Goal: Task Accomplishment & Management: Complete application form

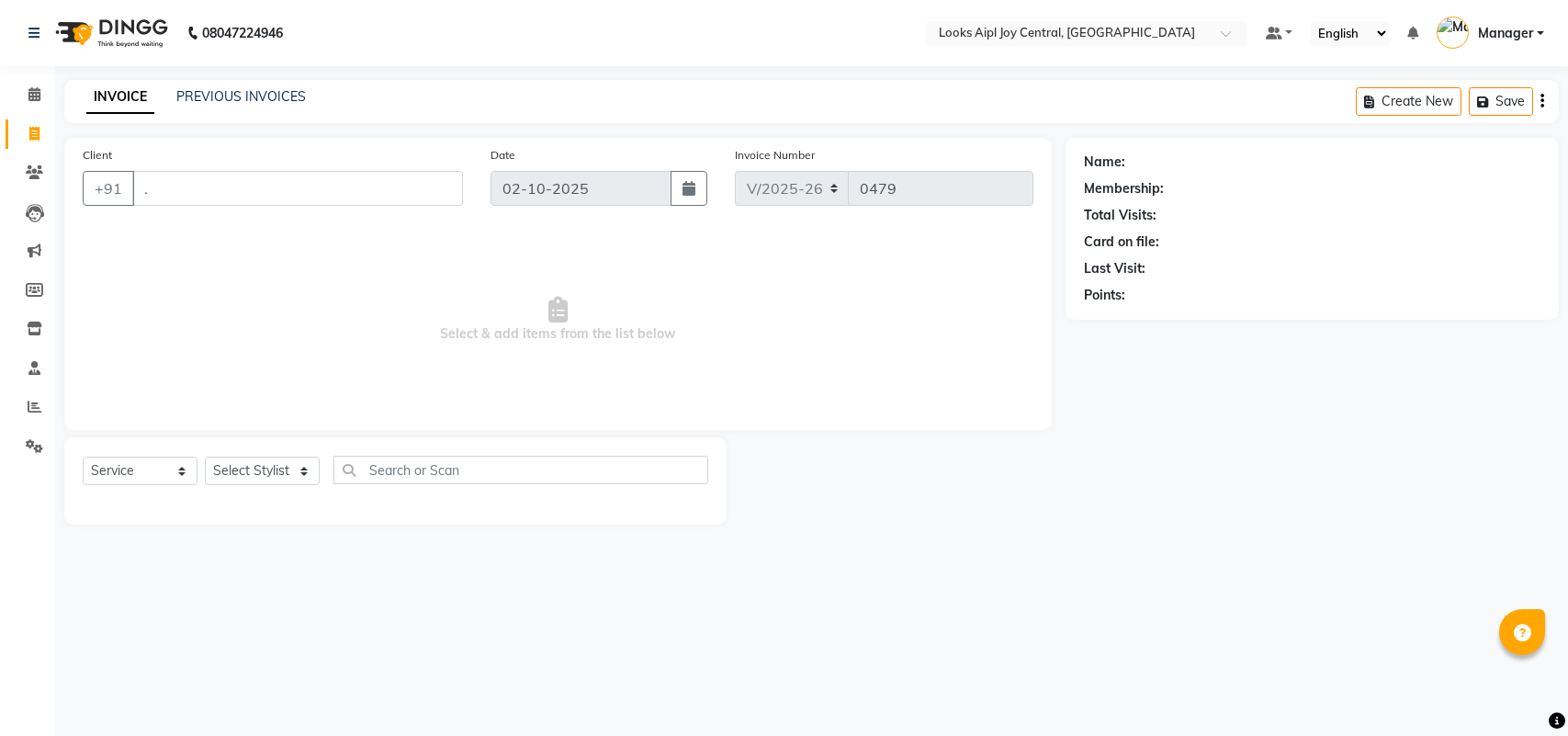
select select "6032"
select select "service"
click at [246, 98] on link "PREVIOUS INVOICES" at bounding box center [240, 97] width 130 height 17
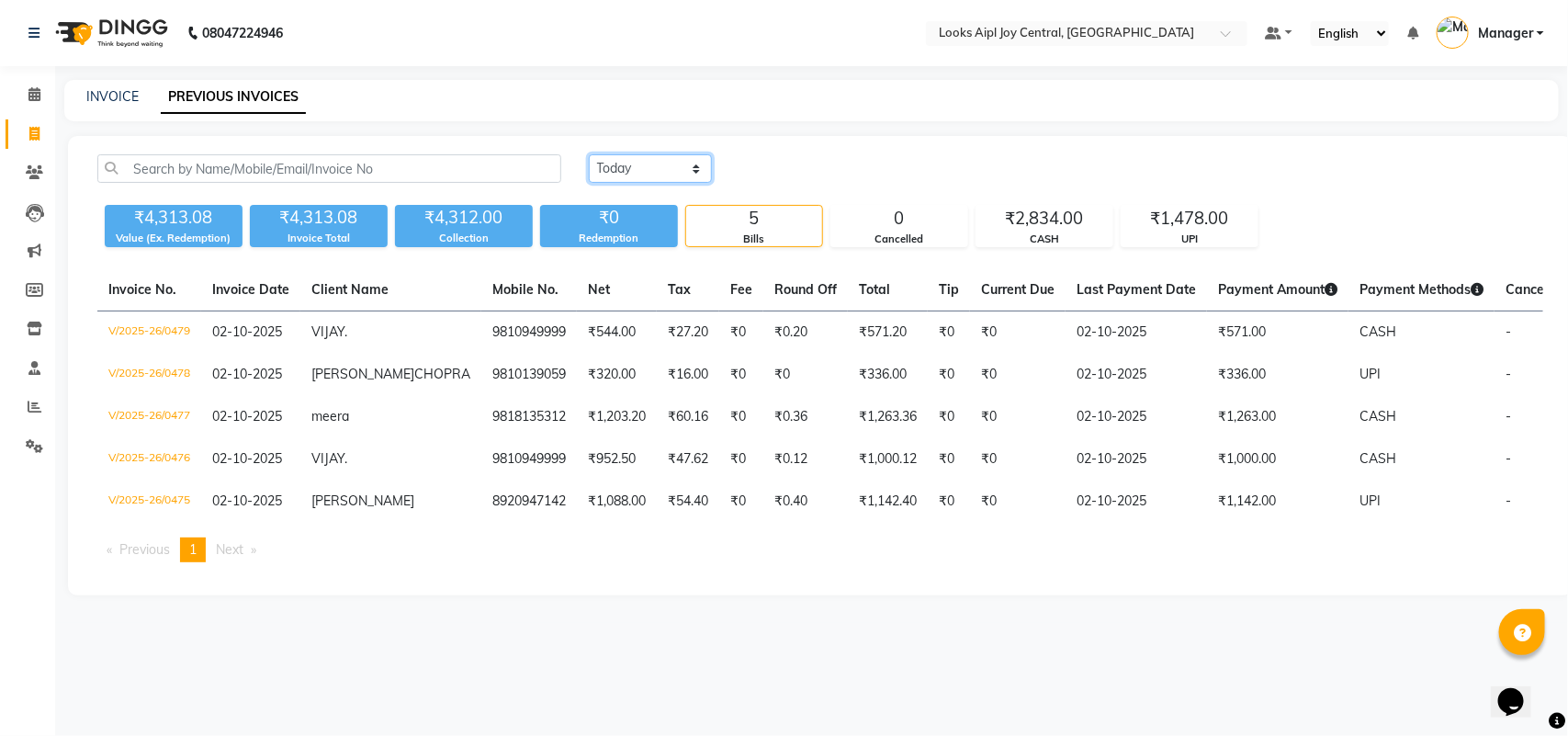
click at [668, 170] on select "[DATE] [DATE] Custom Range" at bounding box center [650, 169] width 123 height 29
click at [589, 155] on select "[DATE] [DATE] Custom Range" at bounding box center [650, 169] width 123 height 29
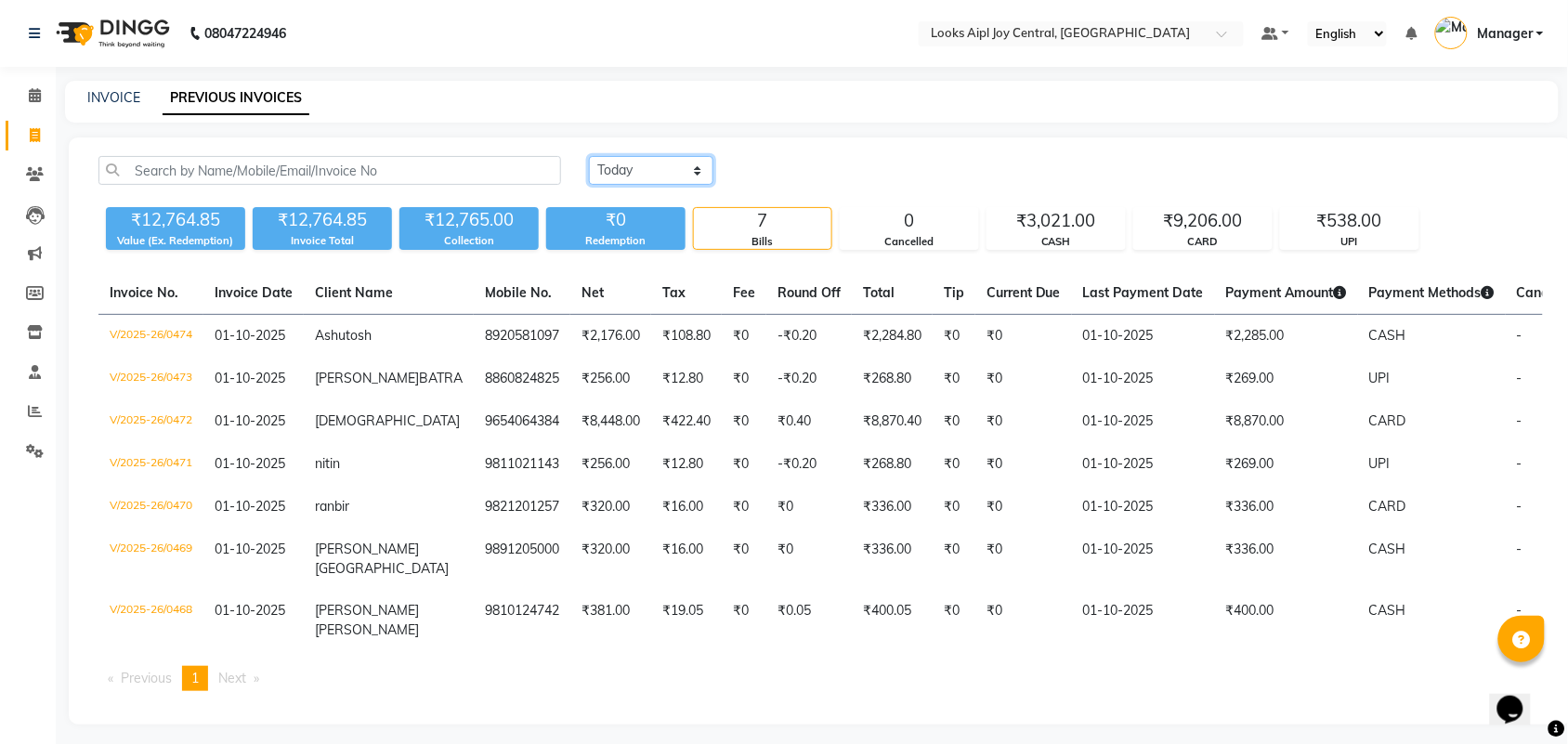
click at [644, 176] on select "[DATE] [DATE] Custom Range" at bounding box center [651, 170] width 124 height 29
select select "[DATE]"
click at [589, 156] on select "[DATE] [DATE] Custom Range" at bounding box center [651, 170] width 124 height 29
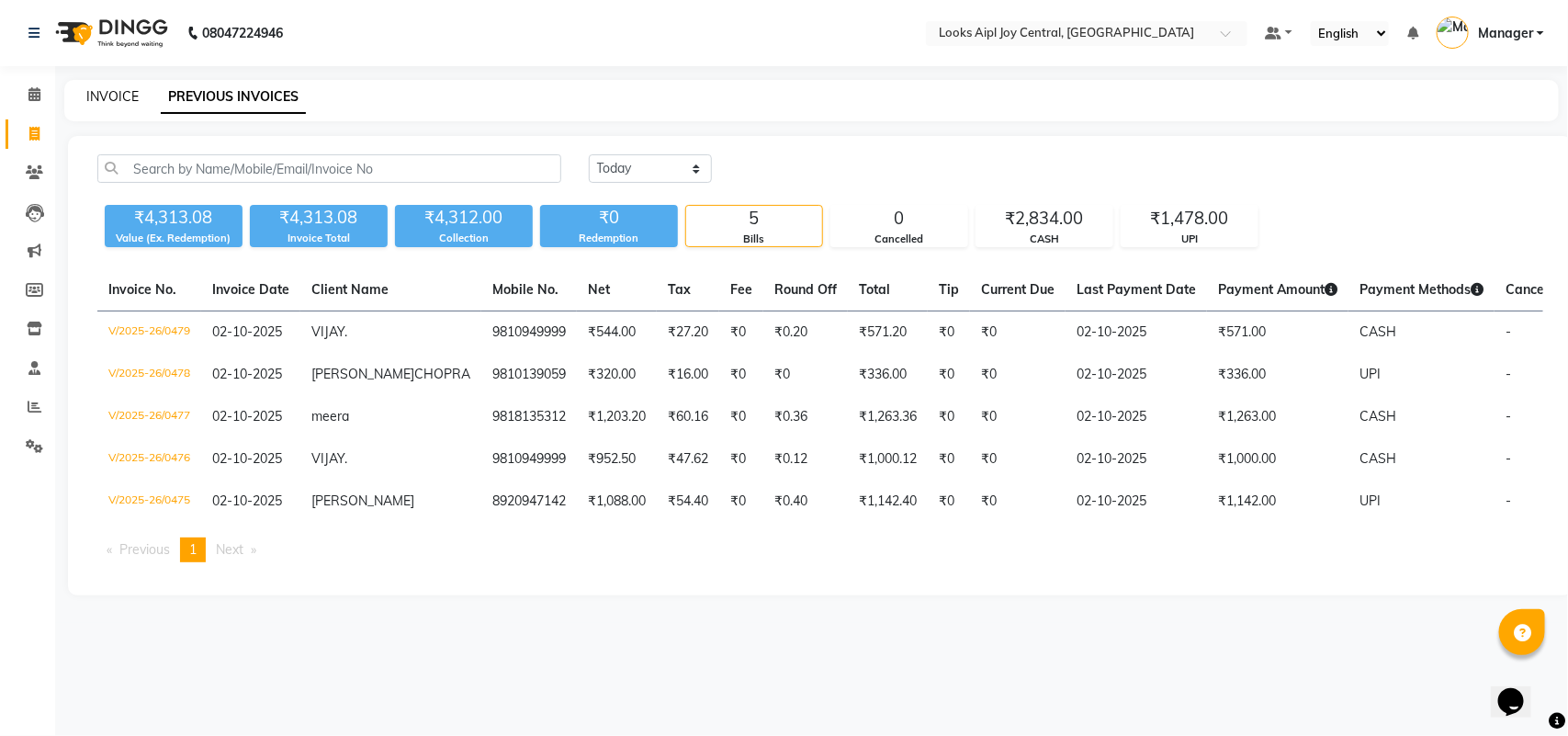
click at [117, 93] on link "INVOICE" at bounding box center [113, 97] width 52 height 17
select select "6032"
select select "service"
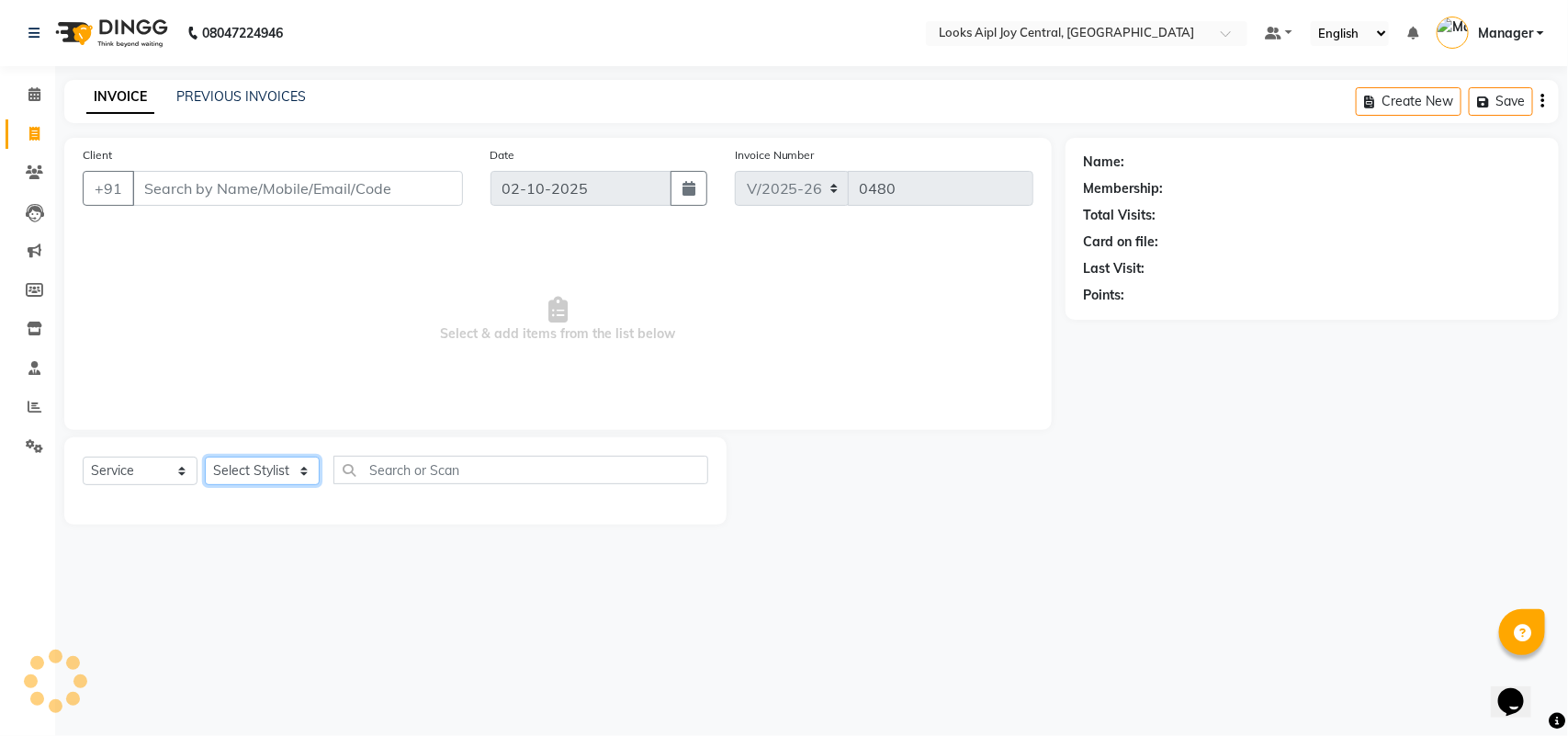
click at [296, 481] on select "Select Stylist" at bounding box center [262, 470] width 115 height 29
drag, startPoint x: 293, startPoint y: 483, endPoint x: 283, endPoint y: 505, distance: 24.2
click at [288, 500] on div at bounding box center [395, 502] width 625 height 7
click at [273, 474] on select "Select Stylist [PERSON_NAME] [PERSON_NAME] Counter Deepak_pdct [PERSON_NAME] [P…" at bounding box center [262, 470] width 115 height 29
click at [205, 457] on select "Select Stylist [PERSON_NAME] [PERSON_NAME] Counter Deepak_pdct [PERSON_NAME] [P…" at bounding box center [262, 470] width 115 height 29
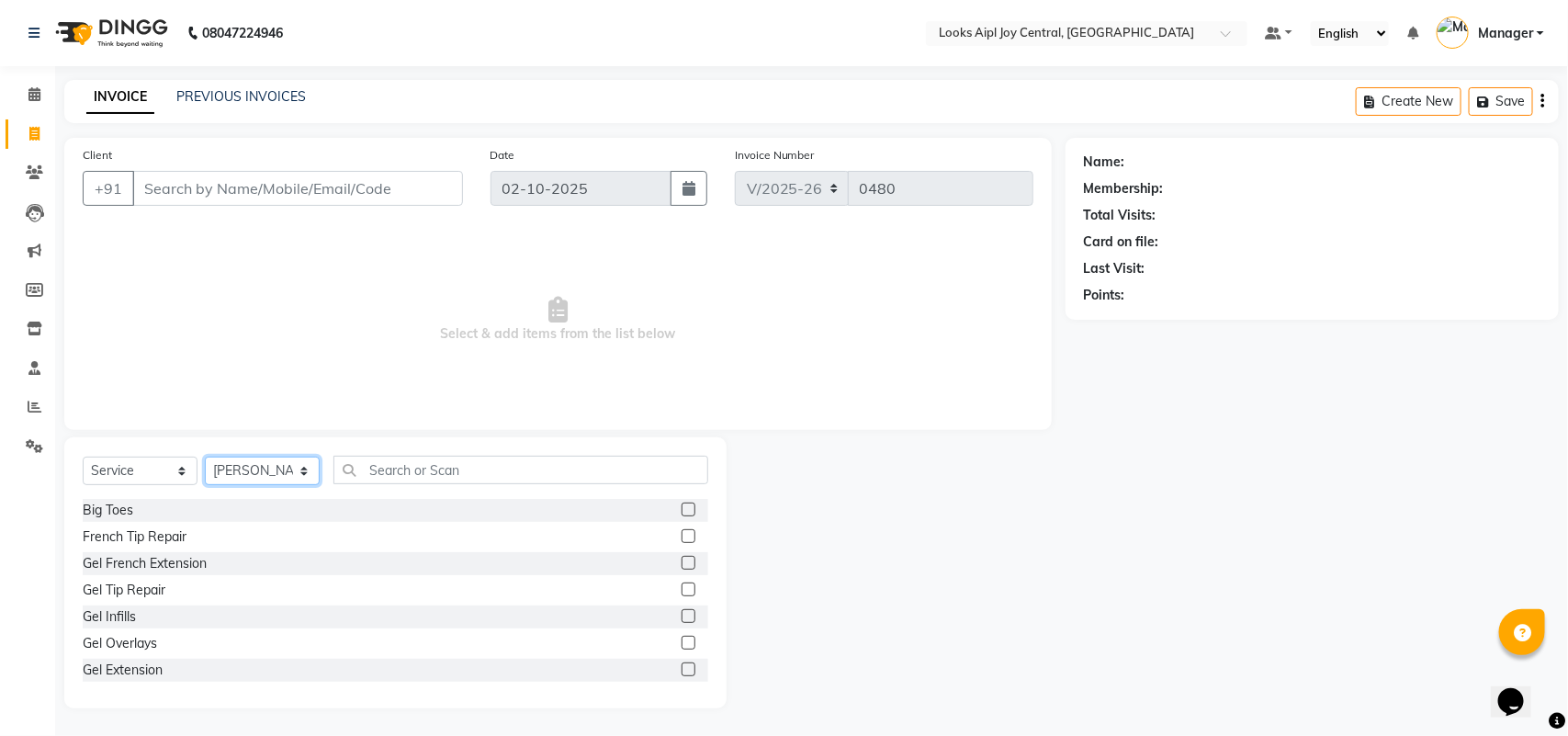
click at [231, 474] on select "Select Stylist [PERSON_NAME] [PERSON_NAME] Counter Deepak_pdct [PERSON_NAME] [P…" at bounding box center [262, 470] width 115 height 29
select select "92841"
click at [205, 457] on select "Select Stylist [PERSON_NAME] [PERSON_NAME] Counter Deepak_pdct [PERSON_NAME] [P…" at bounding box center [262, 470] width 115 height 29
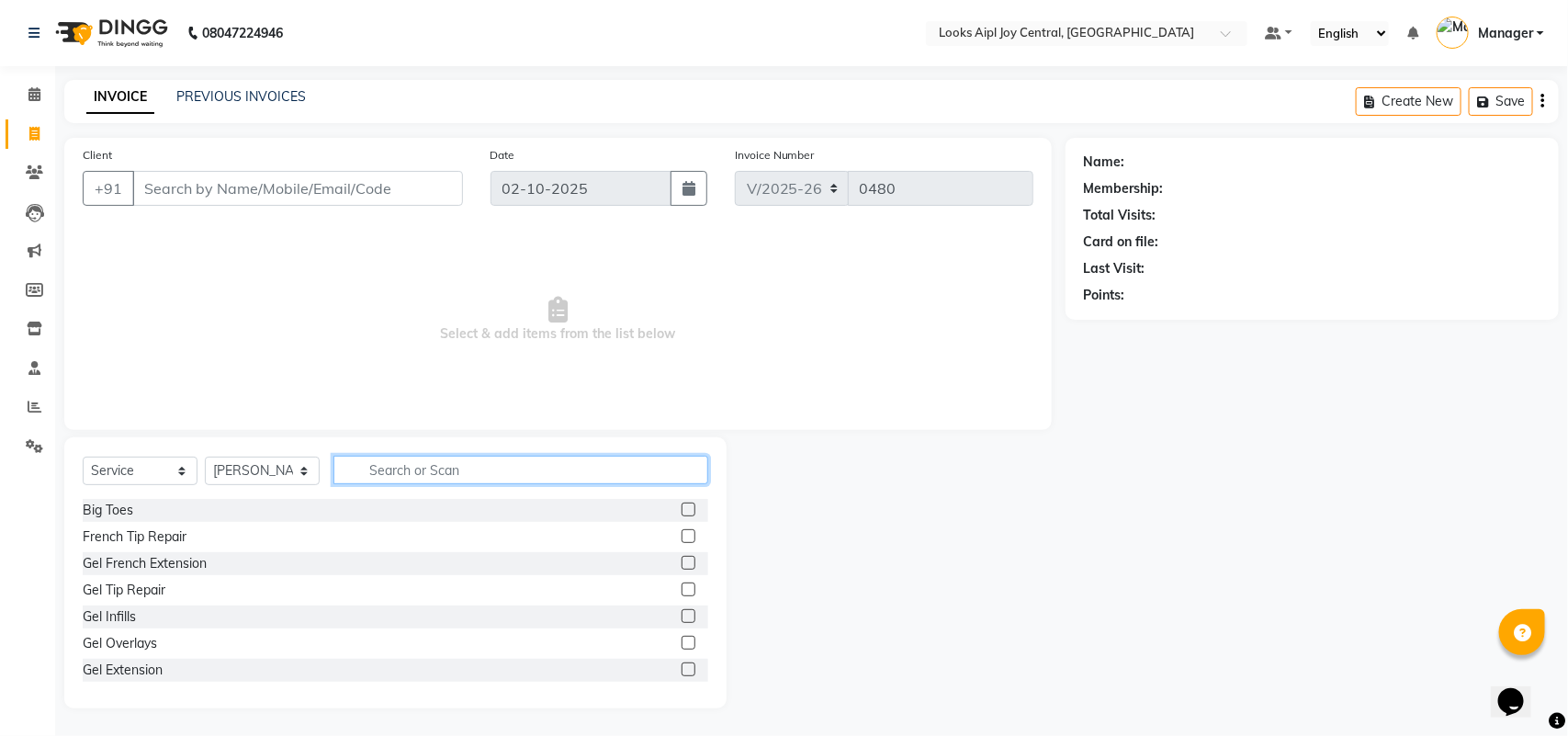
click at [465, 462] on input "text" at bounding box center [521, 470] width 375 height 29
type input "cut"
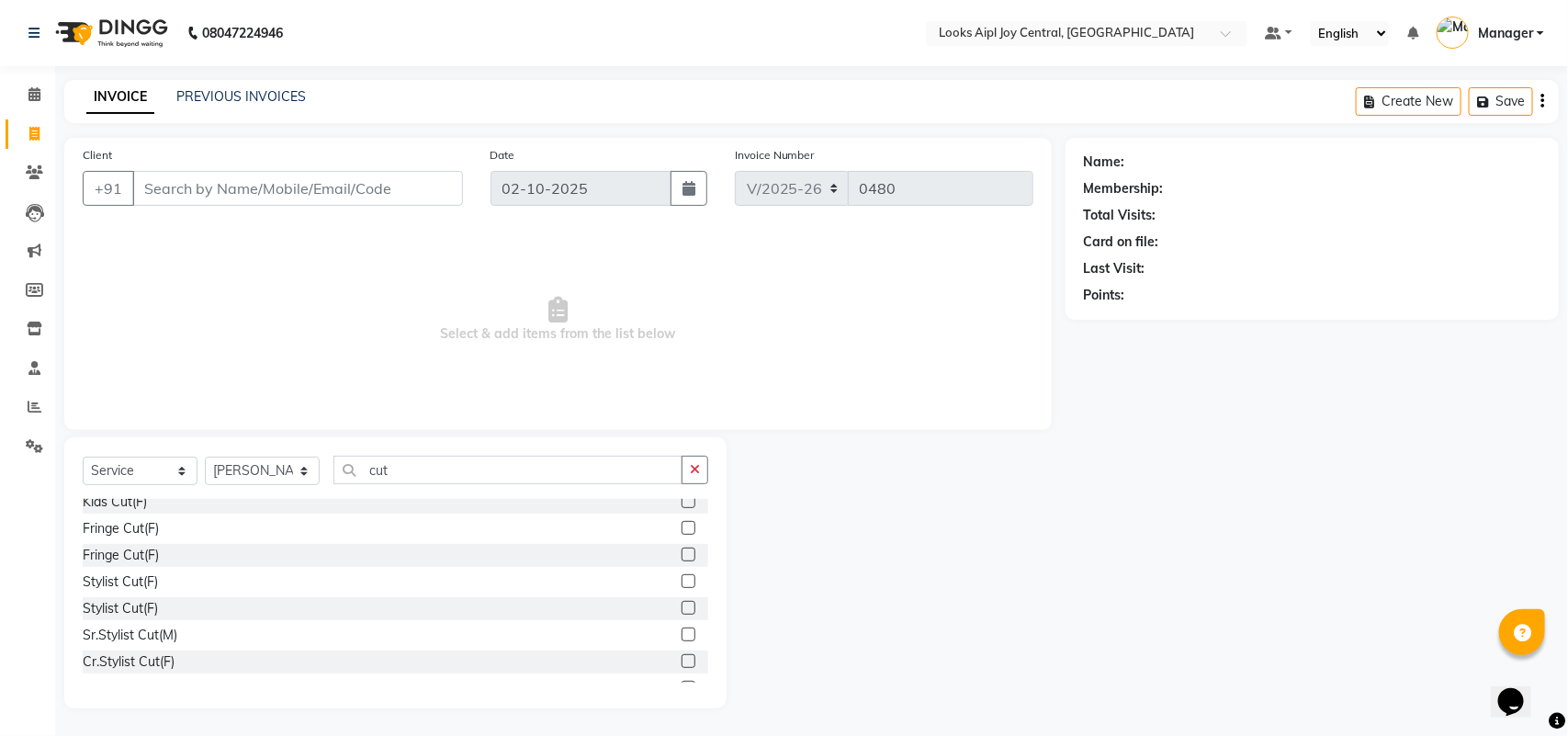
click at [681, 605] on label at bounding box center [688, 607] width 14 height 14
click at [681, 605] on input "checkbox" at bounding box center [687, 608] width 12 height 12
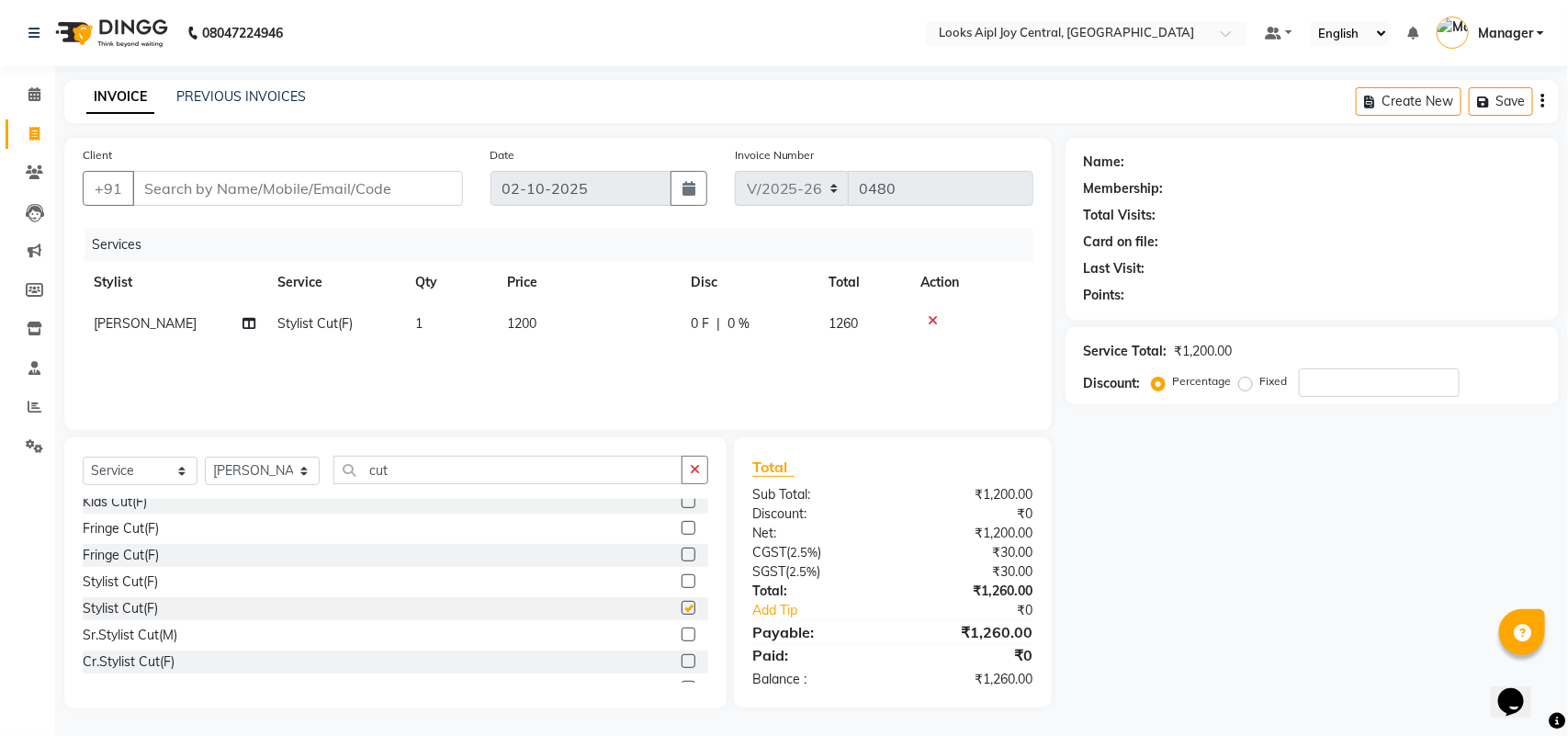
checkbox input "false"
click at [531, 317] on span "1200" at bounding box center [522, 323] width 30 height 17
select select "92841"
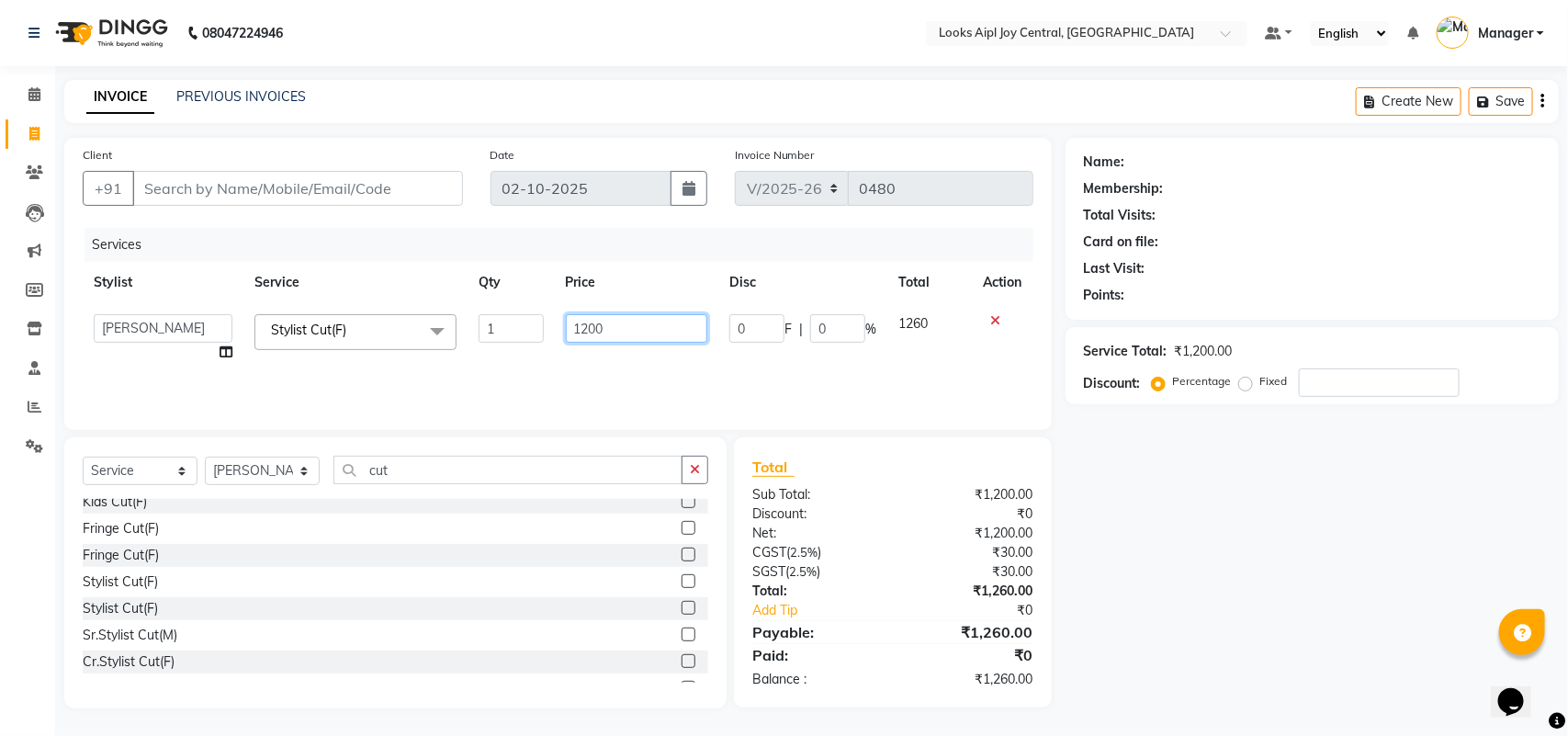
drag, startPoint x: 567, startPoint y: 318, endPoint x: 552, endPoint y: 318, distance: 15.0
click at [552, 318] on tr "[PERSON_NAME] [PERSON_NAME] Aslaam_pdct Counter Deepak_pdct Dheeraj_pdct Dheera…" at bounding box center [558, 337] width 950 height 70
type input "1500"
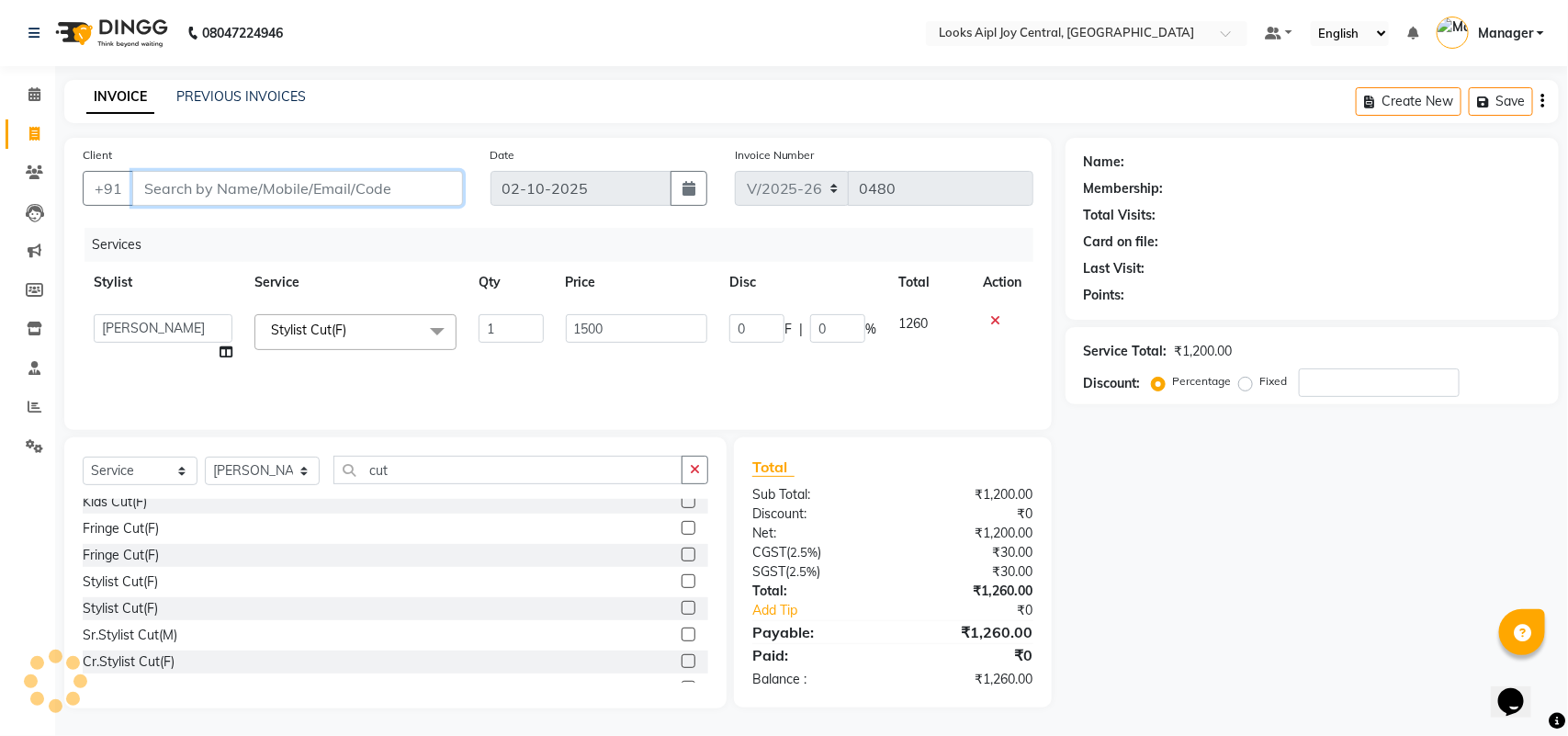
click at [225, 195] on input "Client" at bounding box center [297, 187] width 331 height 34
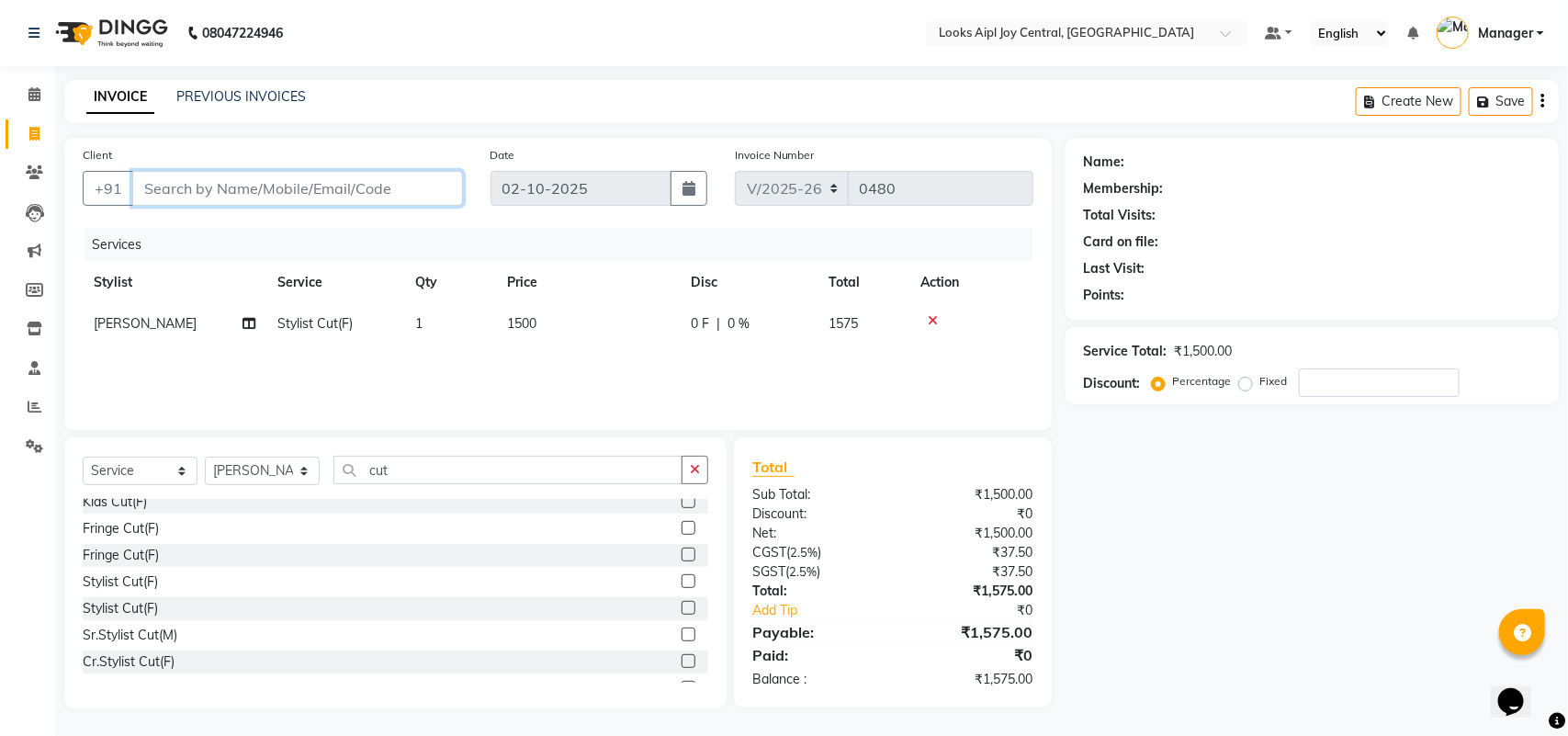
click at [208, 198] on input "Client" at bounding box center [297, 187] width 331 height 34
type input "9"
type input "0"
type input "9810706088"
click at [382, 198] on button "Add Client" at bounding box center [416, 187] width 95 height 34
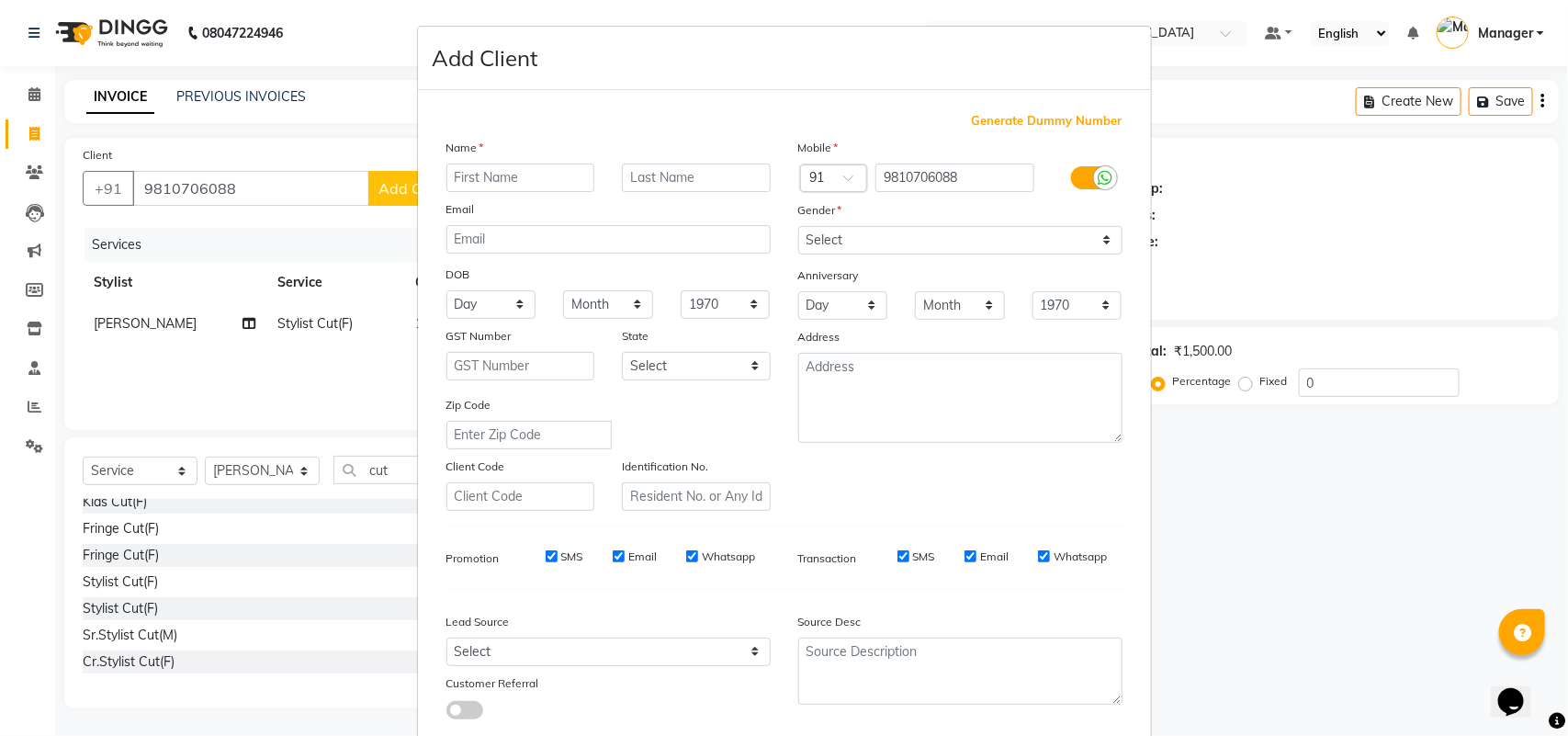
click at [491, 168] on input "text" at bounding box center [521, 177] width 149 height 29
type input "j"
type input "daria"
click at [902, 241] on select "Select [DEMOGRAPHIC_DATA] [DEMOGRAPHIC_DATA] Other Prefer Not To Say" at bounding box center [961, 239] width 324 height 29
select select "[DEMOGRAPHIC_DATA]"
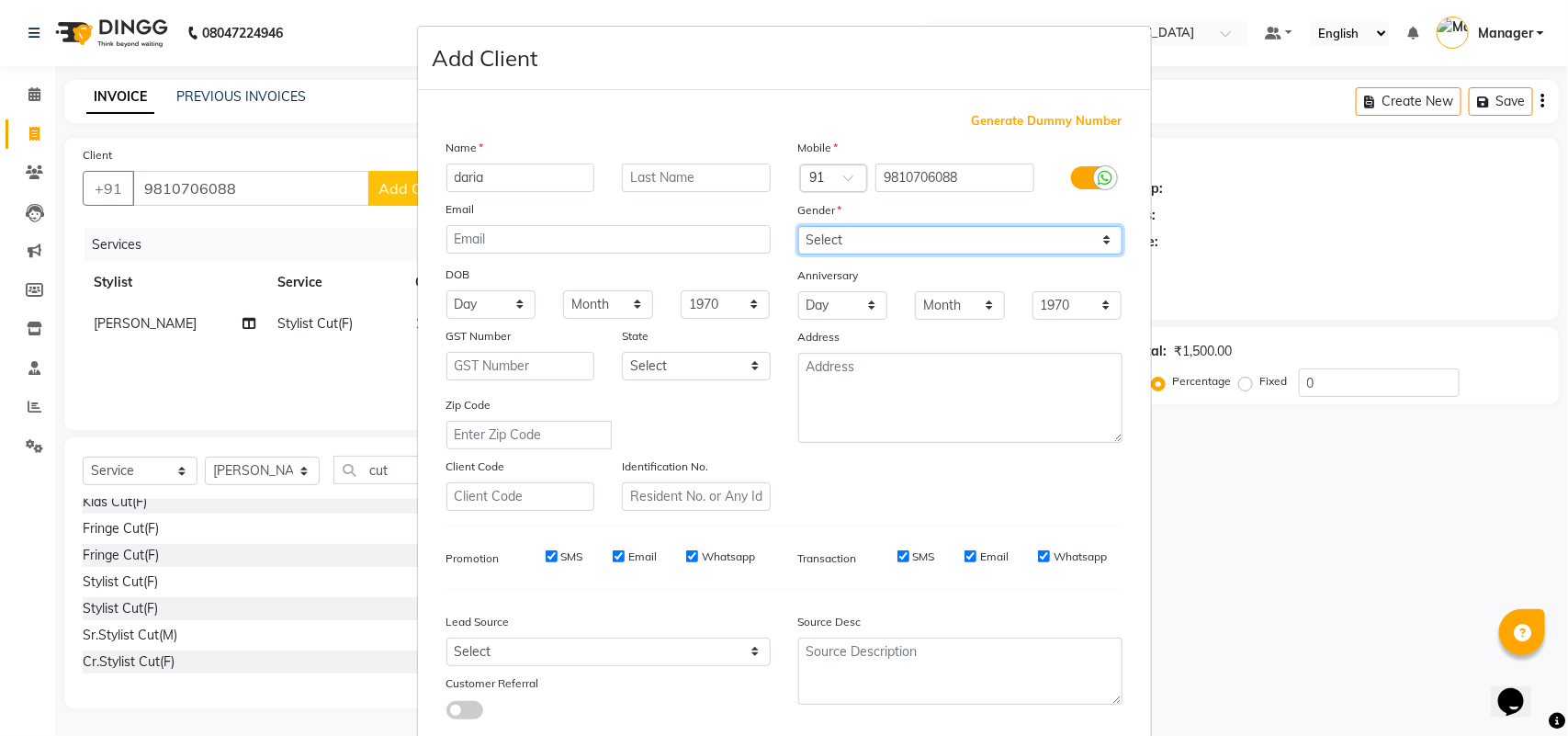
click at [798, 225] on select "Select [DEMOGRAPHIC_DATA] [DEMOGRAPHIC_DATA] Other Prefer Not To Say" at bounding box center [961, 239] width 324 height 29
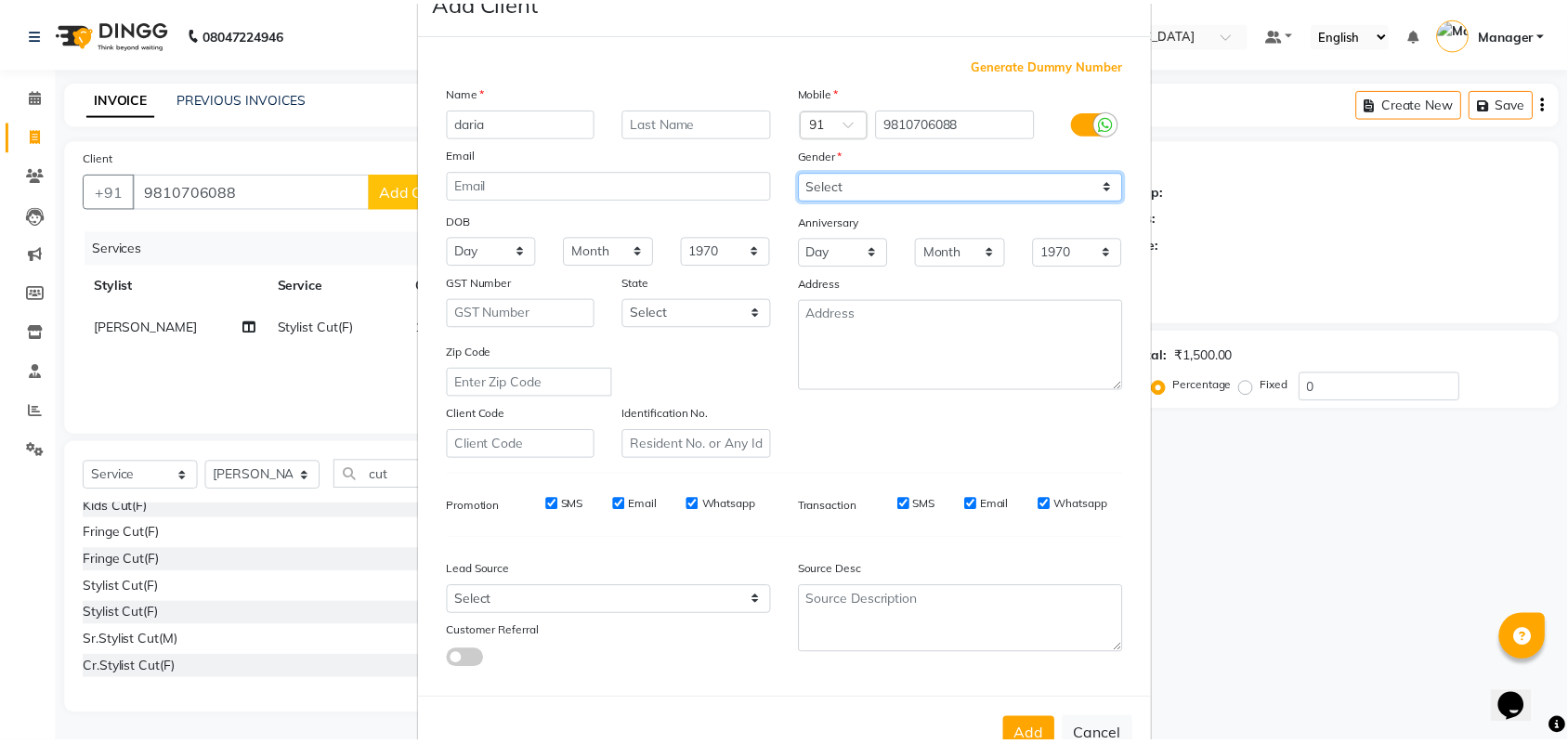
scroll to position [106, 0]
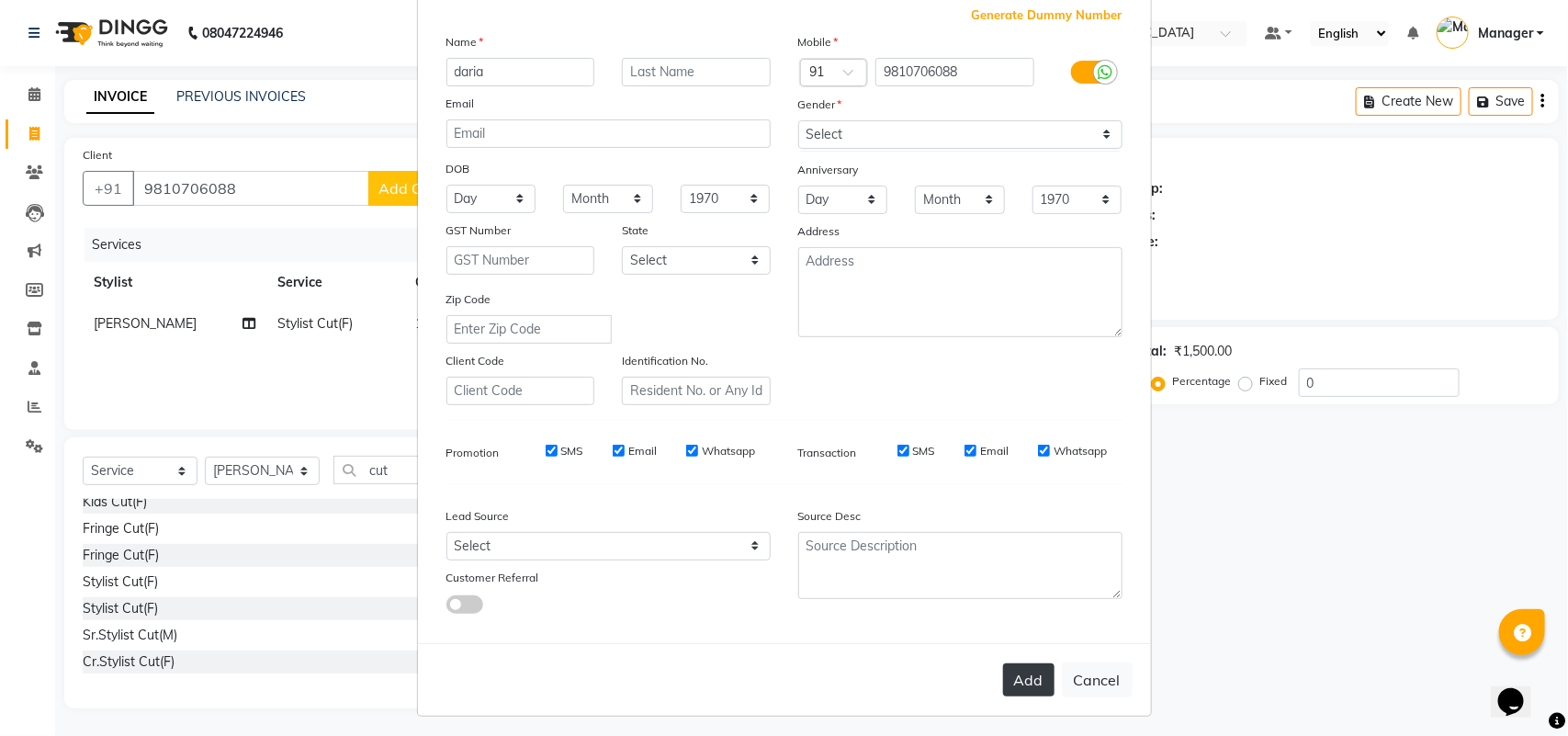
click at [1011, 666] on button "Add" at bounding box center [1028, 679] width 51 height 33
select select
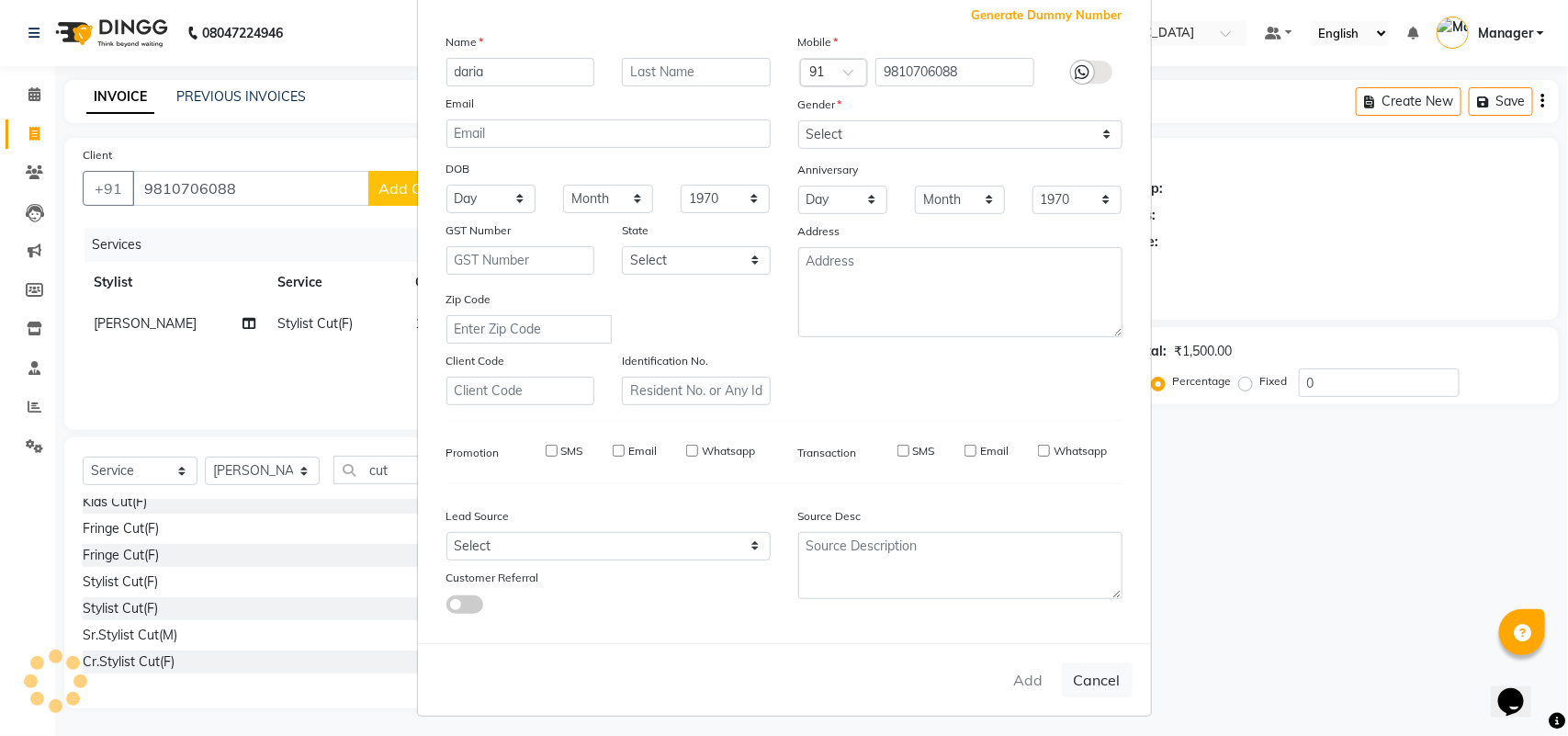
select select
checkbox input "false"
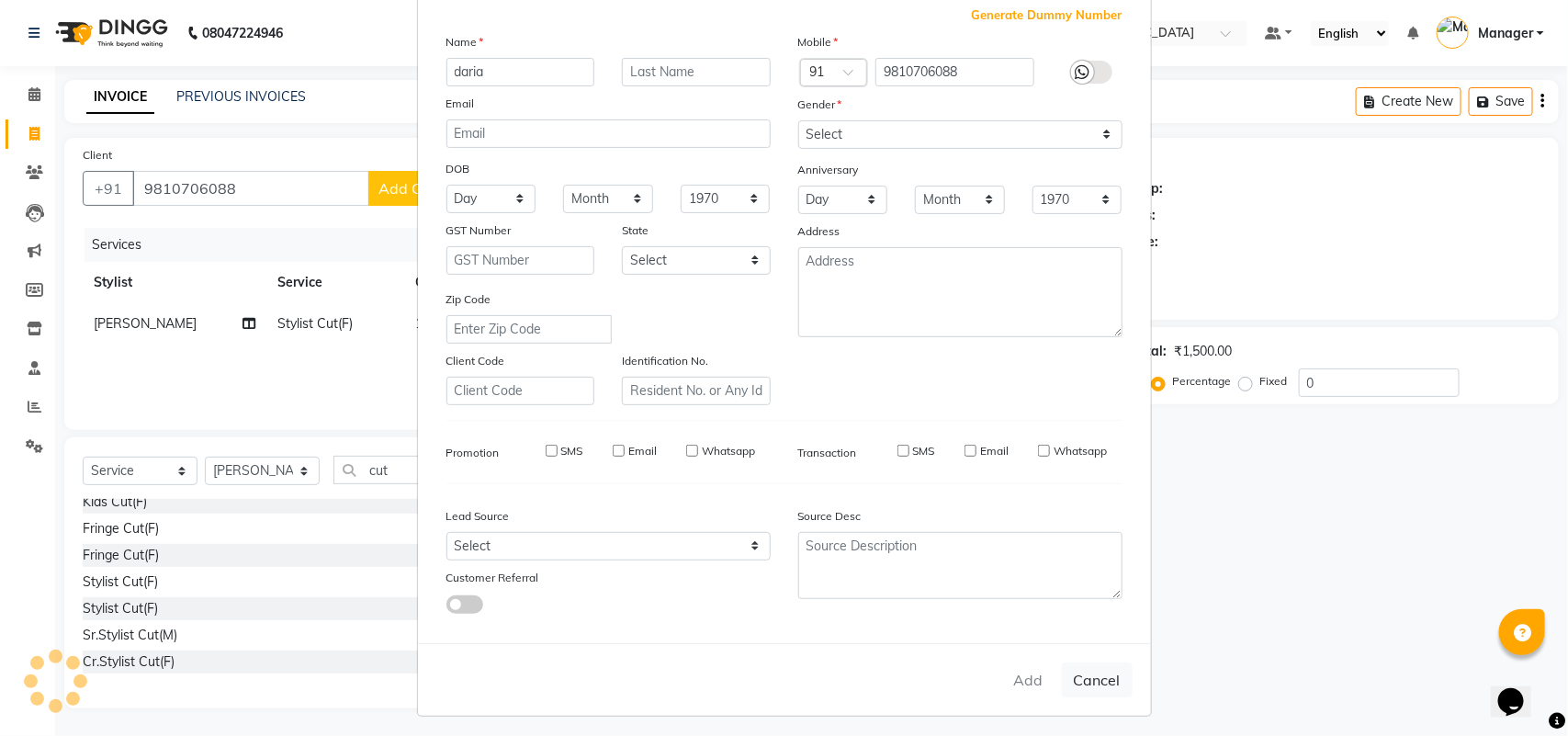
checkbox input "false"
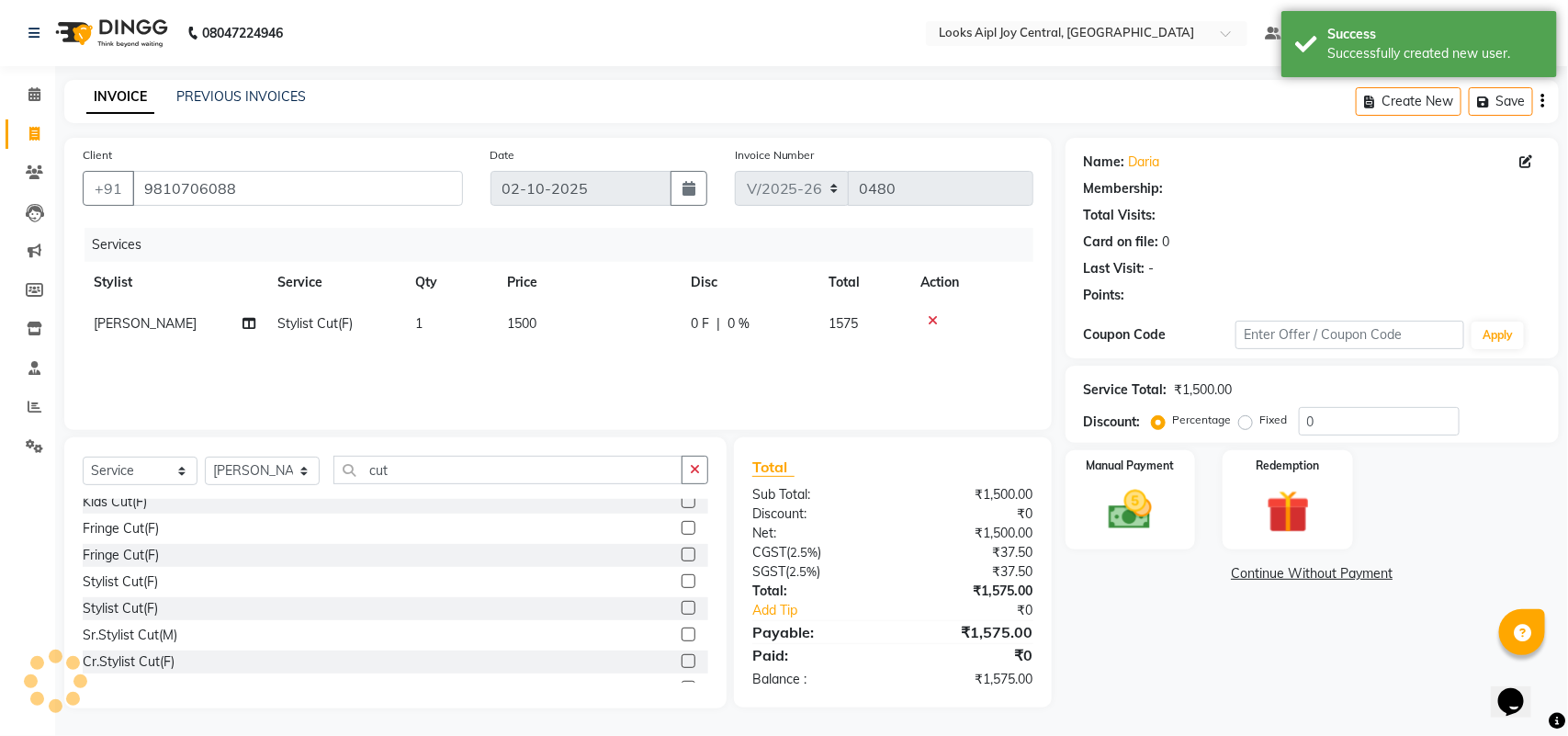
select select "1: Object"
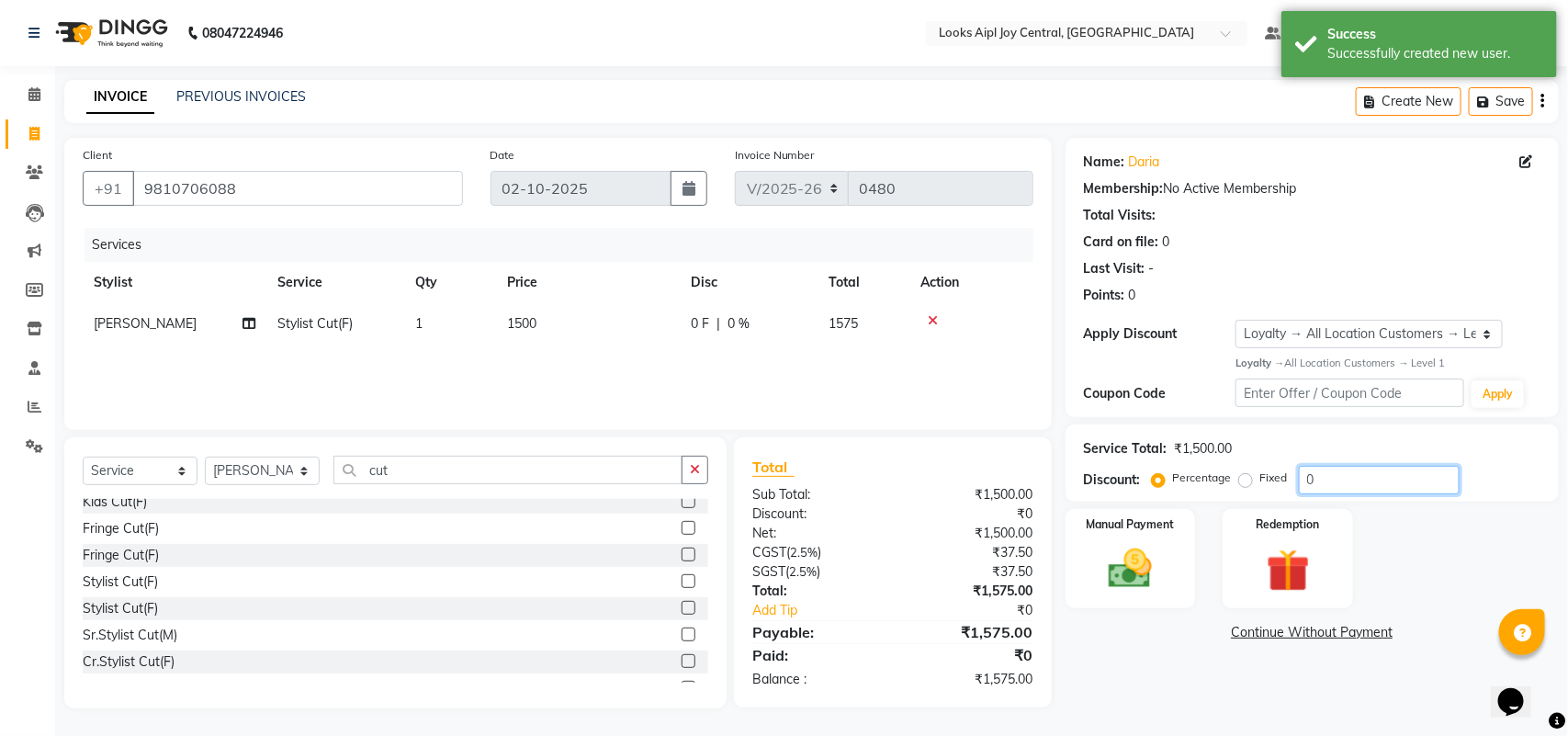
drag, startPoint x: 1318, startPoint y: 483, endPoint x: 1283, endPoint y: 487, distance: 35.2
click at [1283, 487] on div "Percentage Fixed 0" at bounding box center [1307, 480] width 304 height 29
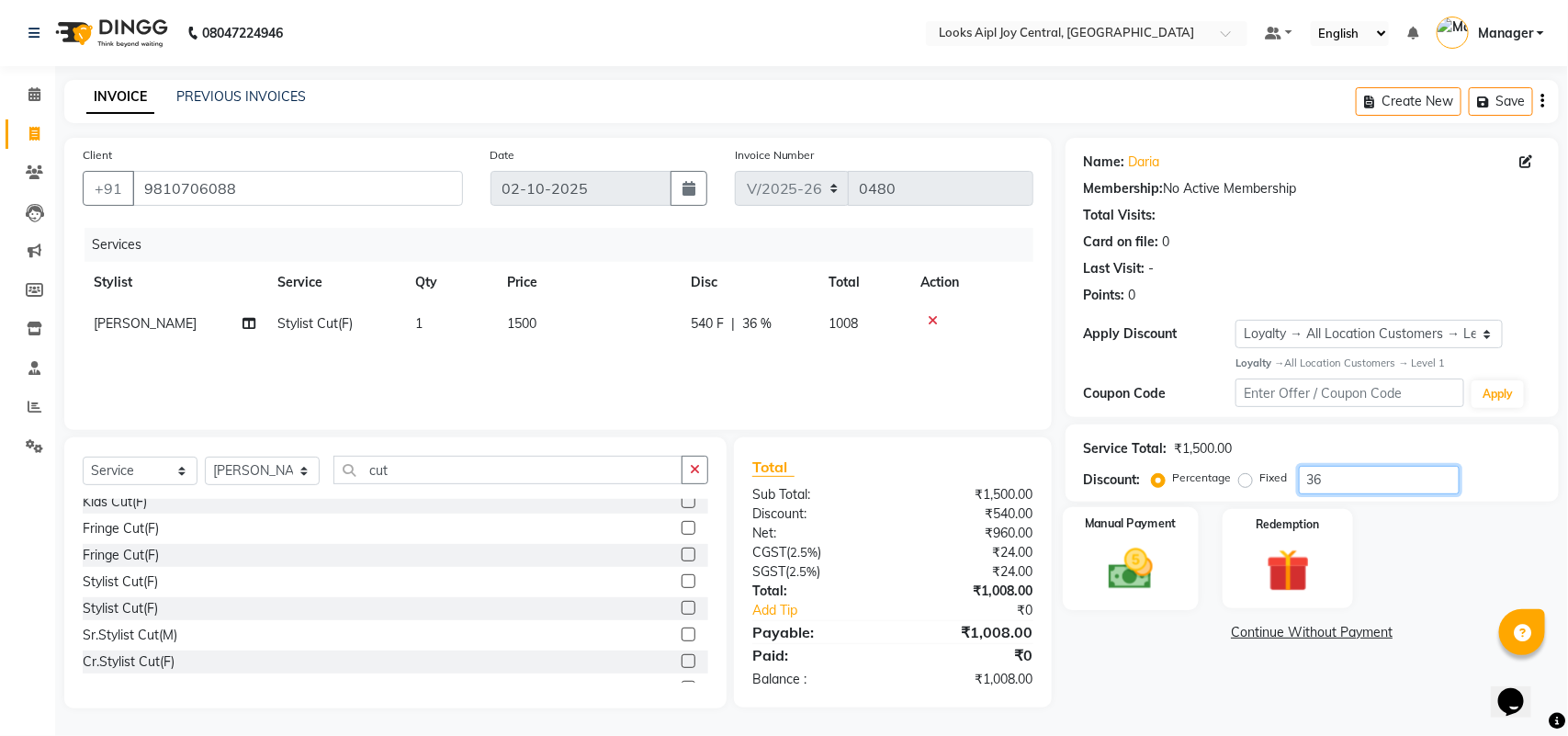
type input "36"
click at [1145, 586] on img at bounding box center [1130, 568] width 73 height 51
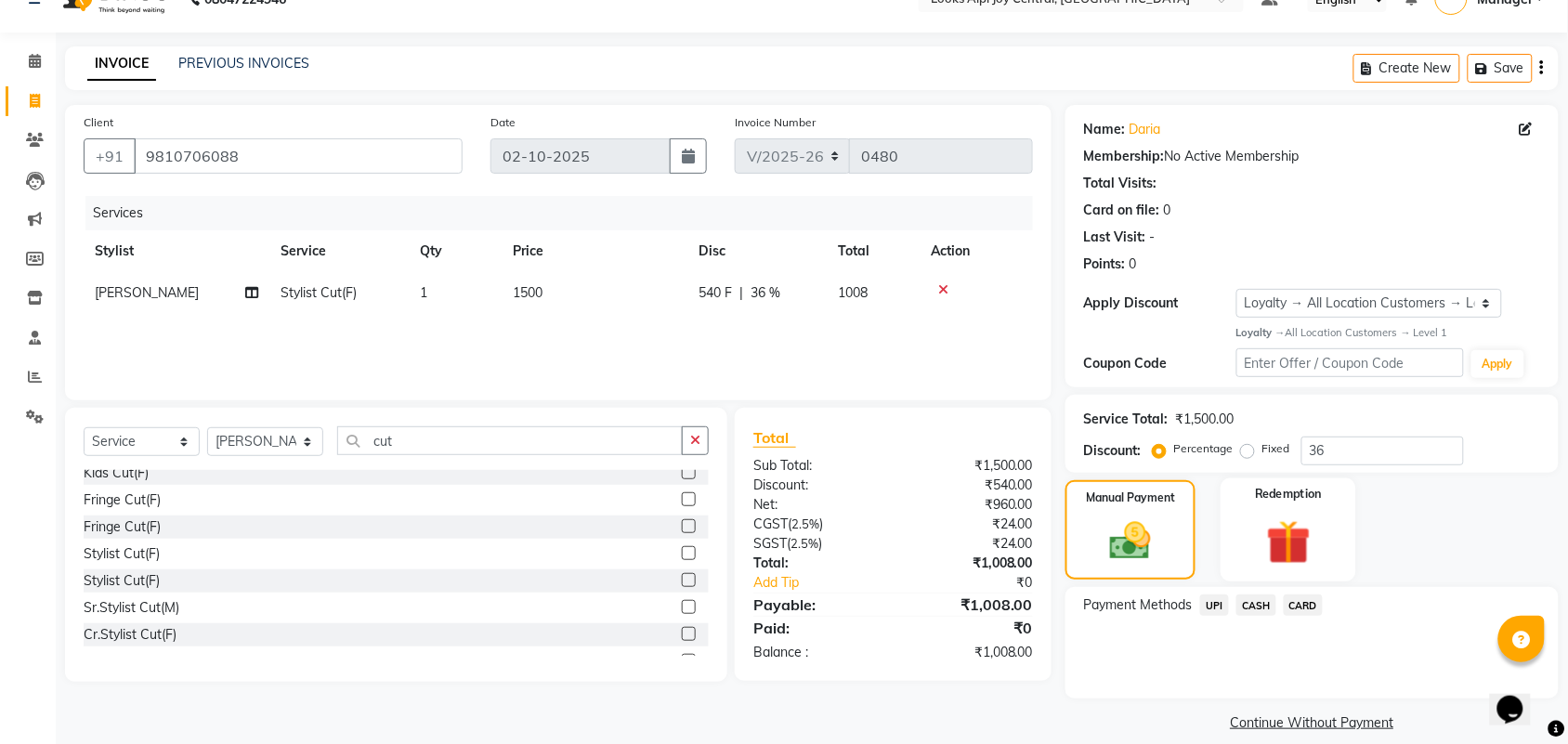
scroll to position [54, 0]
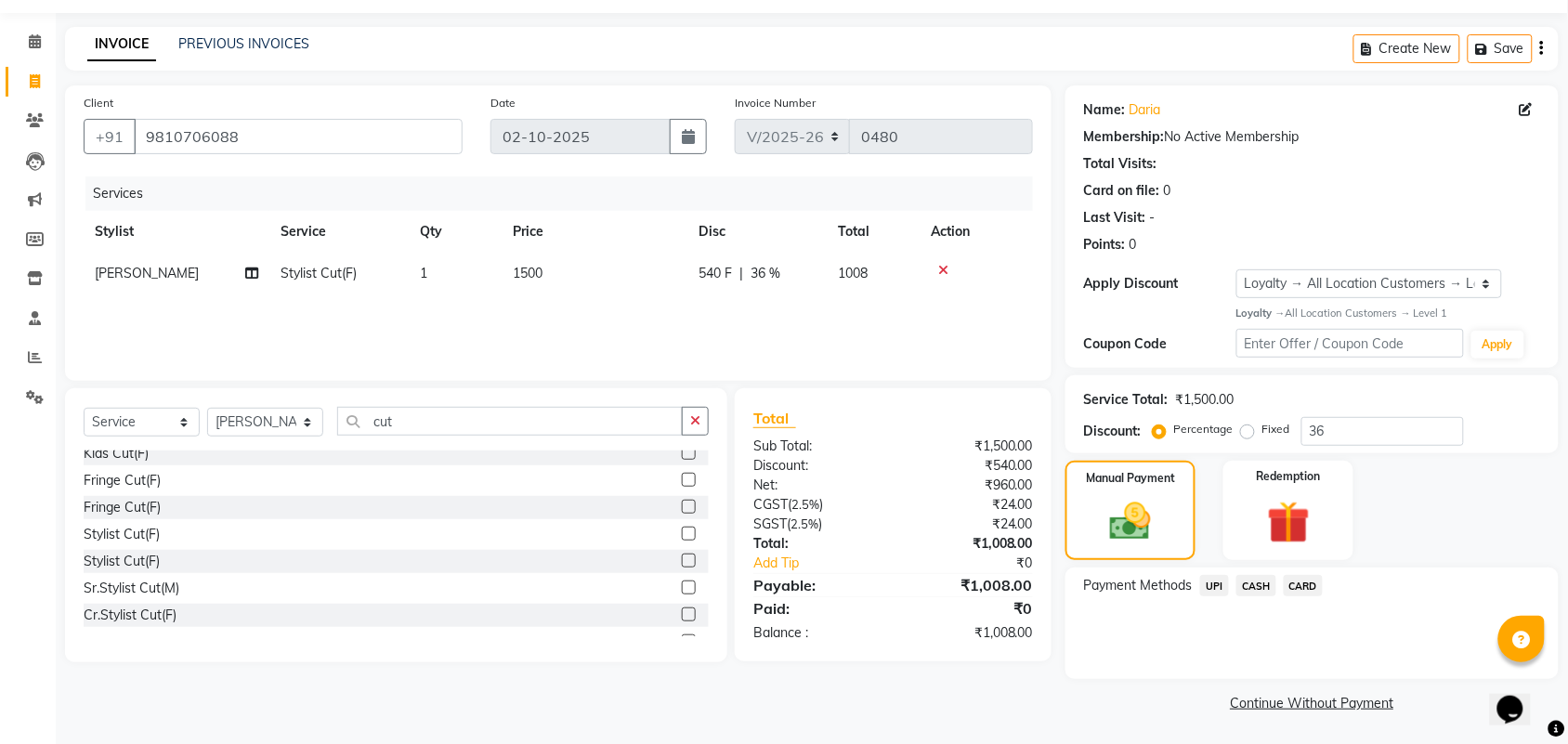
click at [1212, 583] on span "UPI" at bounding box center [1214, 585] width 29 height 22
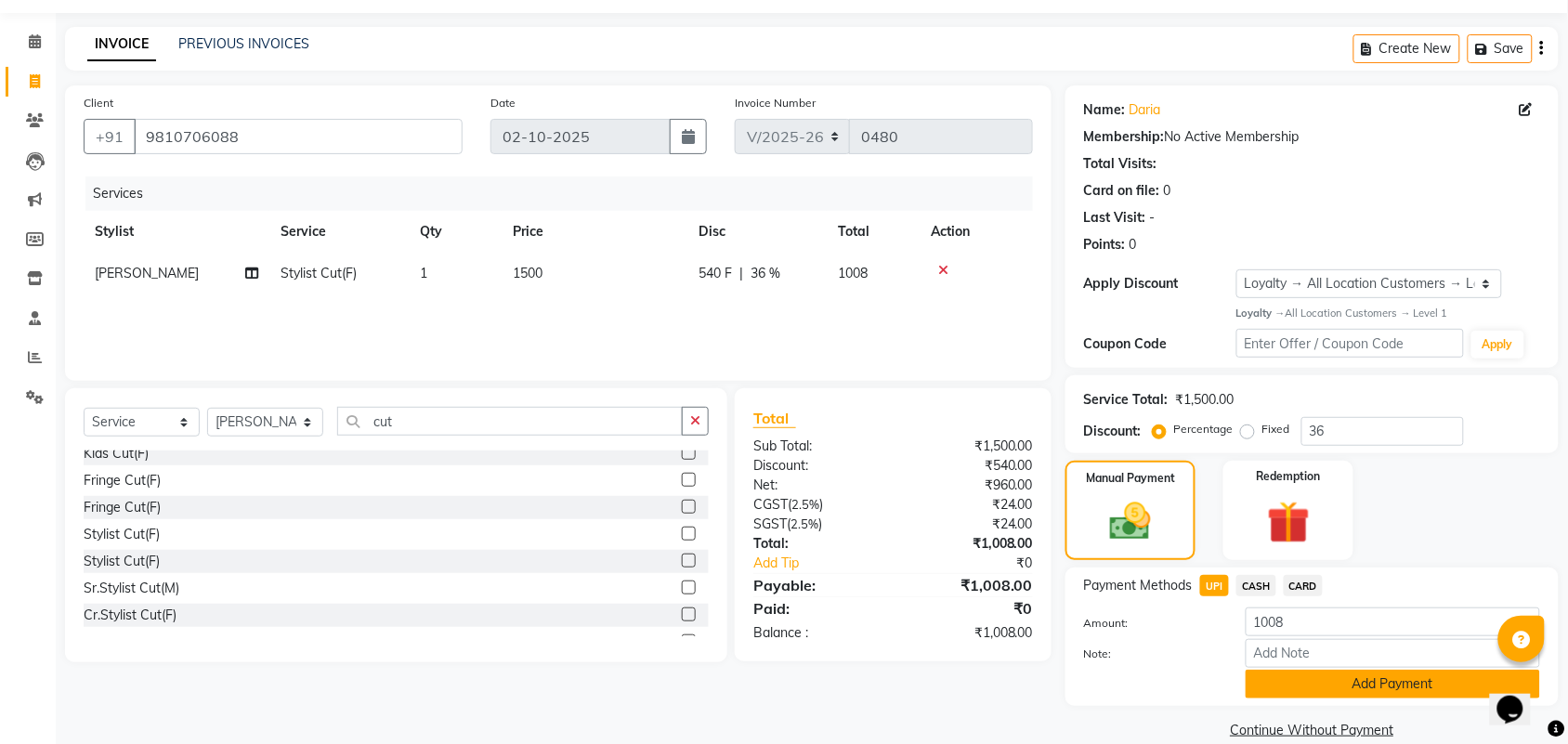
click at [1292, 688] on button "Add Payment" at bounding box center [1393, 684] width 294 height 29
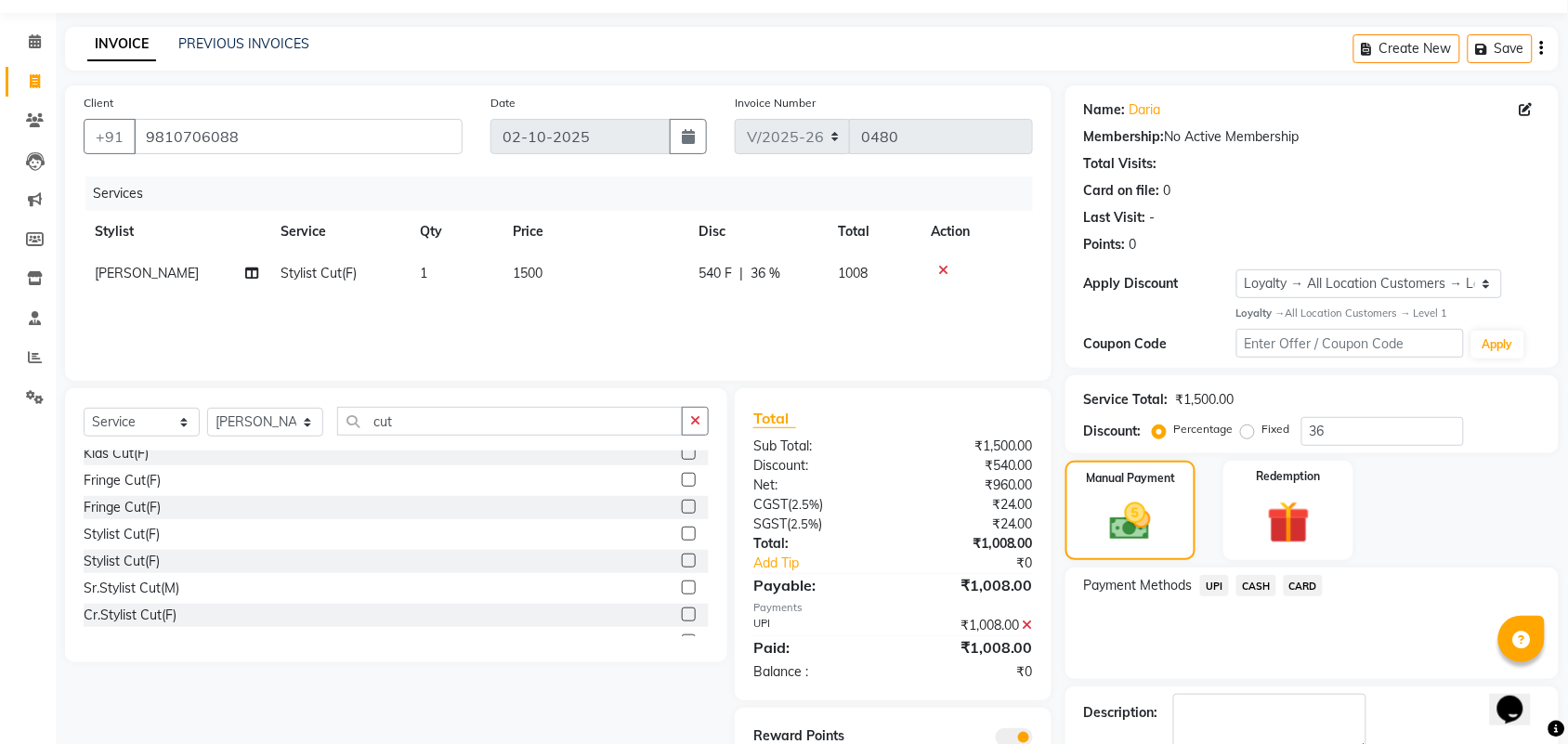
scroll to position [160, 0]
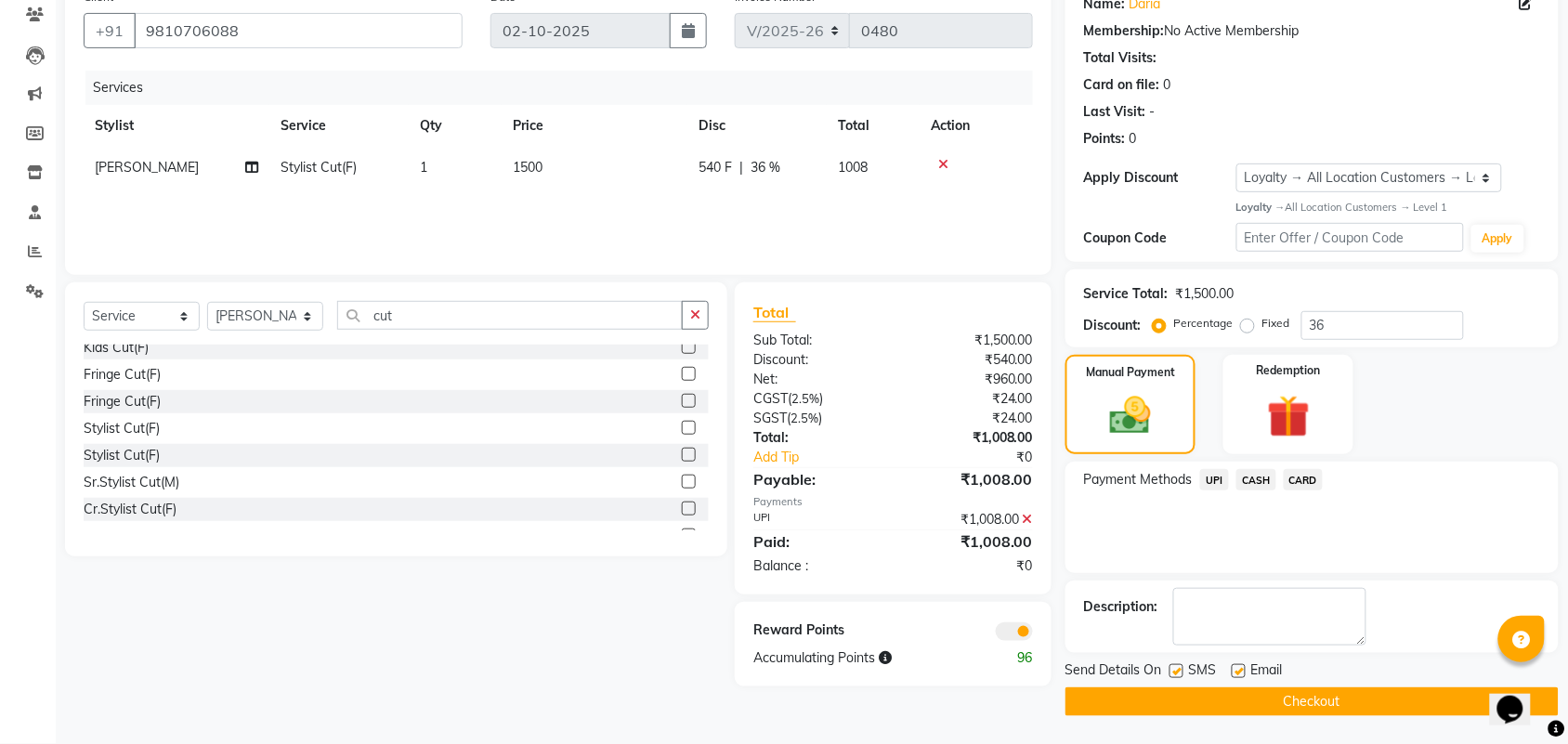
click at [1279, 711] on button "Checkout" at bounding box center [1312, 701] width 493 height 29
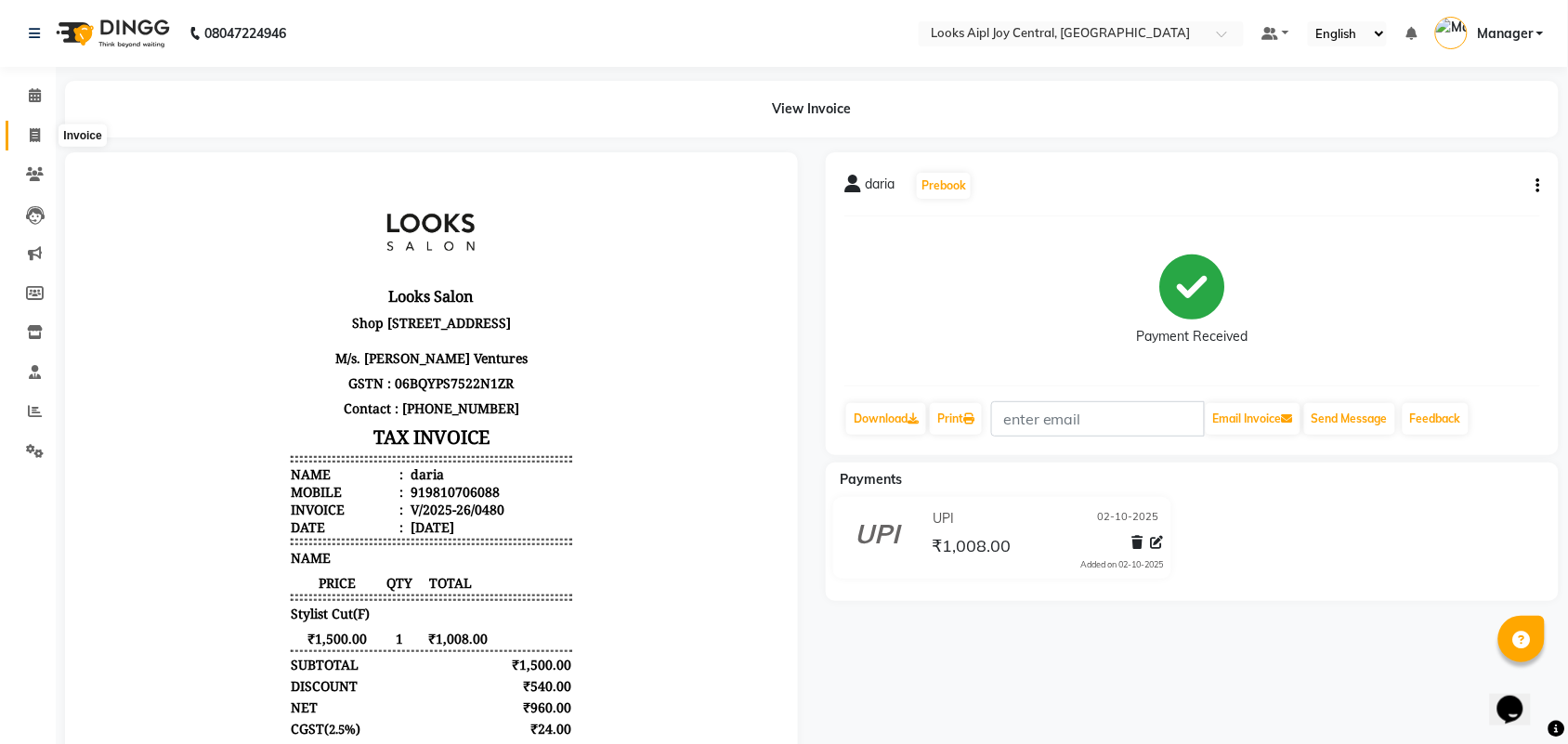
click at [35, 128] on icon at bounding box center [35, 135] width 10 height 14
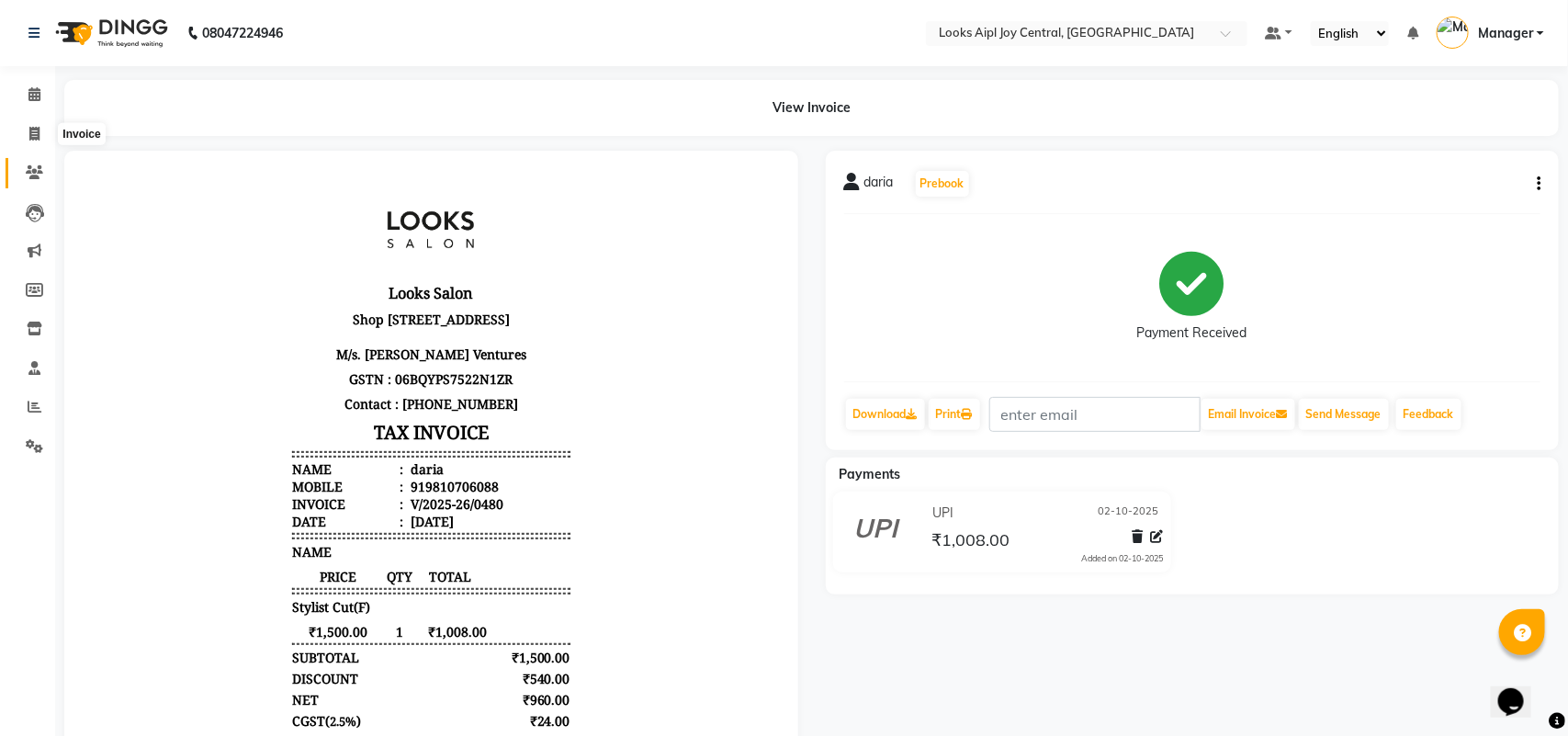
select select "6032"
select select "service"
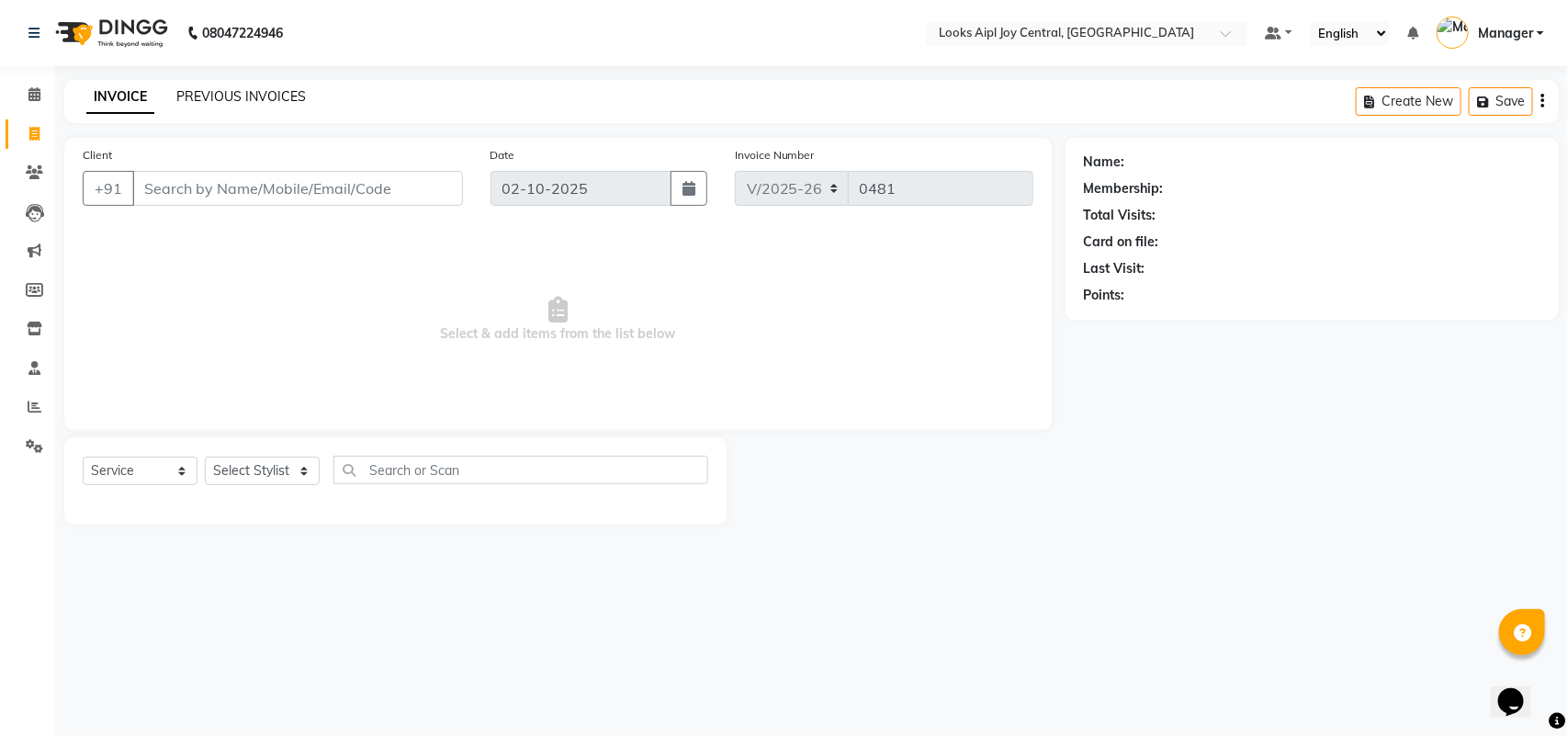
click at [239, 99] on link "PREVIOUS INVOICES" at bounding box center [240, 97] width 130 height 17
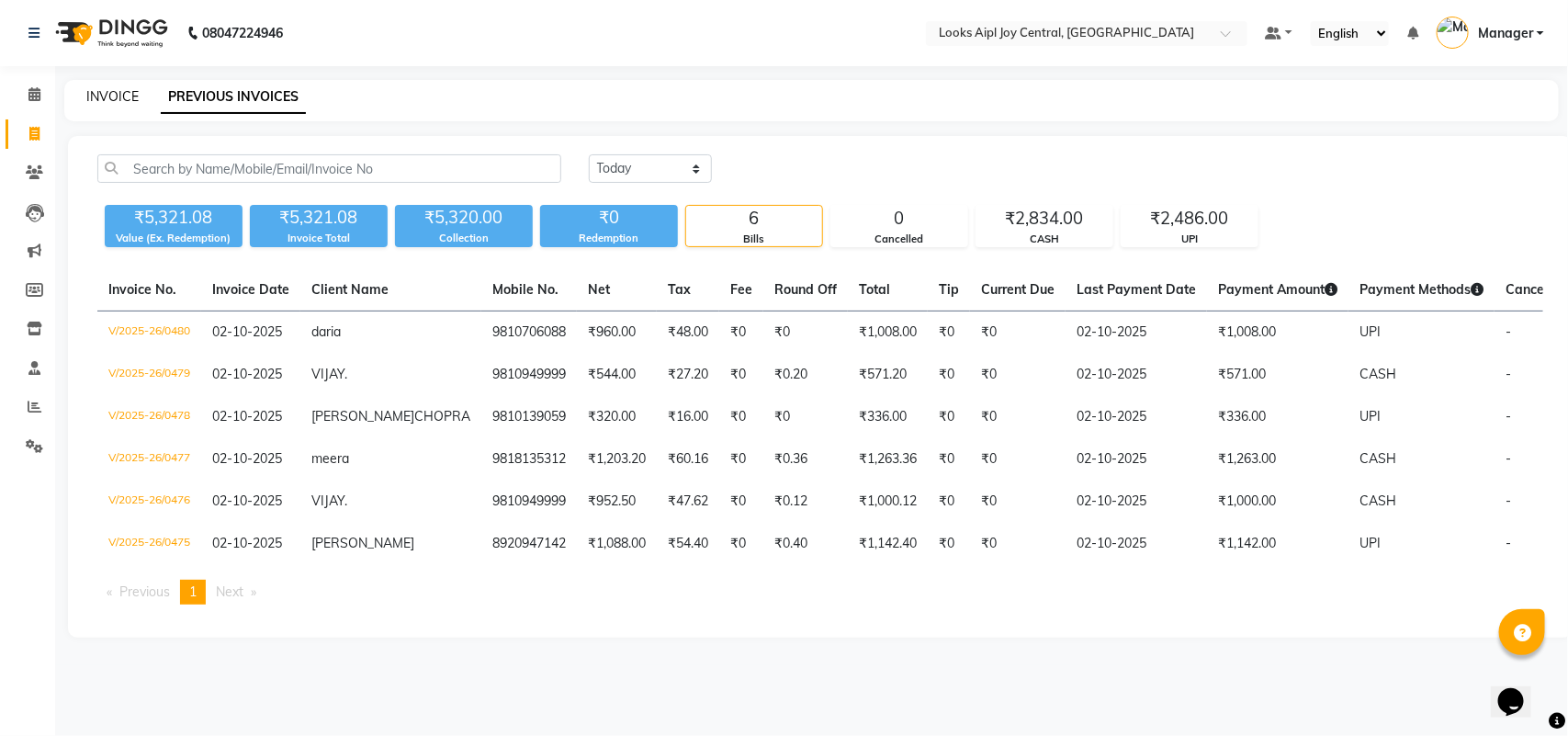
click at [113, 89] on link "INVOICE" at bounding box center [113, 97] width 52 height 17
select select "6032"
select select "service"
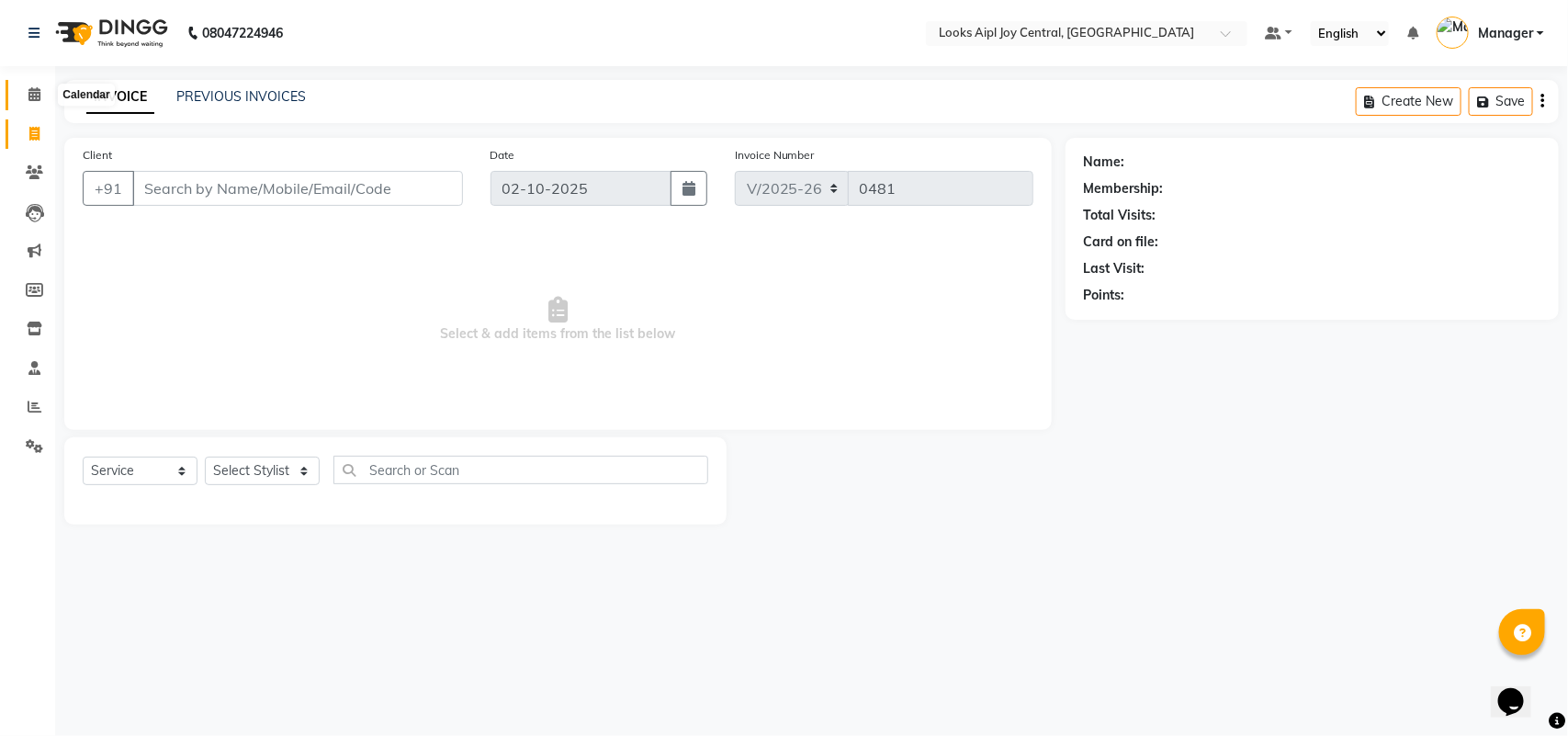
click at [33, 85] on span at bounding box center [34, 95] width 32 height 21
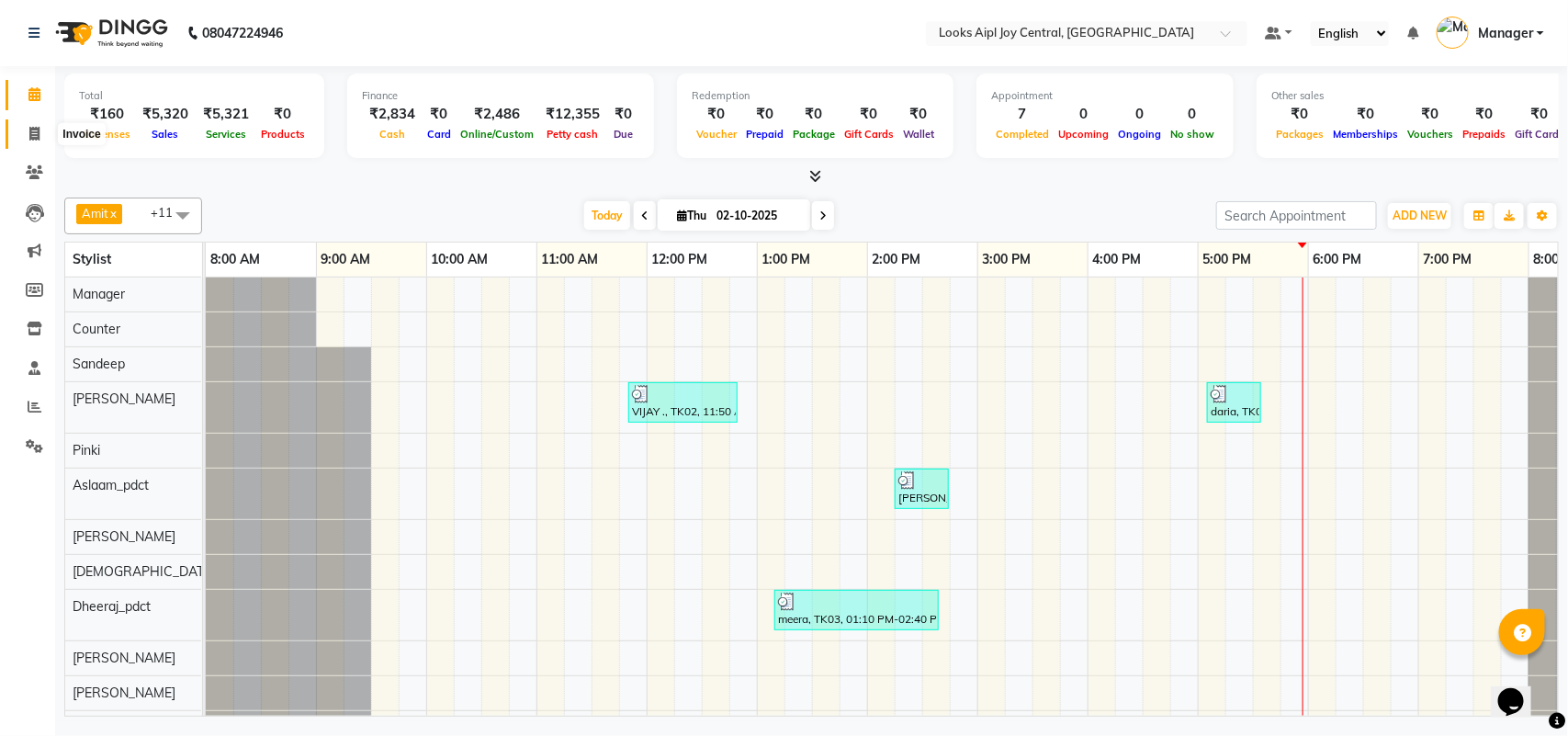
click at [39, 129] on span at bounding box center [34, 134] width 32 height 21
select select "6032"
select select "service"
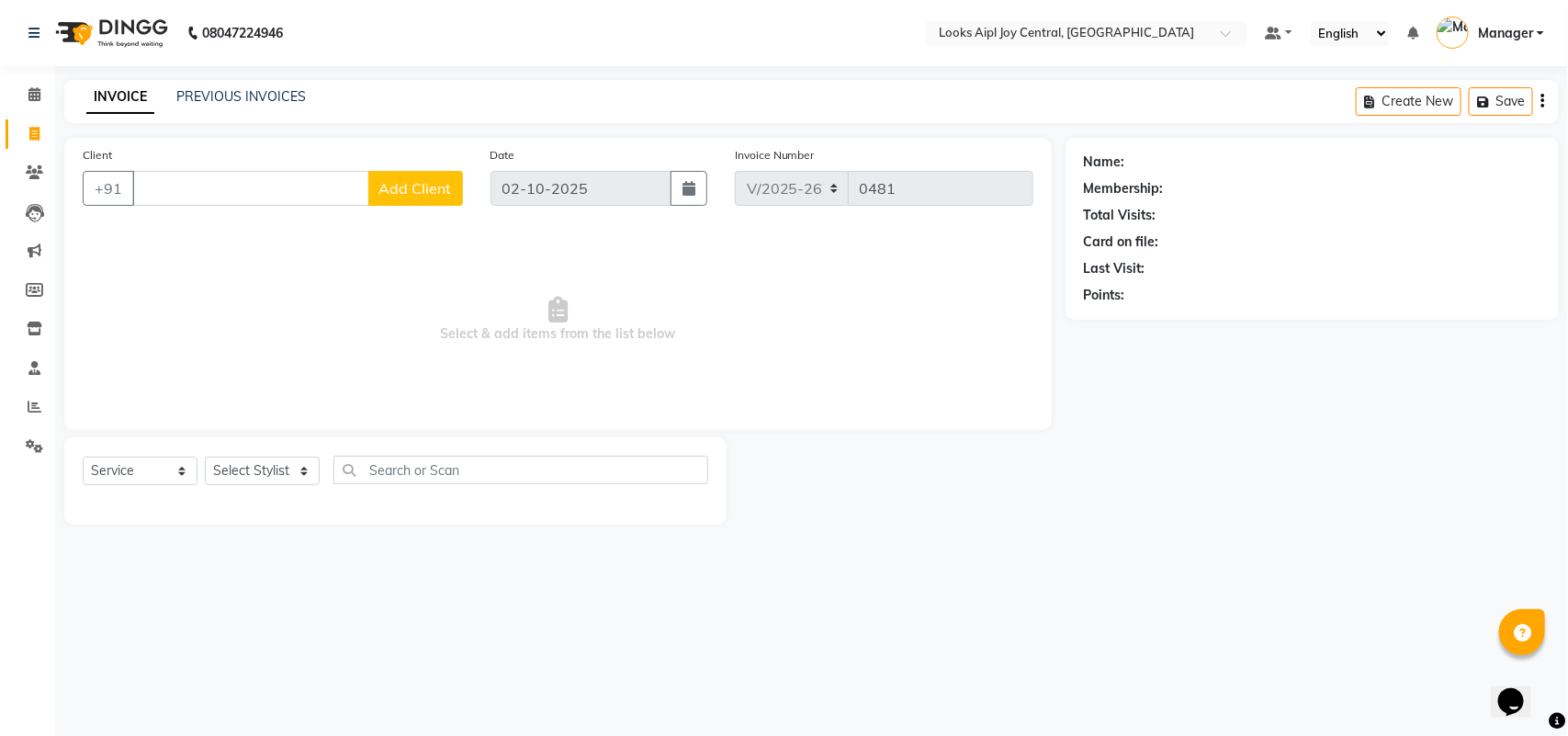
click at [248, 184] on input "Client" at bounding box center [251, 187] width 237 height 34
type input "9899020837"
click at [404, 175] on button "Add Client" at bounding box center [416, 187] width 95 height 34
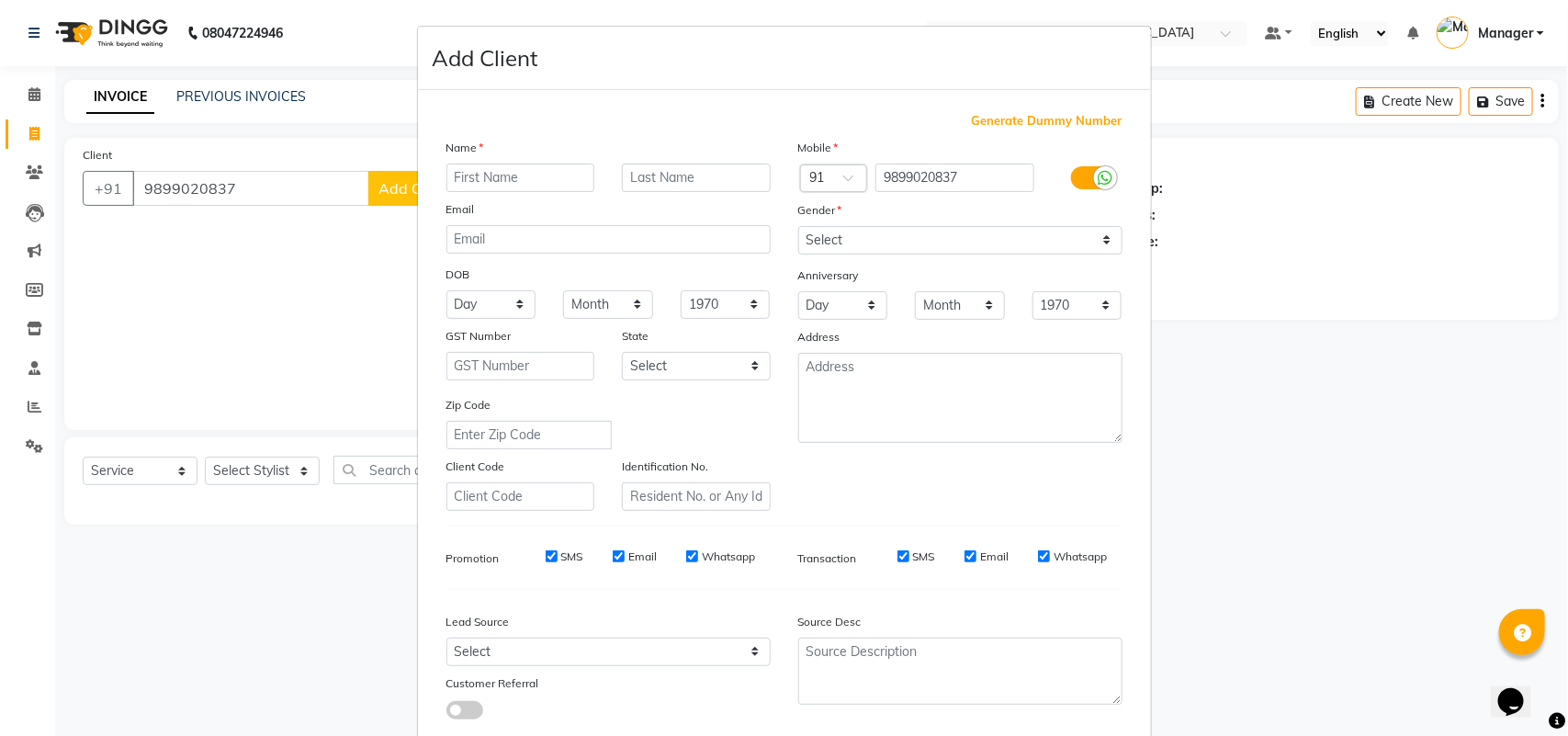
click at [496, 157] on div "Name" at bounding box center [608, 151] width 352 height 26
click at [476, 181] on input "text" at bounding box center [521, 177] width 149 height 29
type input "nishan"
click at [907, 243] on select "Select [DEMOGRAPHIC_DATA] [DEMOGRAPHIC_DATA] Other Prefer Not To Say" at bounding box center [961, 239] width 324 height 29
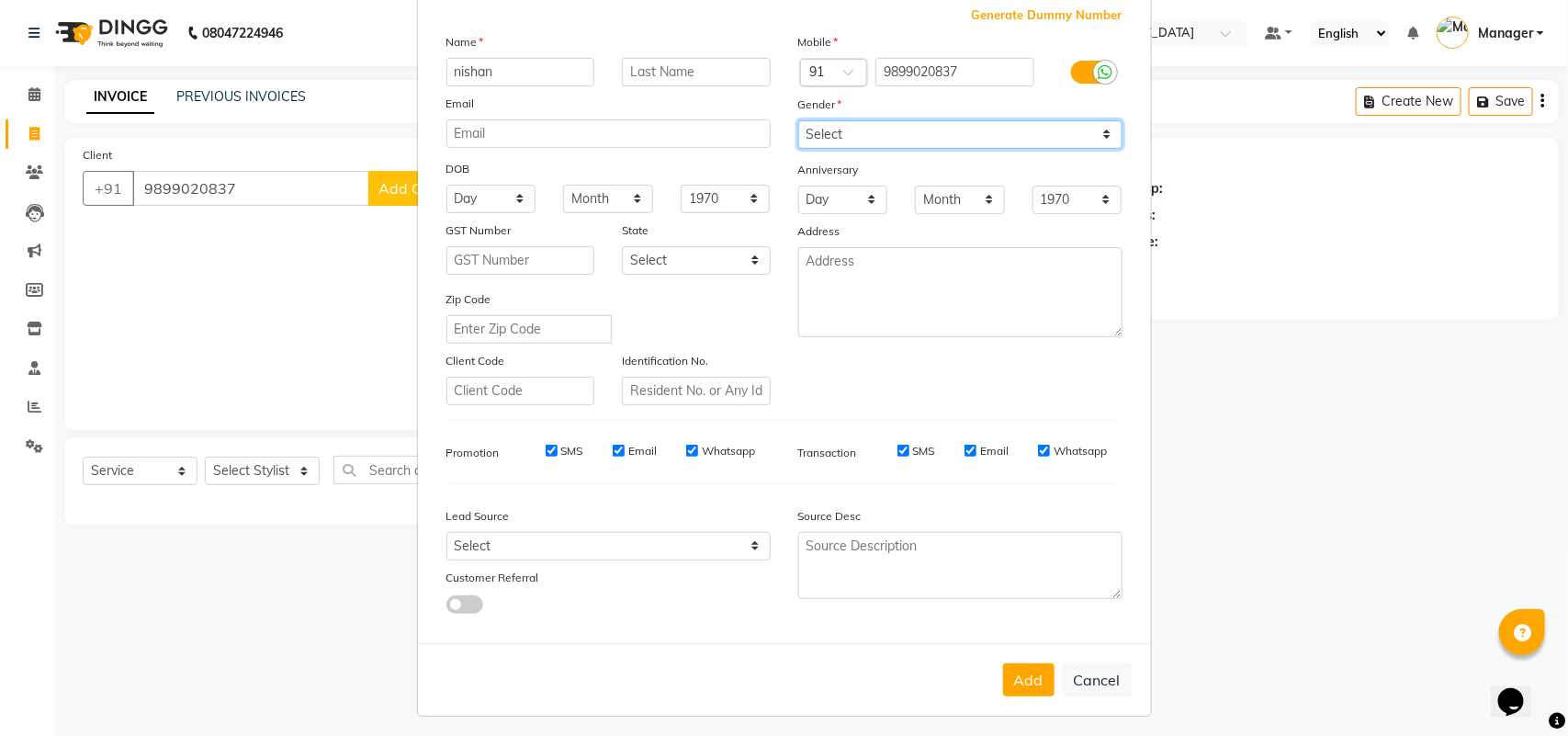
click at [932, 143] on select "Select [DEMOGRAPHIC_DATA] [DEMOGRAPHIC_DATA] Other Prefer Not To Say" at bounding box center [961, 134] width 324 height 29
select select "[DEMOGRAPHIC_DATA]"
click at [798, 120] on select "Select [DEMOGRAPHIC_DATA] [DEMOGRAPHIC_DATA] Other Prefer Not To Say" at bounding box center [961, 134] width 324 height 29
click at [1041, 663] on button "Add" at bounding box center [1028, 679] width 51 height 33
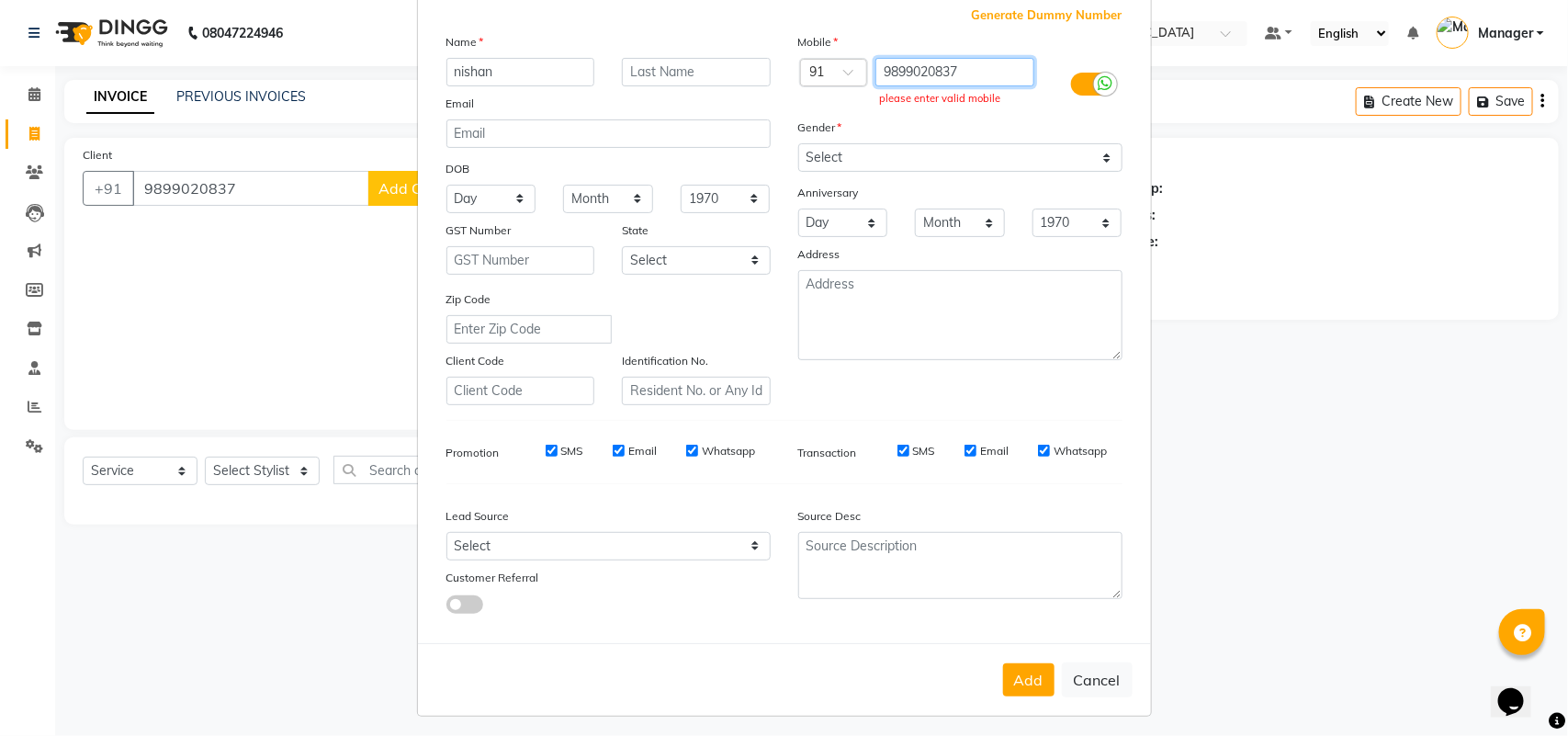
drag, startPoint x: 981, startPoint y: 65, endPoint x: 773, endPoint y: 99, distance: 210.8
click at [773, 99] on div "Name nishan Email DOB Day 01 02 03 04 05 06 07 08 09 10 11 12 13 14 15 16 17 18…" at bounding box center [784, 218] width 703 height 373
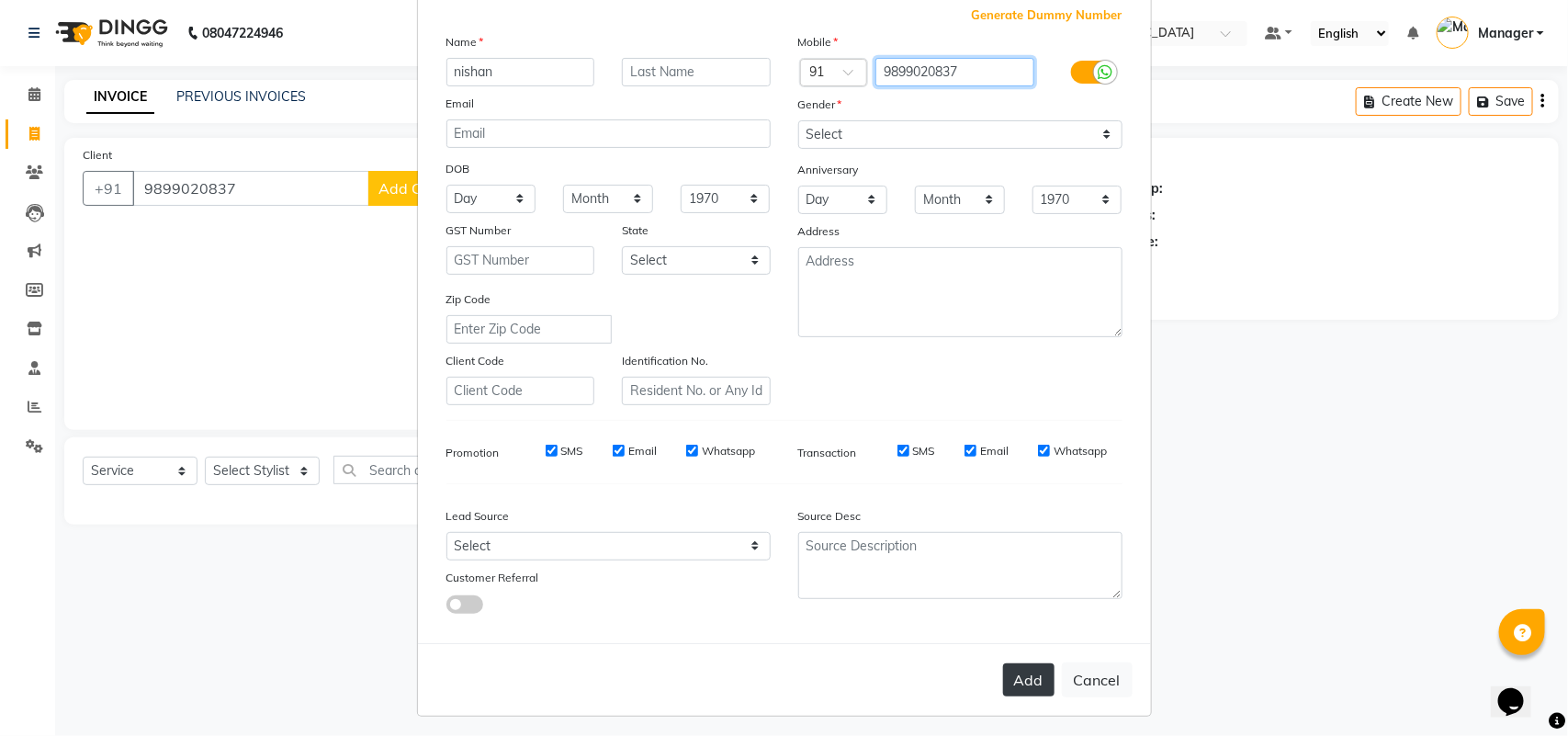
type input "9899020837"
click at [1025, 669] on button "Add" at bounding box center [1028, 679] width 51 height 33
type input "9899020837"
select select
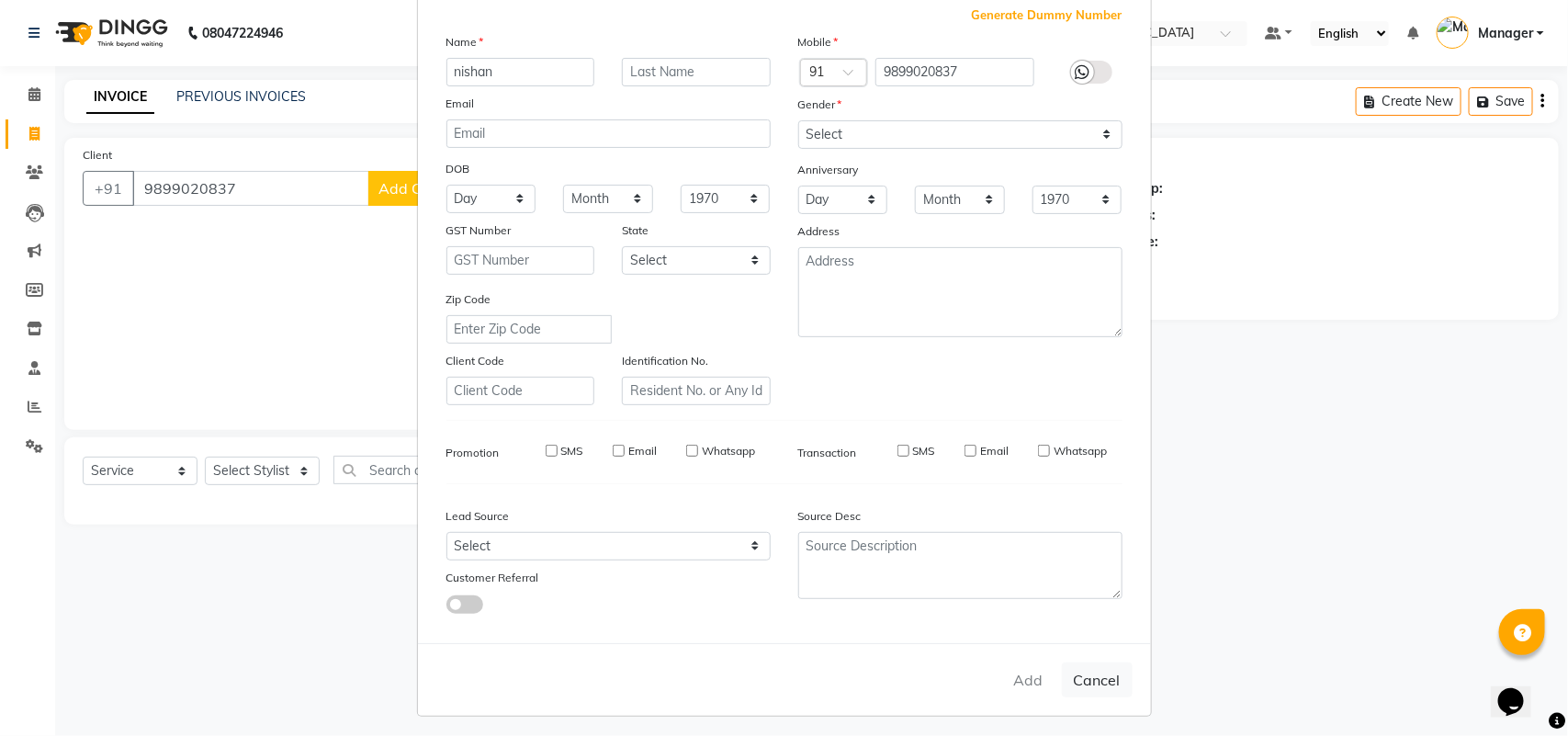
select select
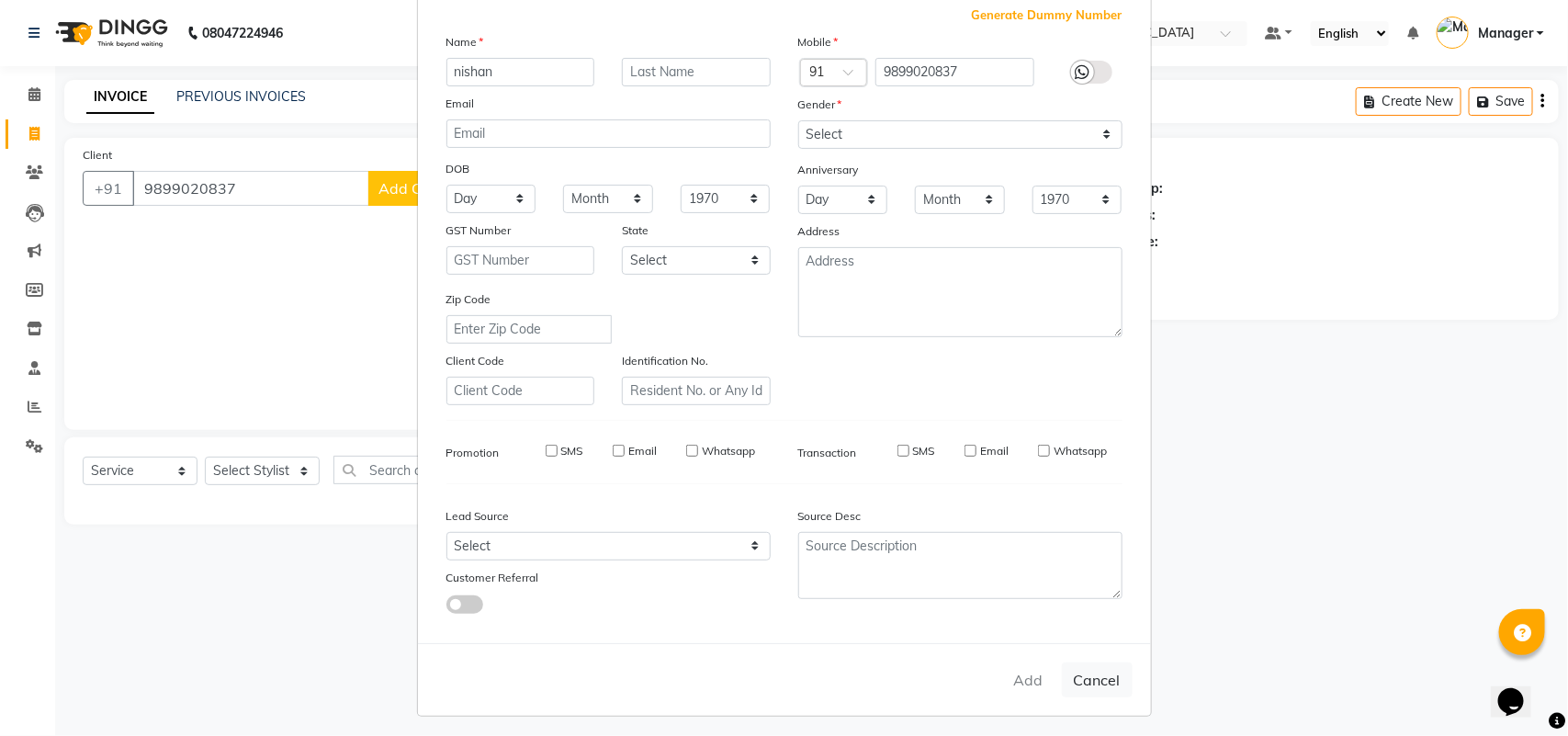
checkbox input "false"
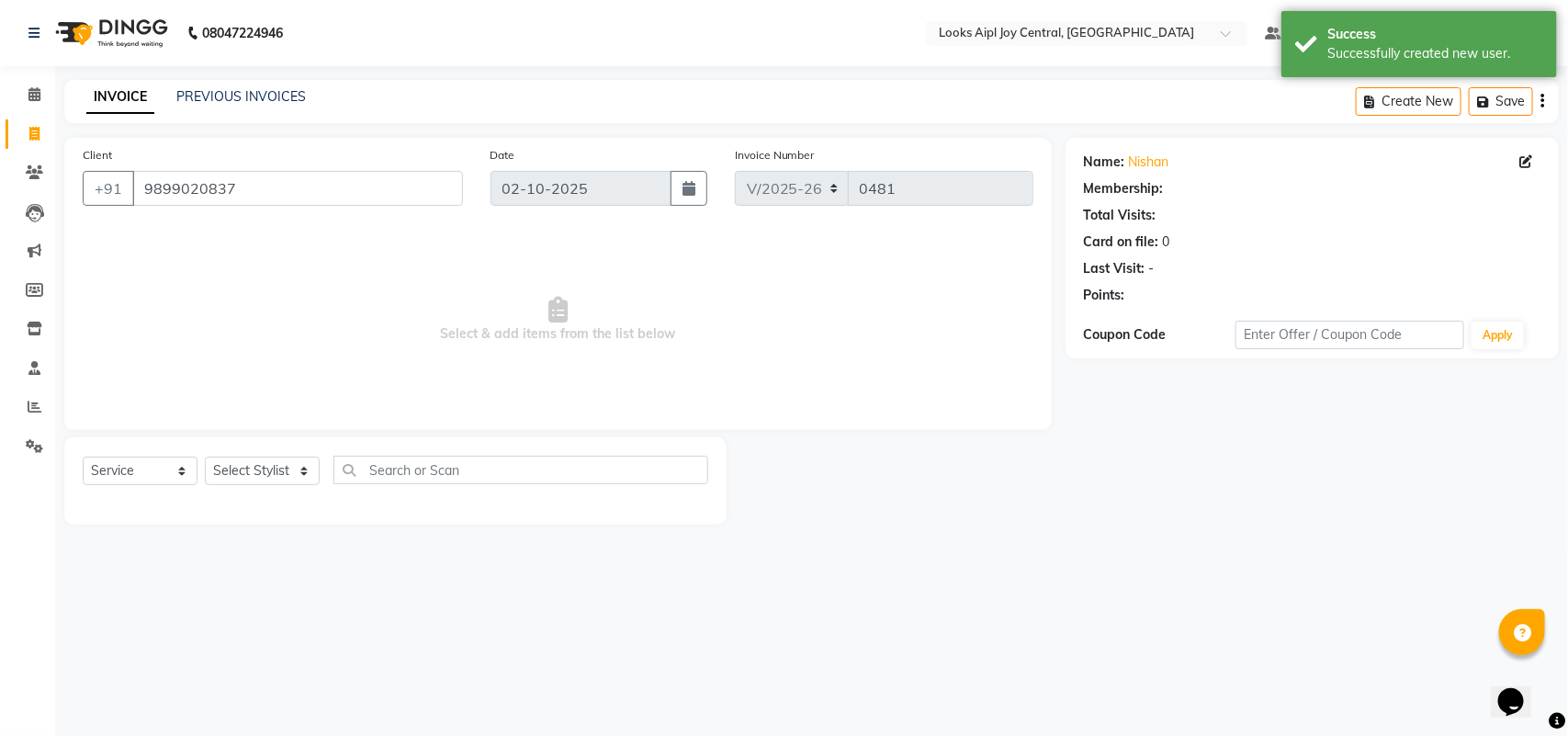
select select "1: Object"
click at [266, 462] on select "Select Stylist [PERSON_NAME] [PERSON_NAME] Counter Deepak_pdct [PERSON_NAME] [P…" at bounding box center [262, 470] width 115 height 29
click at [205, 457] on select "Select Stylist [PERSON_NAME] [PERSON_NAME] Counter Deepak_pdct [PERSON_NAME] [P…" at bounding box center [262, 470] width 115 height 29
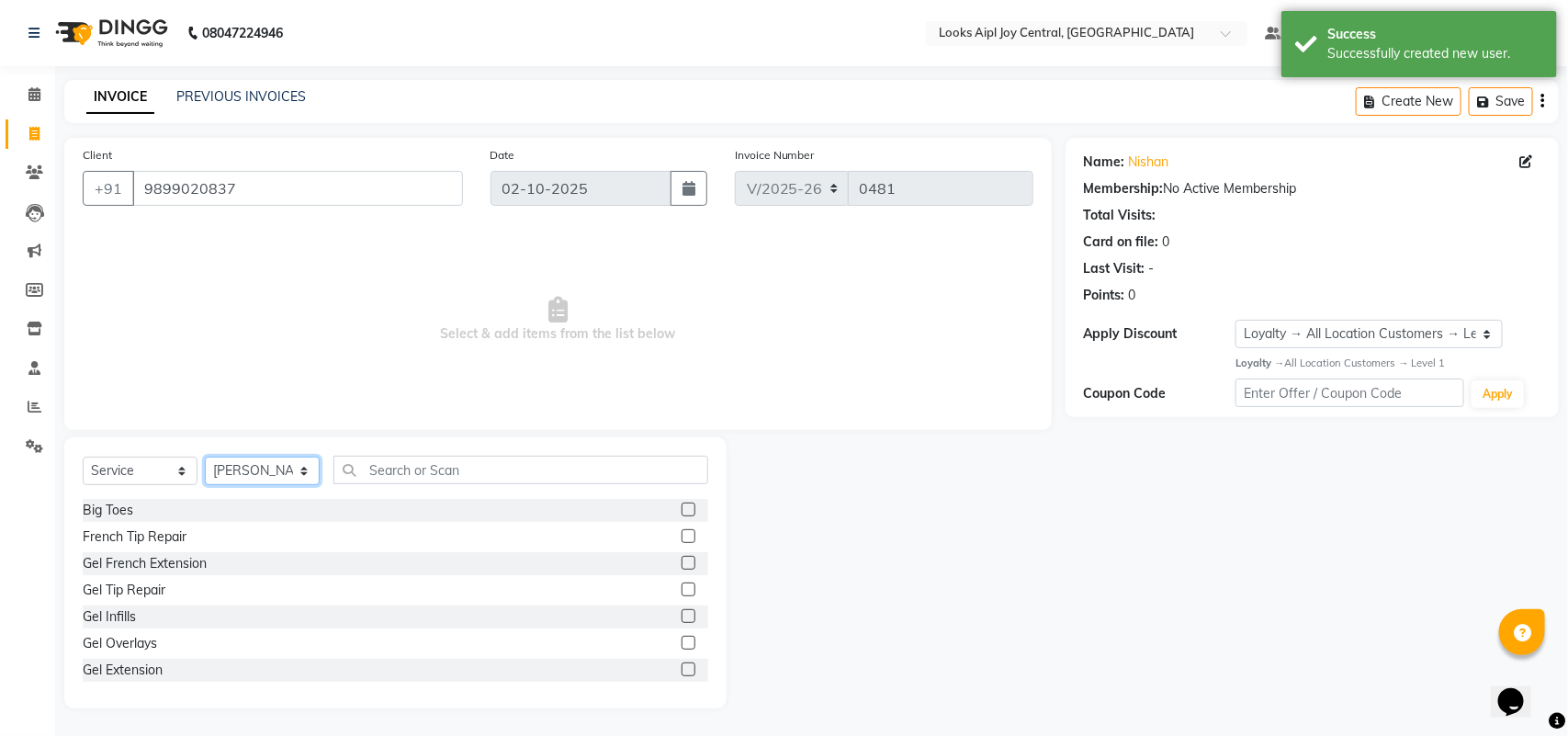
click at [236, 481] on select "Select Stylist [PERSON_NAME] [PERSON_NAME] Counter Deepak_pdct [PERSON_NAME] [P…" at bounding box center [262, 470] width 115 height 29
select select "92841"
click at [205, 457] on select "Select Stylist [PERSON_NAME] [PERSON_NAME] Counter Deepak_pdct [PERSON_NAME] [P…" at bounding box center [262, 470] width 115 height 29
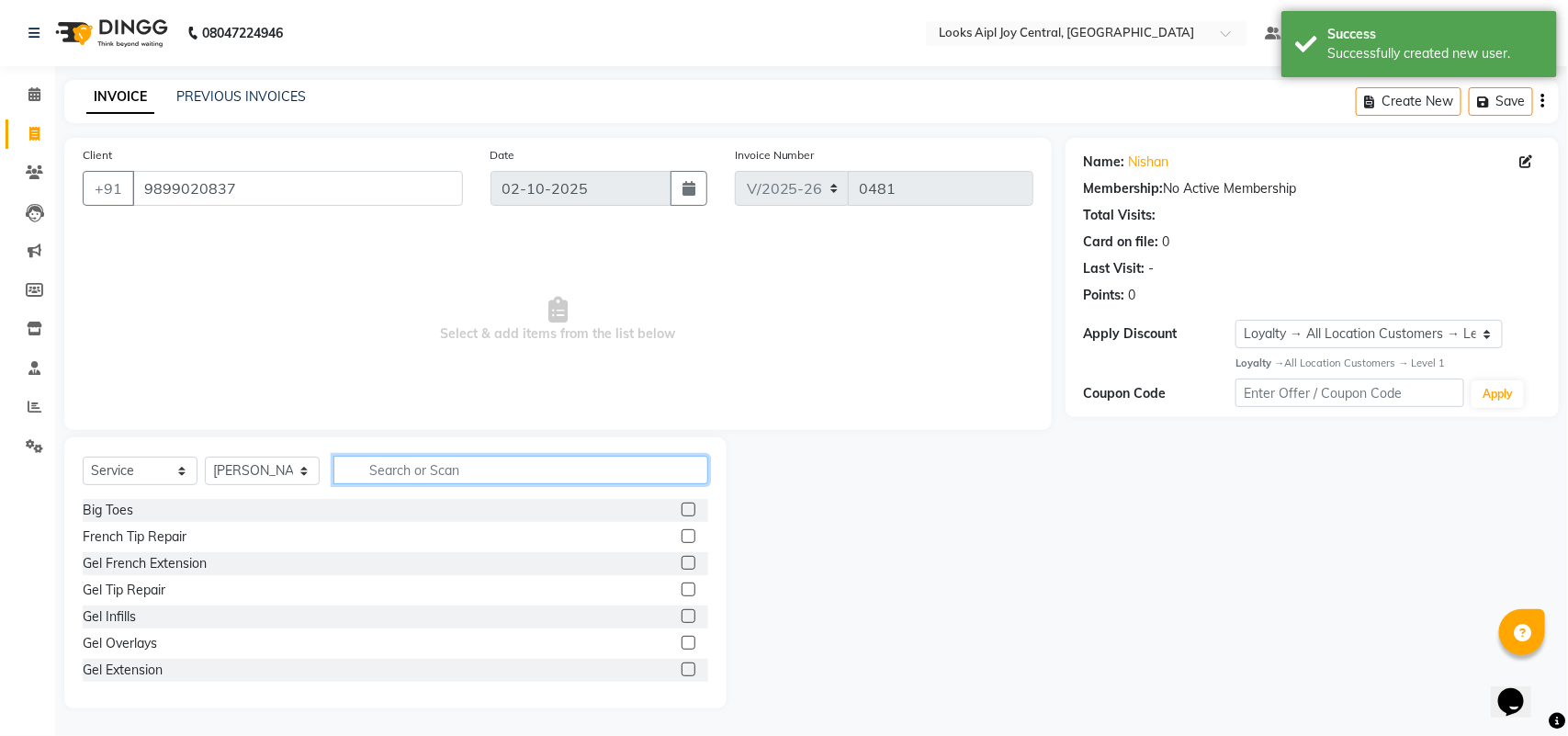
click at [475, 479] on input "text" at bounding box center [521, 470] width 375 height 29
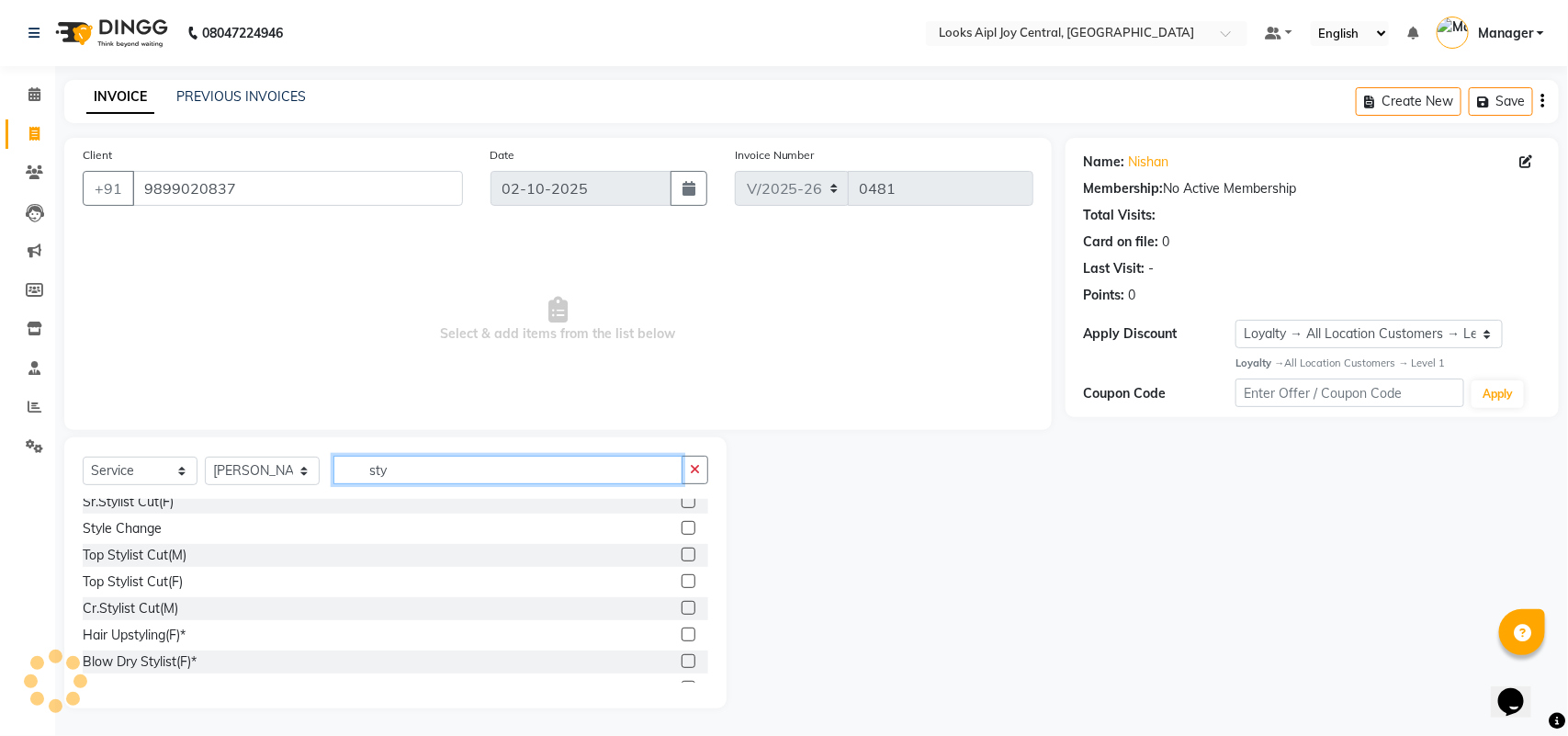
scroll to position [345, 0]
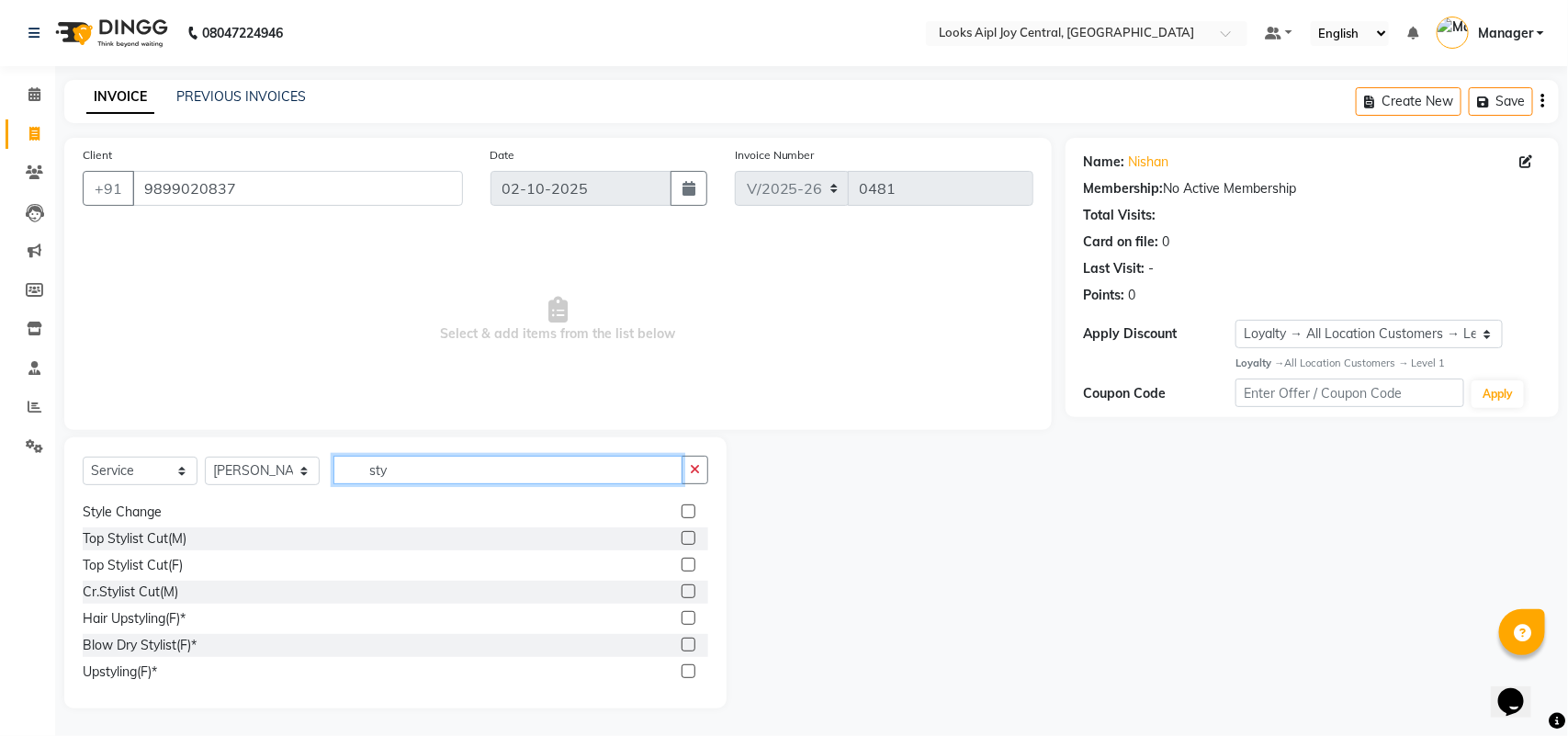
type input "sty"
click at [681, 511] on label at bounding box center [688, 511] width 14 height 14
click at [681, 511] on input "checkbox" at bounding box center [687, 511] width 12 height 12
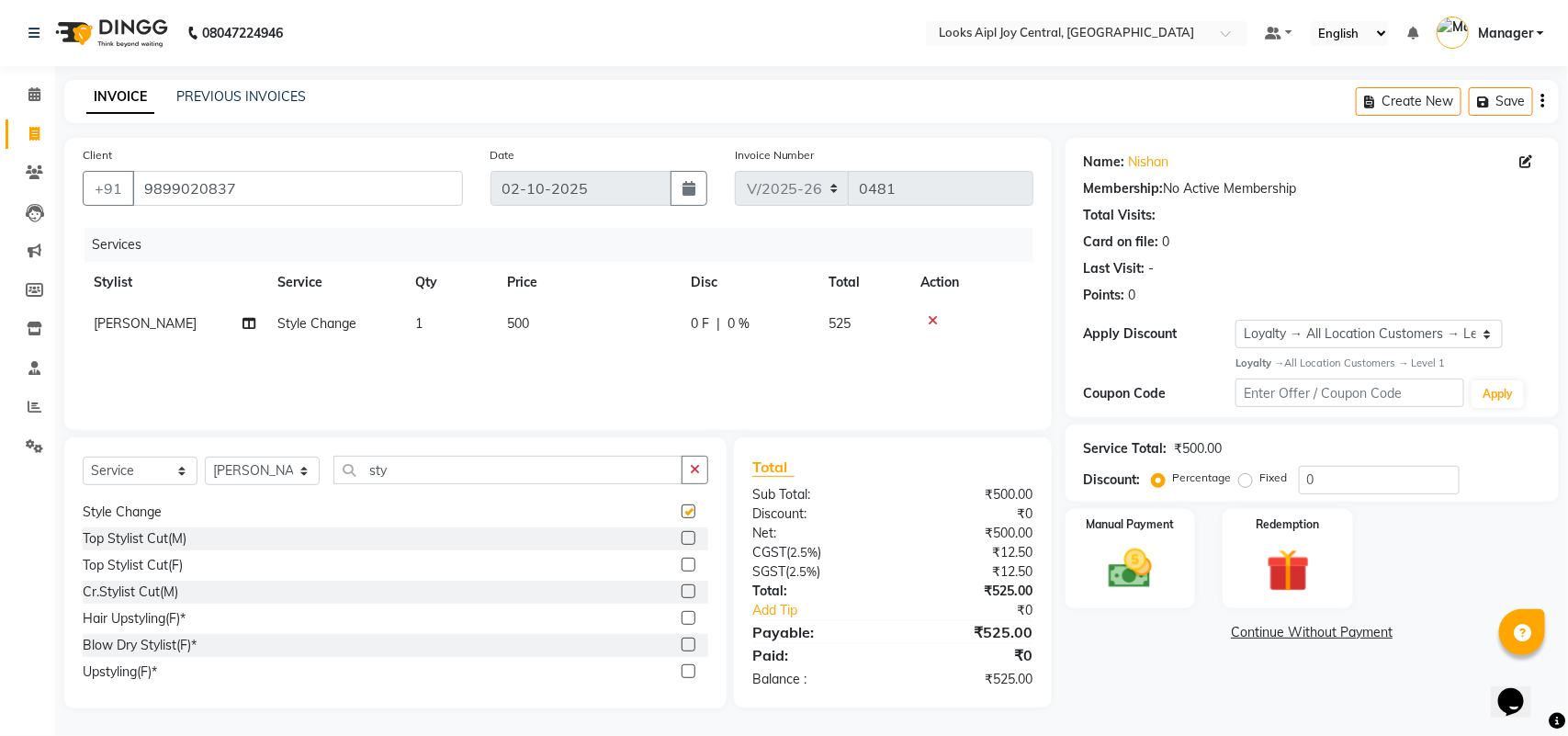
checkbox input "false"
drag, startPoint x: 437, startPoint y: 470, endPoint x: 303, endPoint y: 466, distance: 134.1
click at [303, 466] on div "Select Service Product Membership Package Voucher Prepaid Gift Card Select Styl…" at bounding box center [395, 477] width 625 height 43
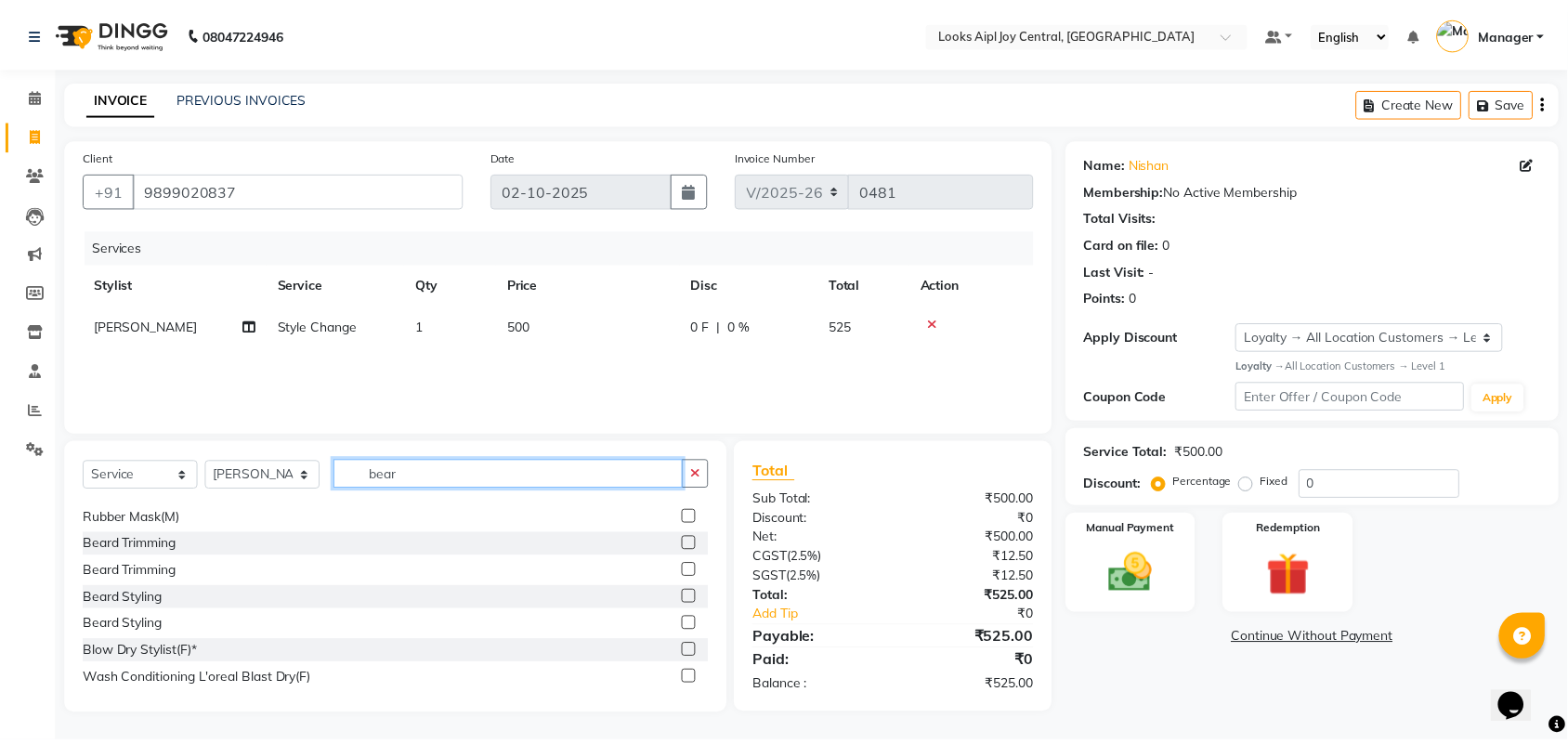
scroll to position [0, 0]
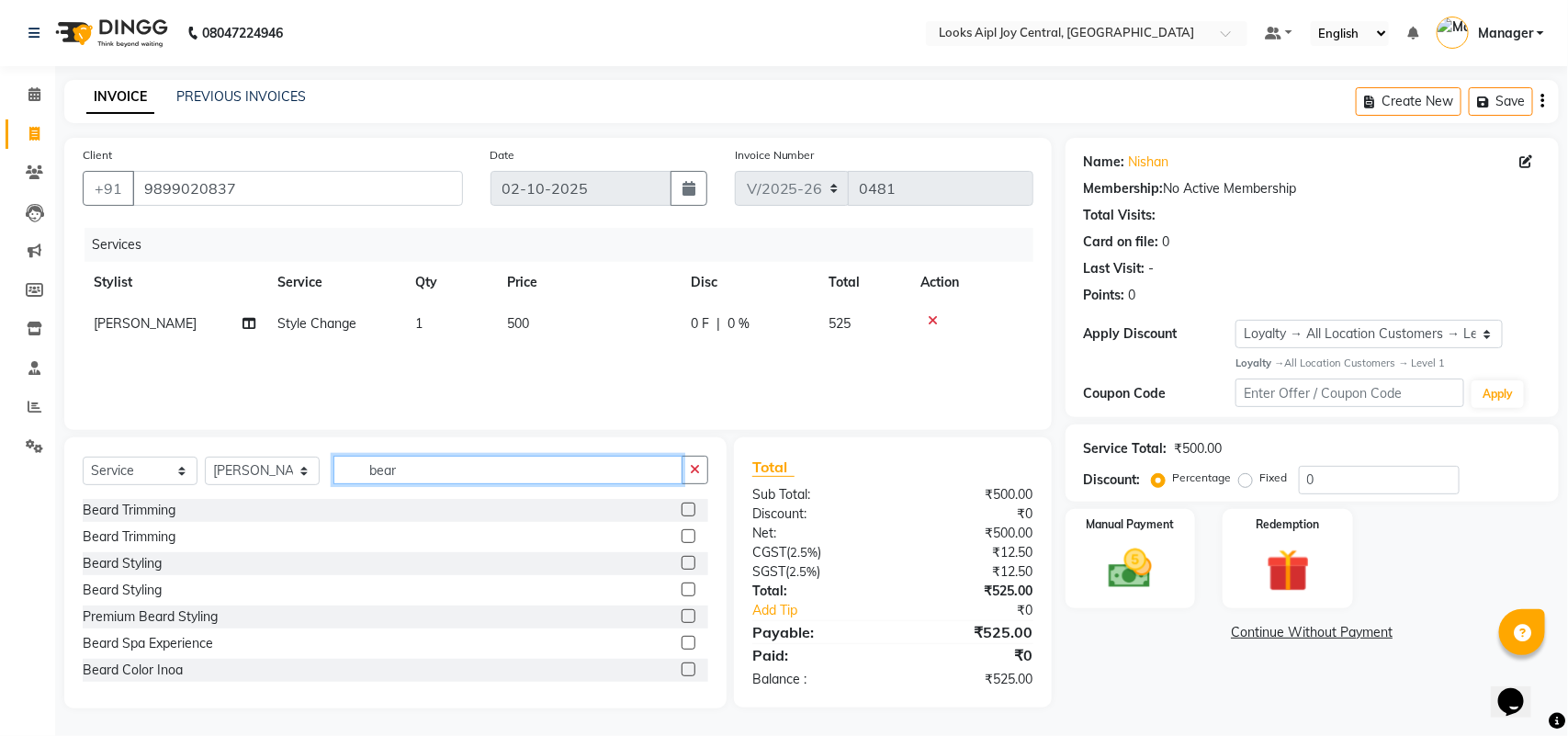
type input "bear"
click at [681, 510] on label at bounding box center [688, 509] width 14 height 14
click at [681, 510] on input "checkbox" at bounding box center [687, 510] width 12 height 12
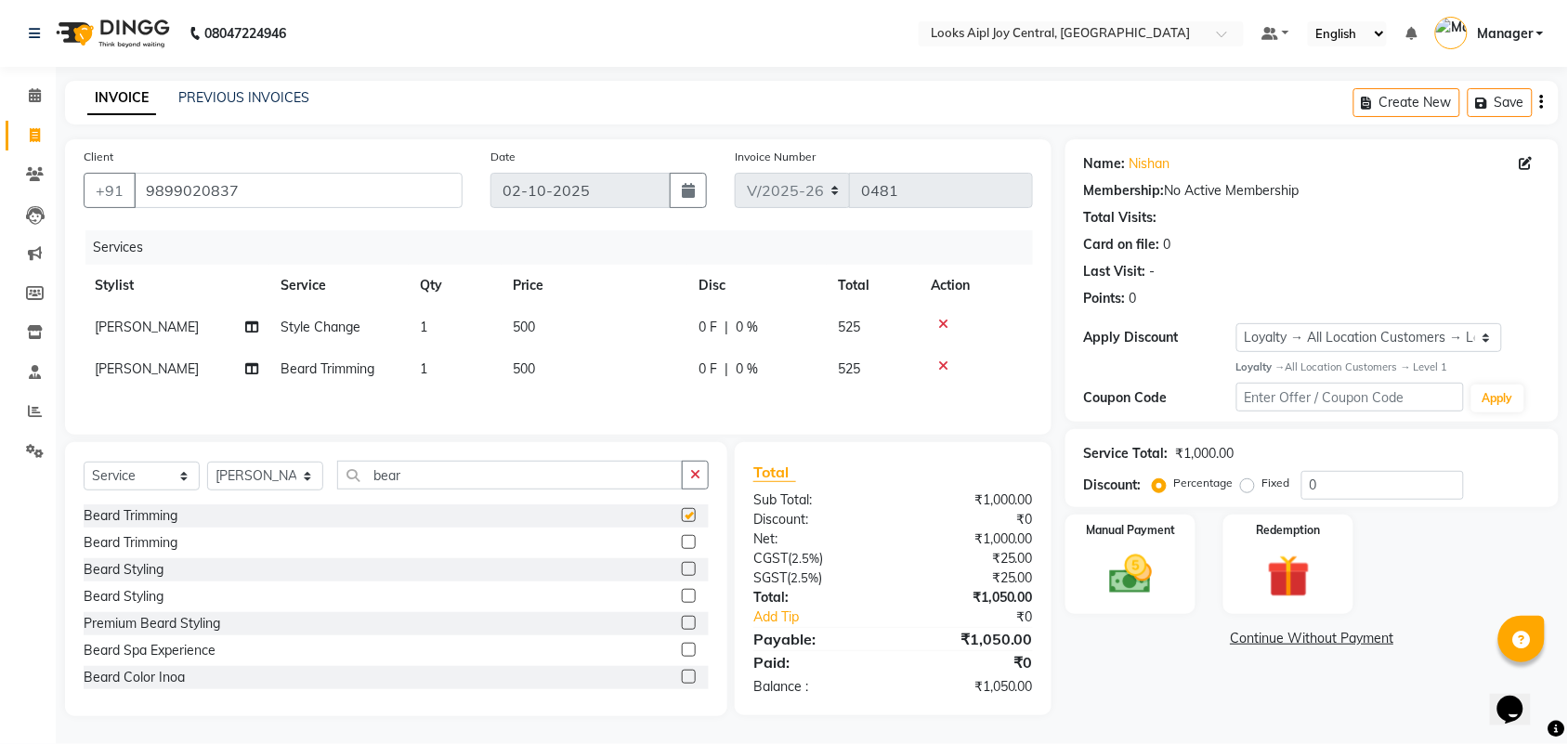
checkbox input "false"
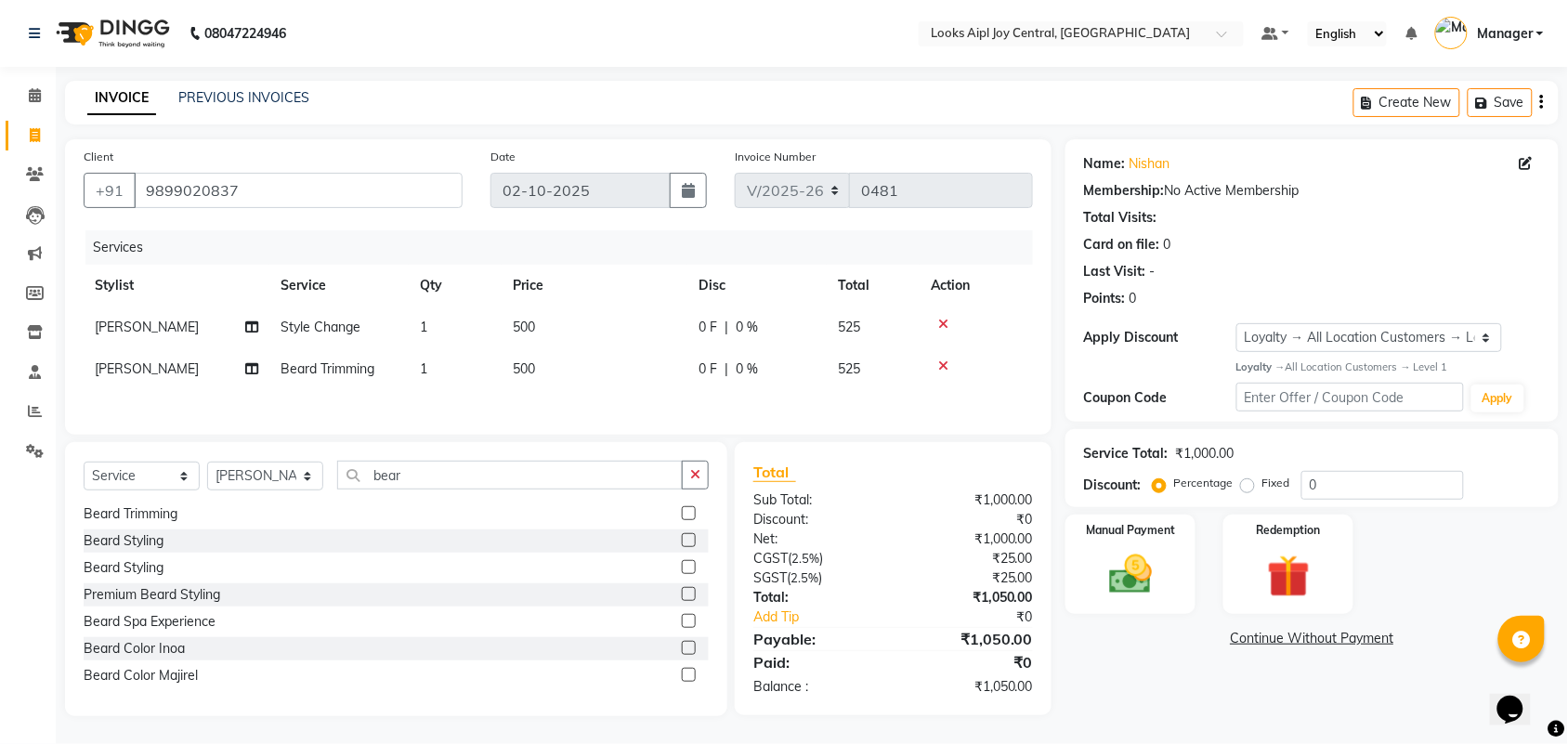
click at [508, 368] on td "500" at bounding box center [594, 369] width 186 height 41
select select "92841"
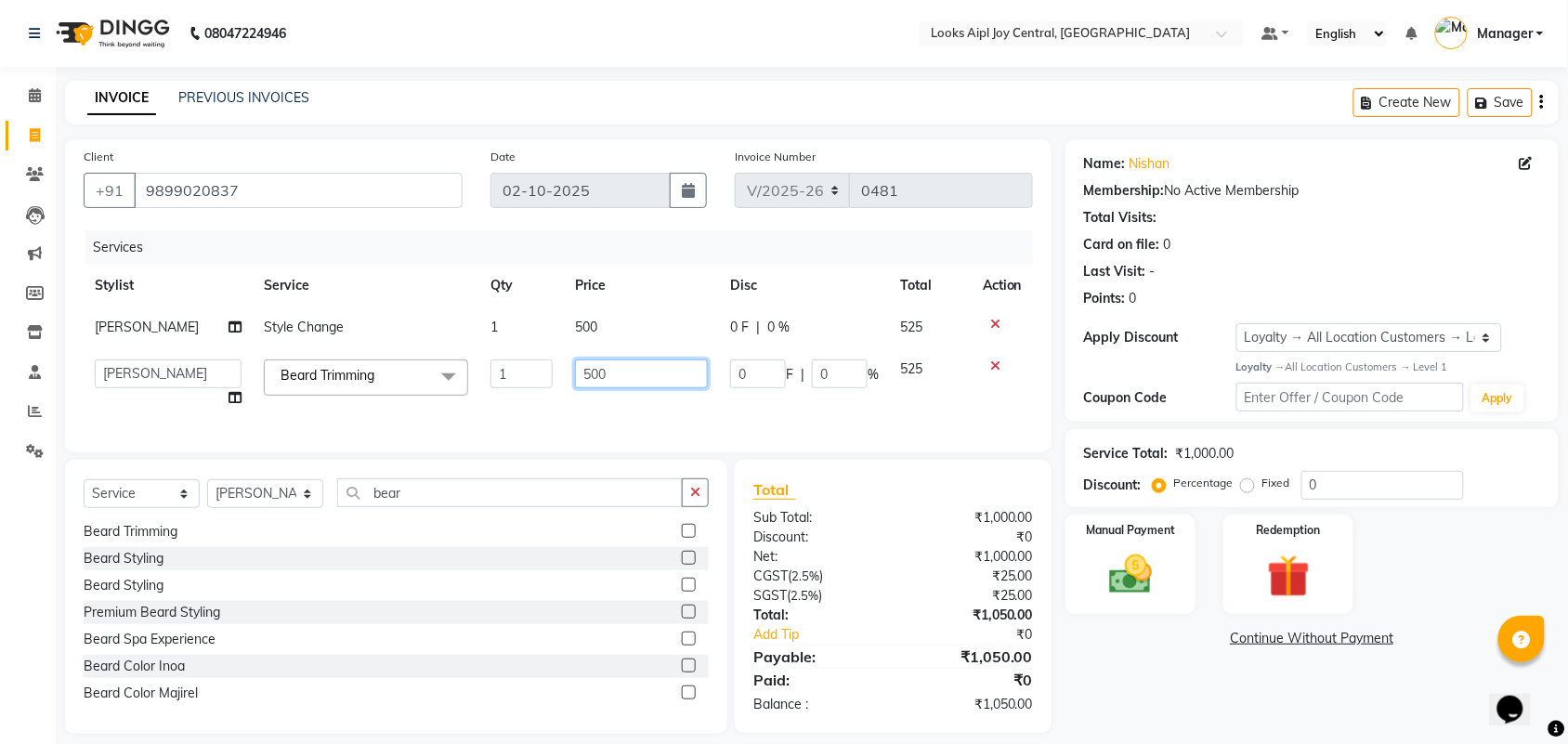
drag, startPoint x: 607, startPoint y: 376, endPoint x: 569, endPoint y: 376, distance: 38.0
click at [575, 376] on input "500" at bounding box center [641, 373] width 133 height 29
type input "400"
click at [1222, 638] on link "Continue Without Payment" at bounding box center [1313, 638] width 486 height 20
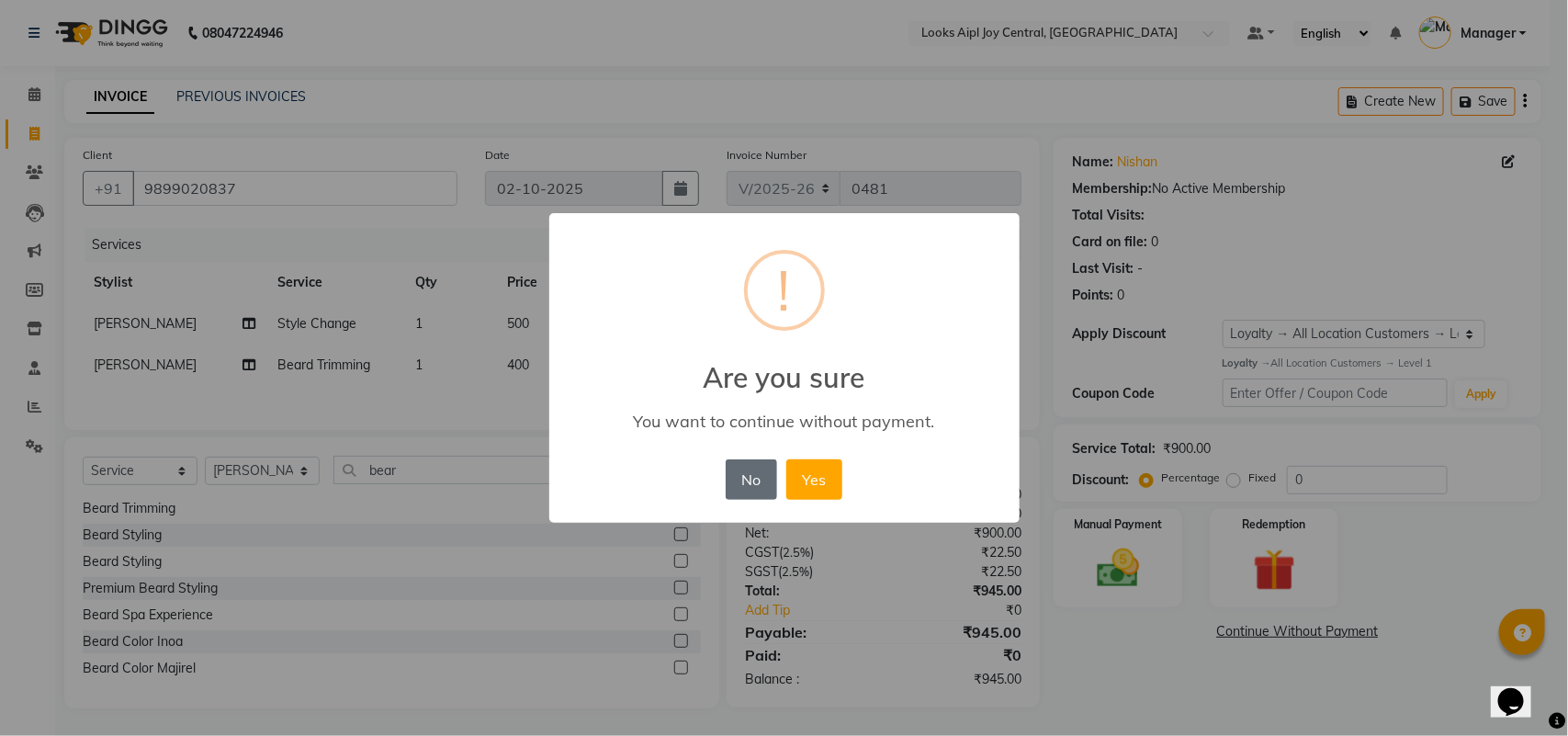
click at [755, 478] on button "No" at bounding box center [751, 479] width 51 height 40
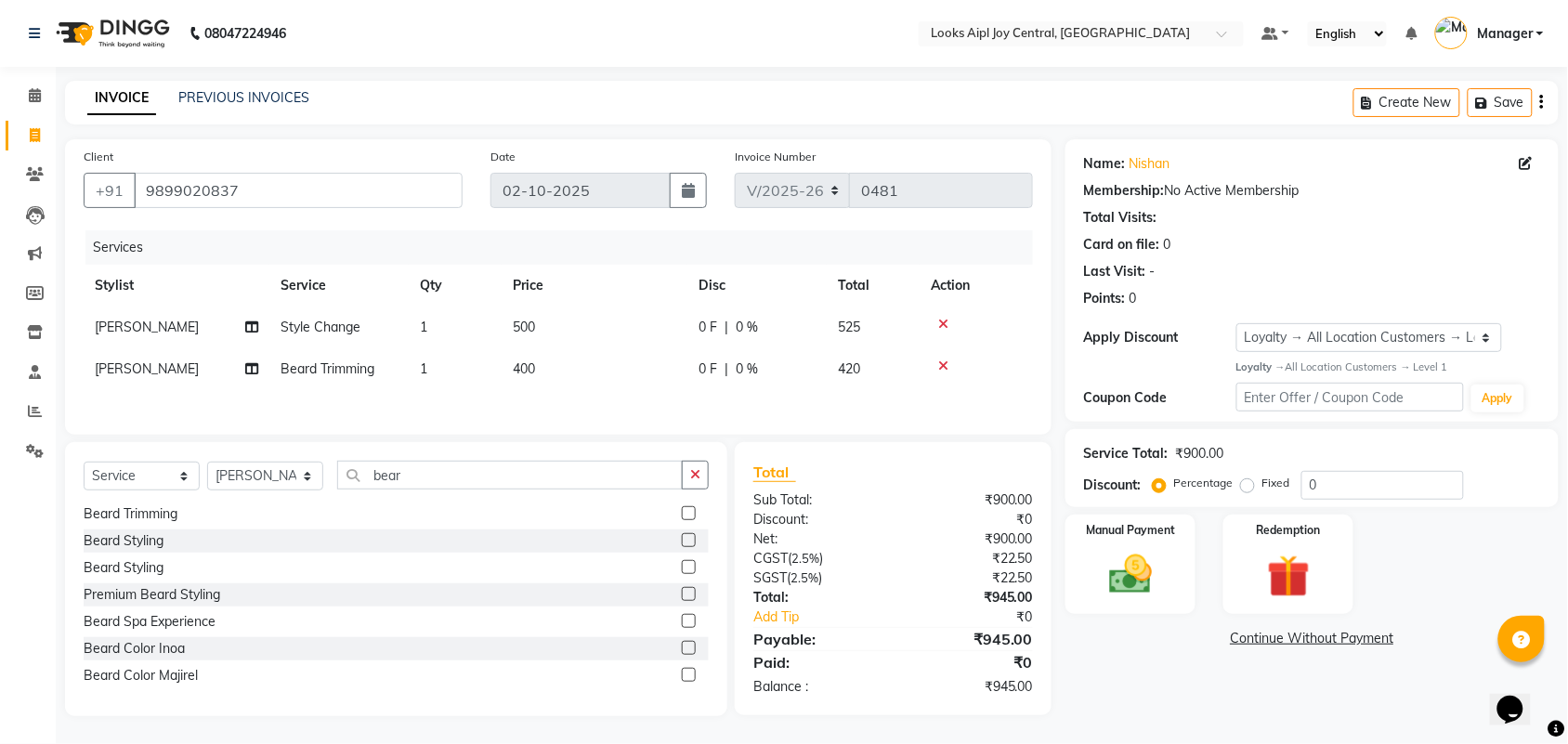
click at [1200, 657] on div "Name: [PERSON_NAME] Membership: No Active Membership Total Visits: Card on file…" at bounding box center [1319, 428] width 507 height 576
drag, startPoint x: 1338, startPoint y: 487, endPoint x: 1250, endPoint y: 486, distance: 88.0
click at [1250, 486] on div "Percentage Fixed 0" at bounding box center [1310, 485] width 307 height 29
type input "36.5"
click at [1112, 573] on img at bounding box center [1130, 574] width 73 height 51
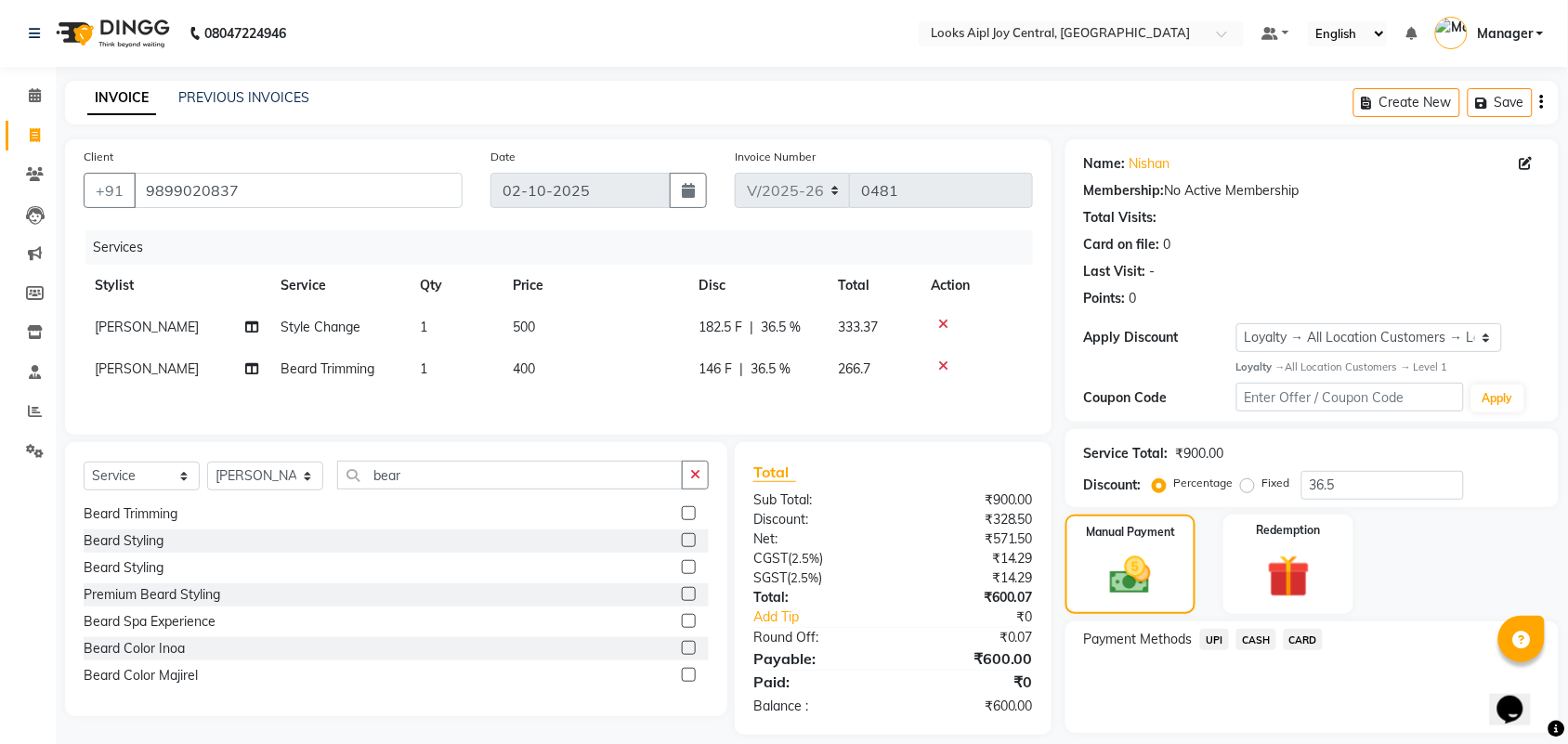
click at [1255, 632] on span "CASH" at bounding box center [1256, 639] width 40 height 22
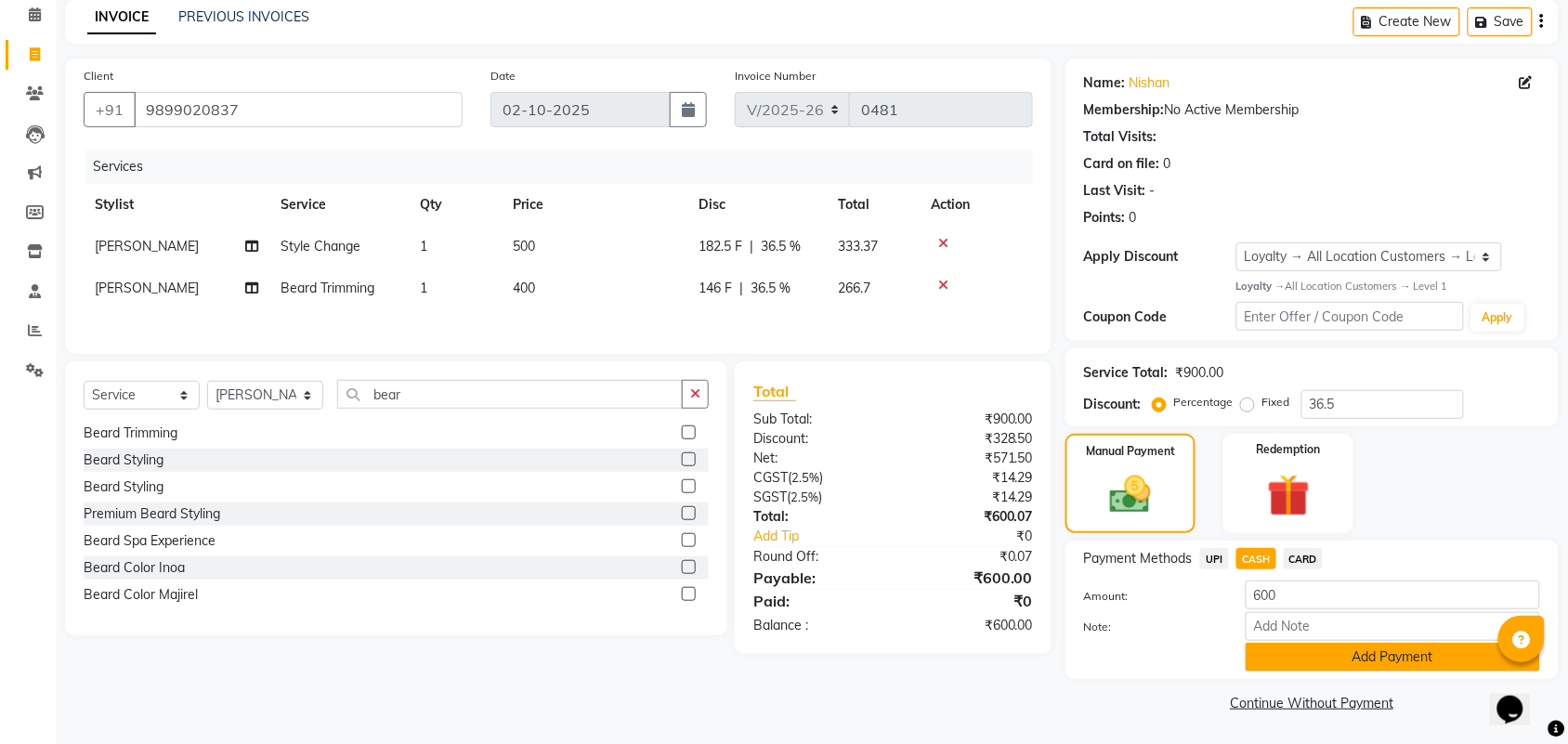
click at [1348, 657] on button "Add Payment" at bounding box center [1393, 656] width 294 height 29
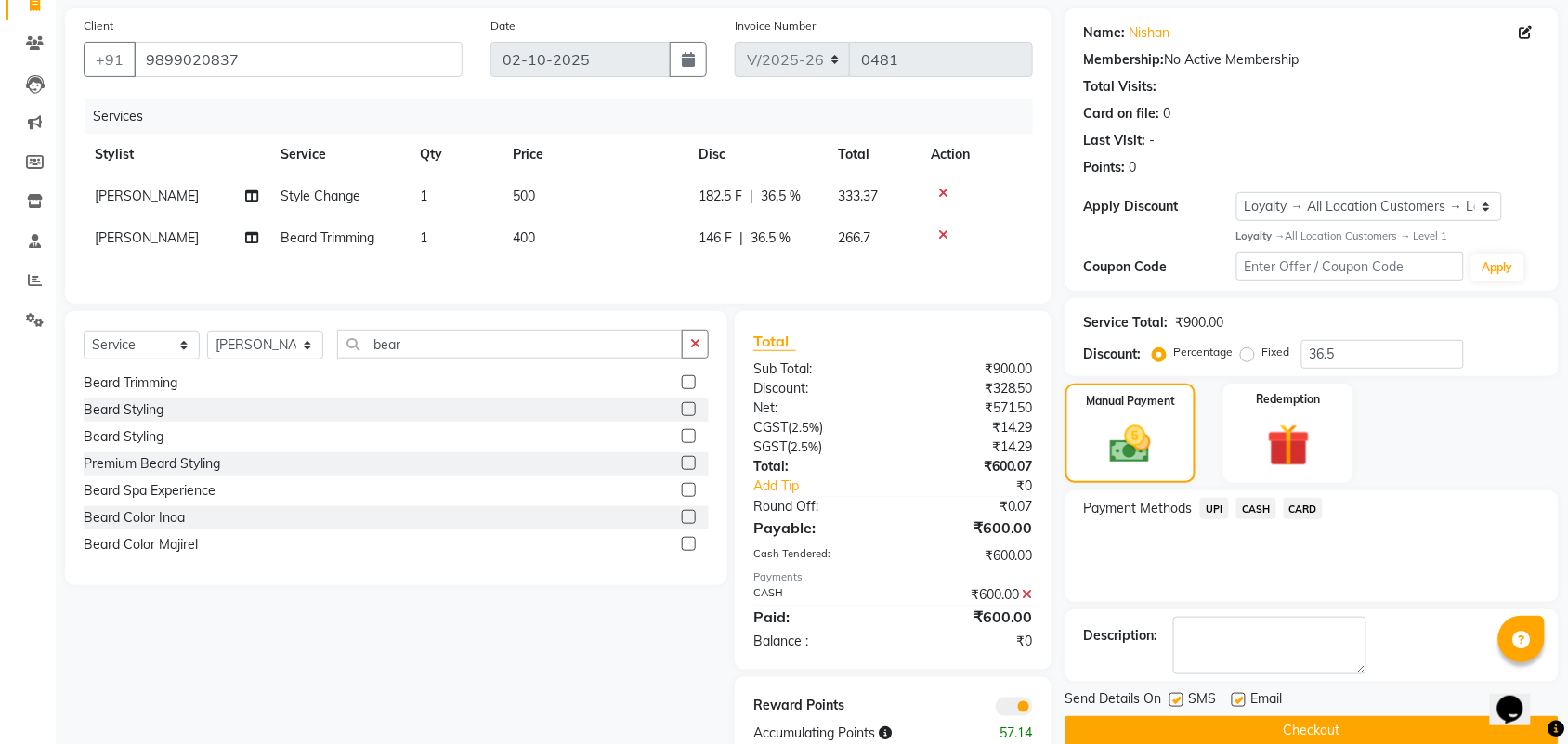
scroll to position [181, 0]
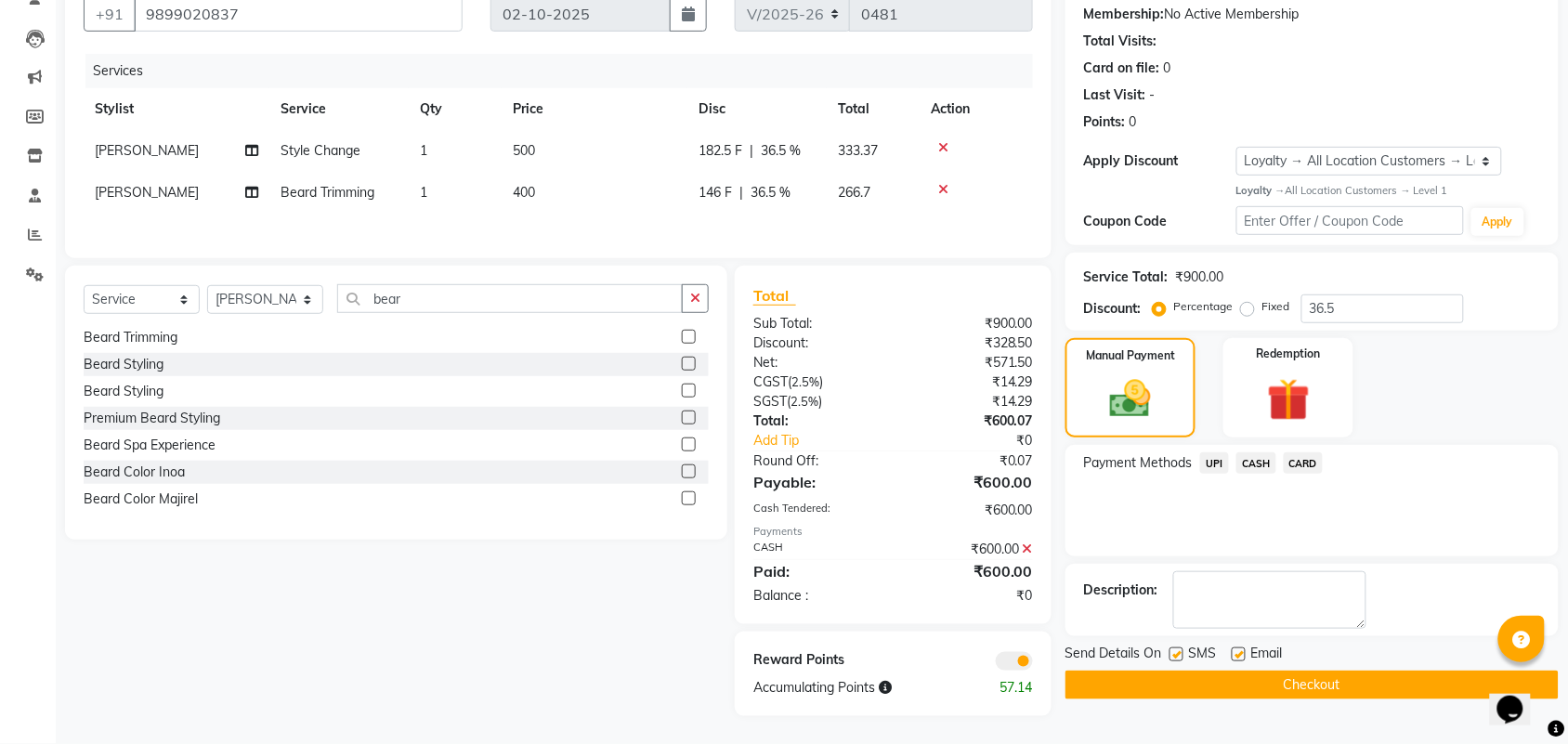
click at [1255, 685] on button "Checkout" at bounding box center [1312, 685] width 493 height 29
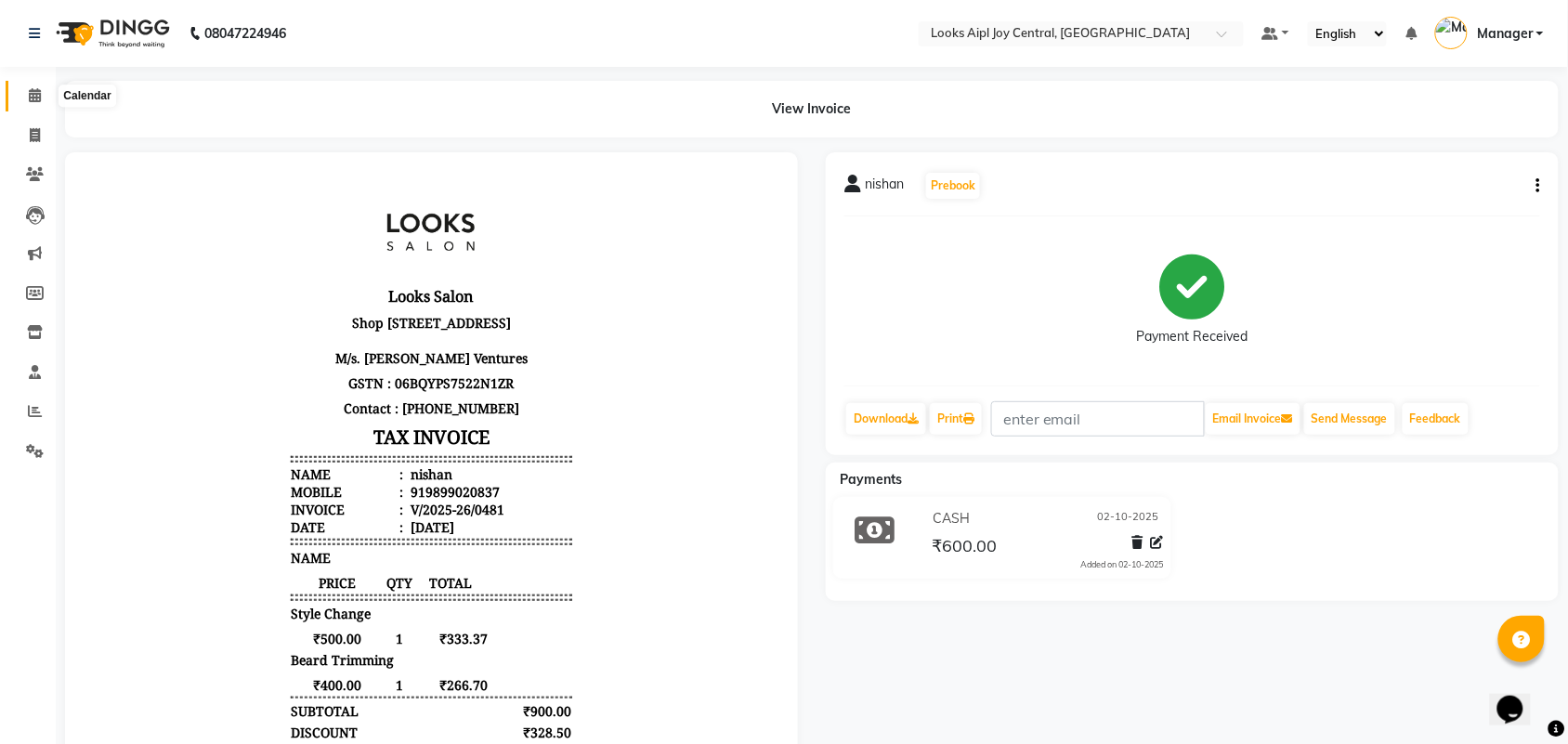
click at [37, 100] on icon at bounding box center [35, 95] width 12 height 14
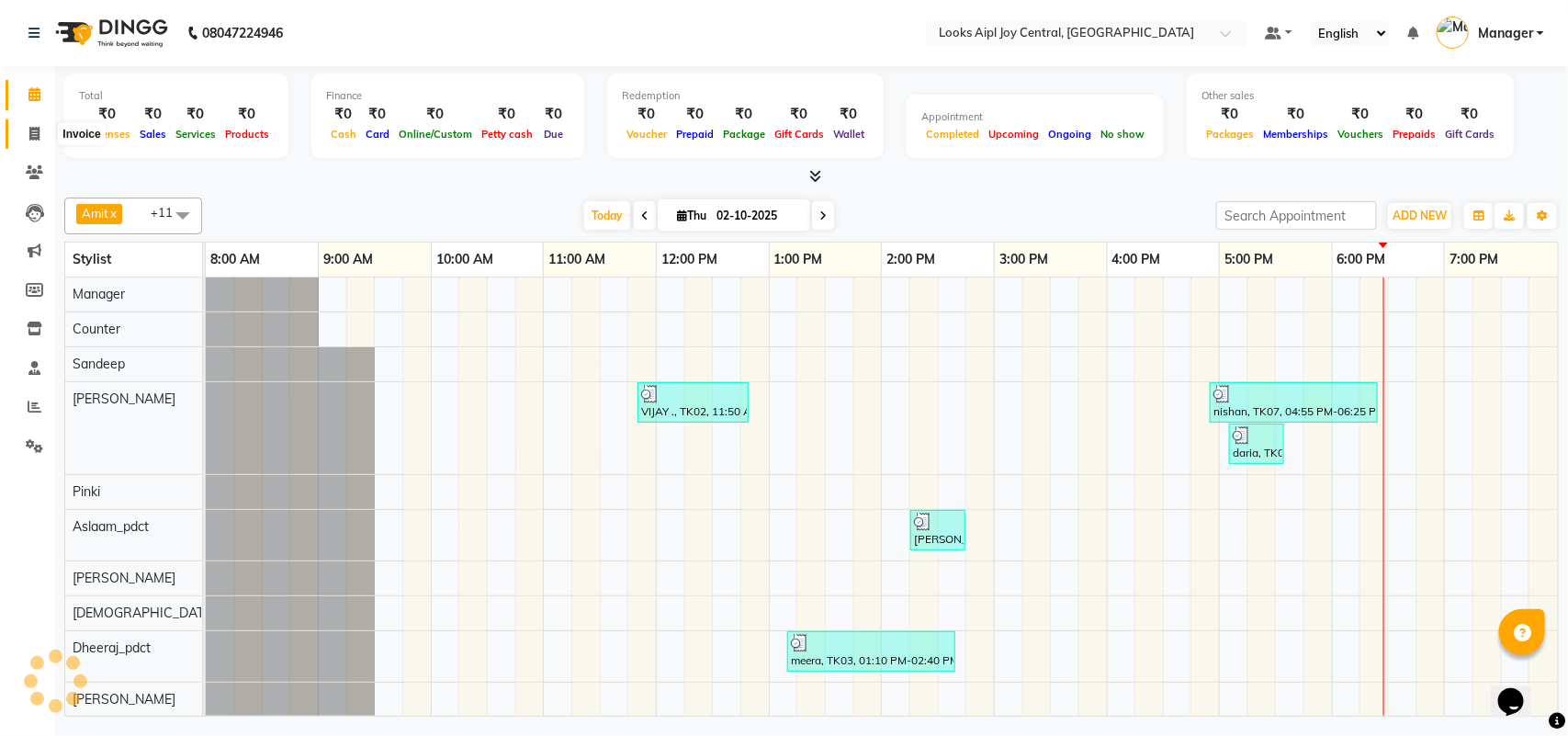
click at [34, 136] on icon at bounding box center [34, 133] width 10 height 14
select select "service"
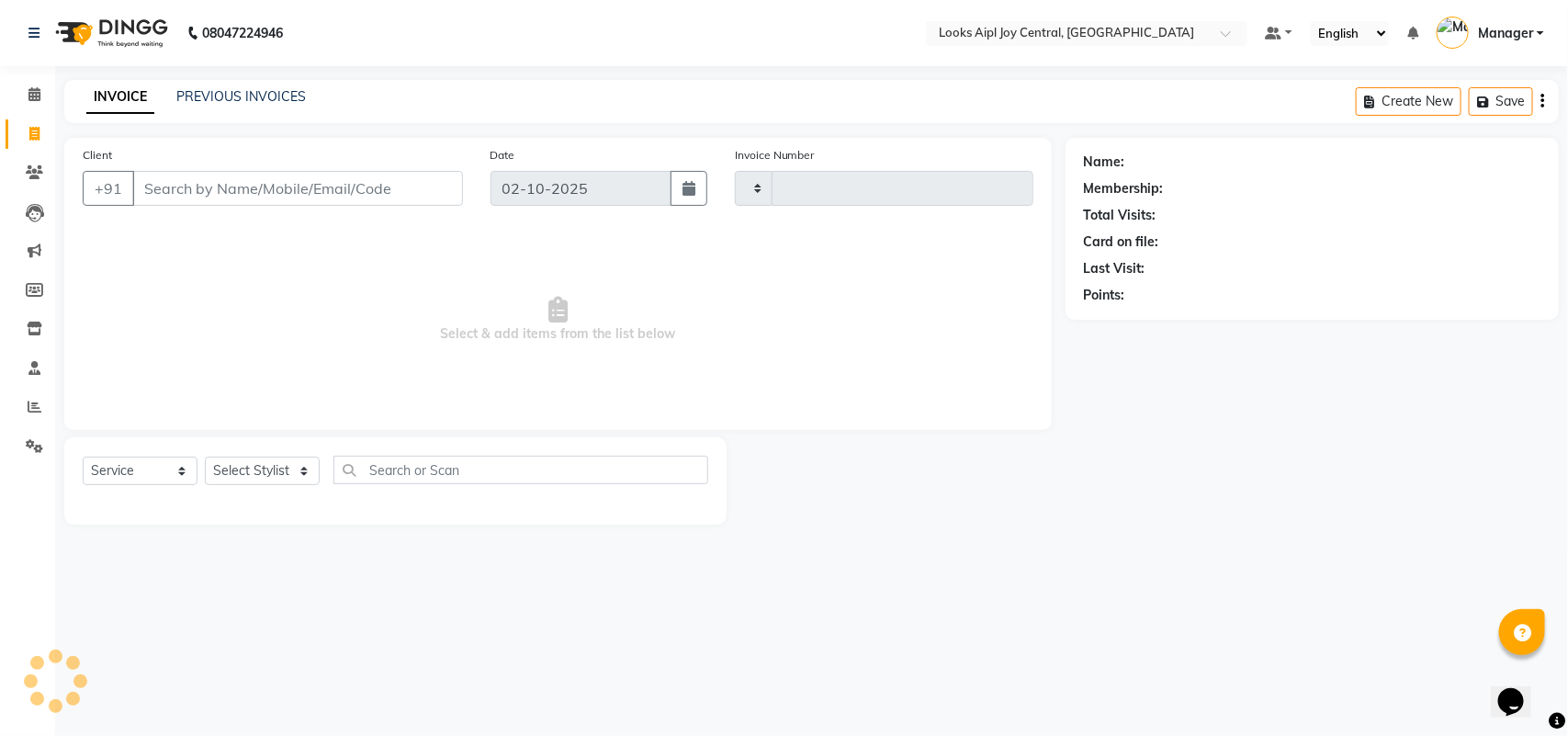
type input "0482"
select select "6032"
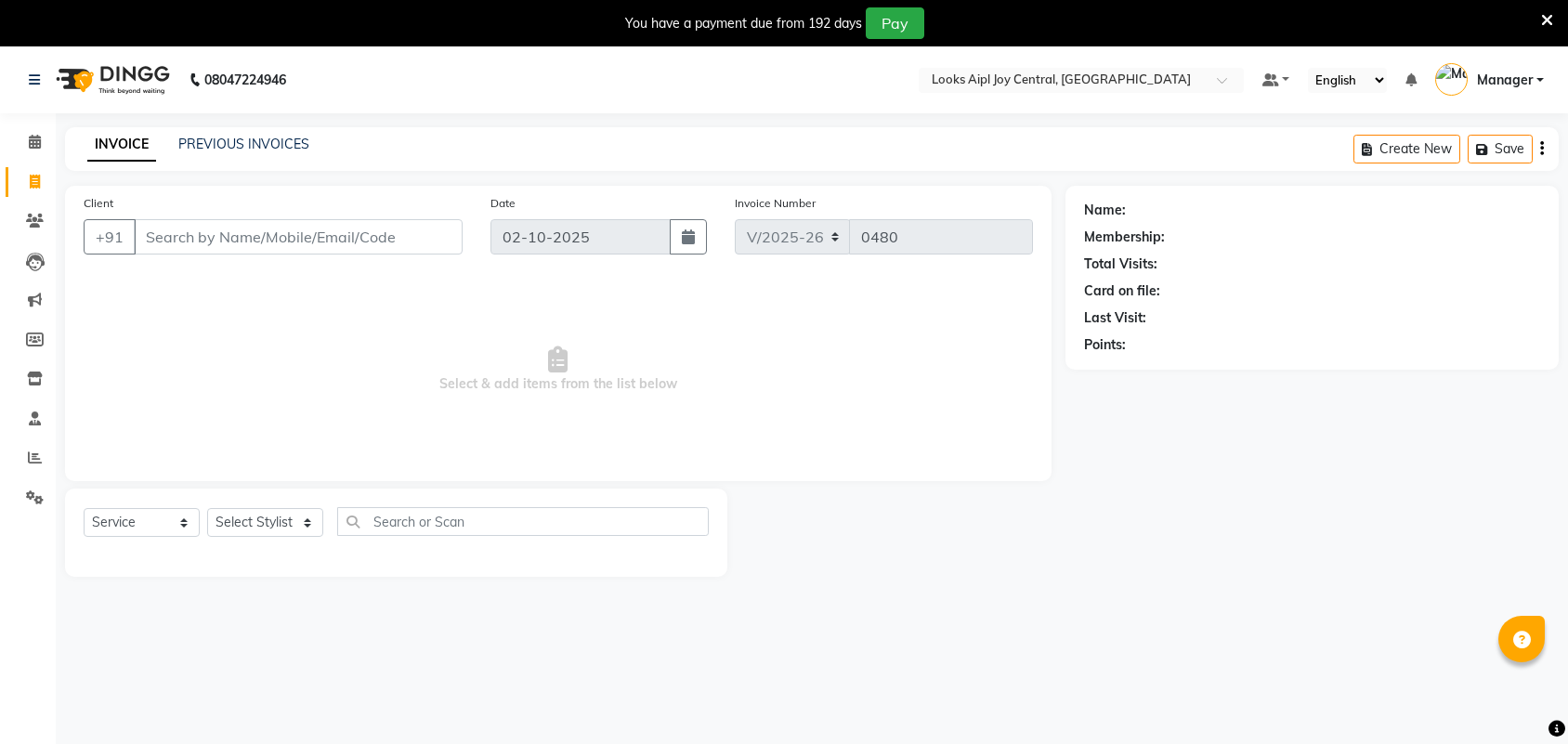
select select "6032"
select select "service"
select select "6032"
select select "service"
